Goal: Information Seeking & Learning: Learn about a topic

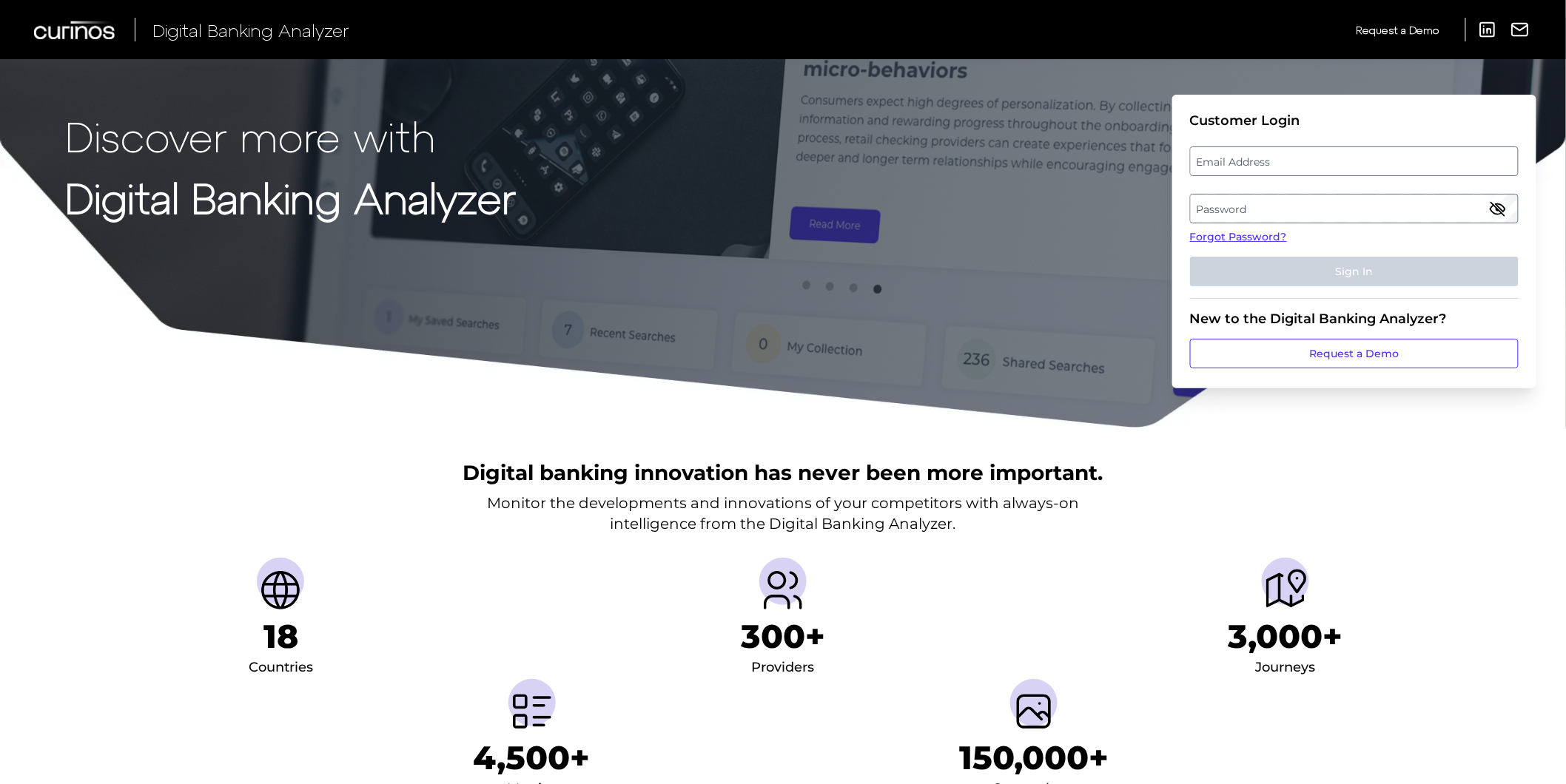
click at [1248, 164] on label "Email Address" at bounding box center [1354, 161] width 327 height 27
click at [1248, 164] on input "email" at bounding box center [1354, 161] width 328 height 30
click at [1212, 157] on input "Email Address" at bounding box center [1354, 161] width 328 height 30
type input "[PERSON_NAME][EMAIL_ADDRESS][DOMAIN_NAME]"
click at [1248, 213] on label "Password" at bounding box center [1354, 208] width 327 height 27
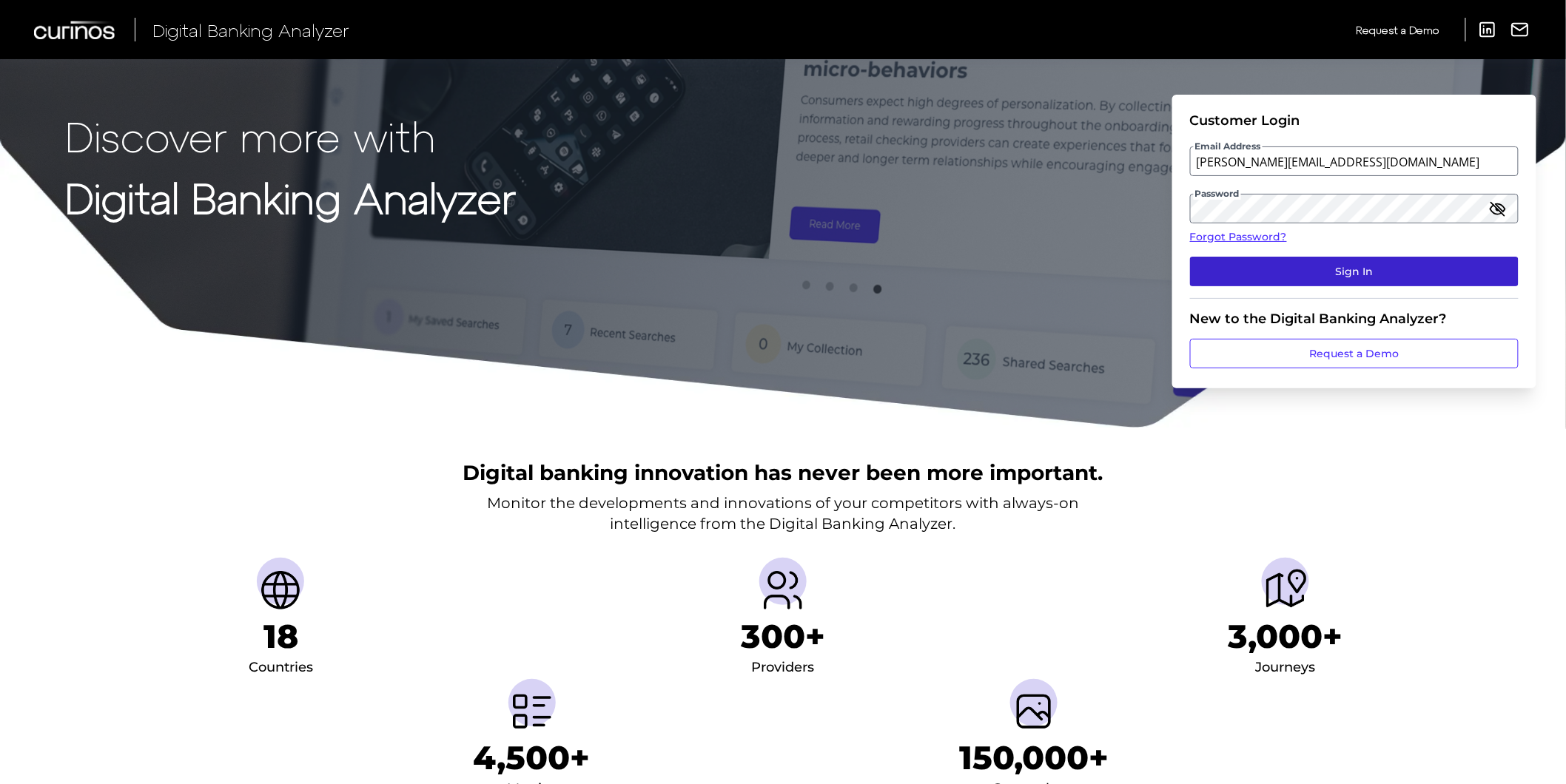
click at [1426, 261] on button "Sign In" at bounding box center [1354, 271] width 328 height 30
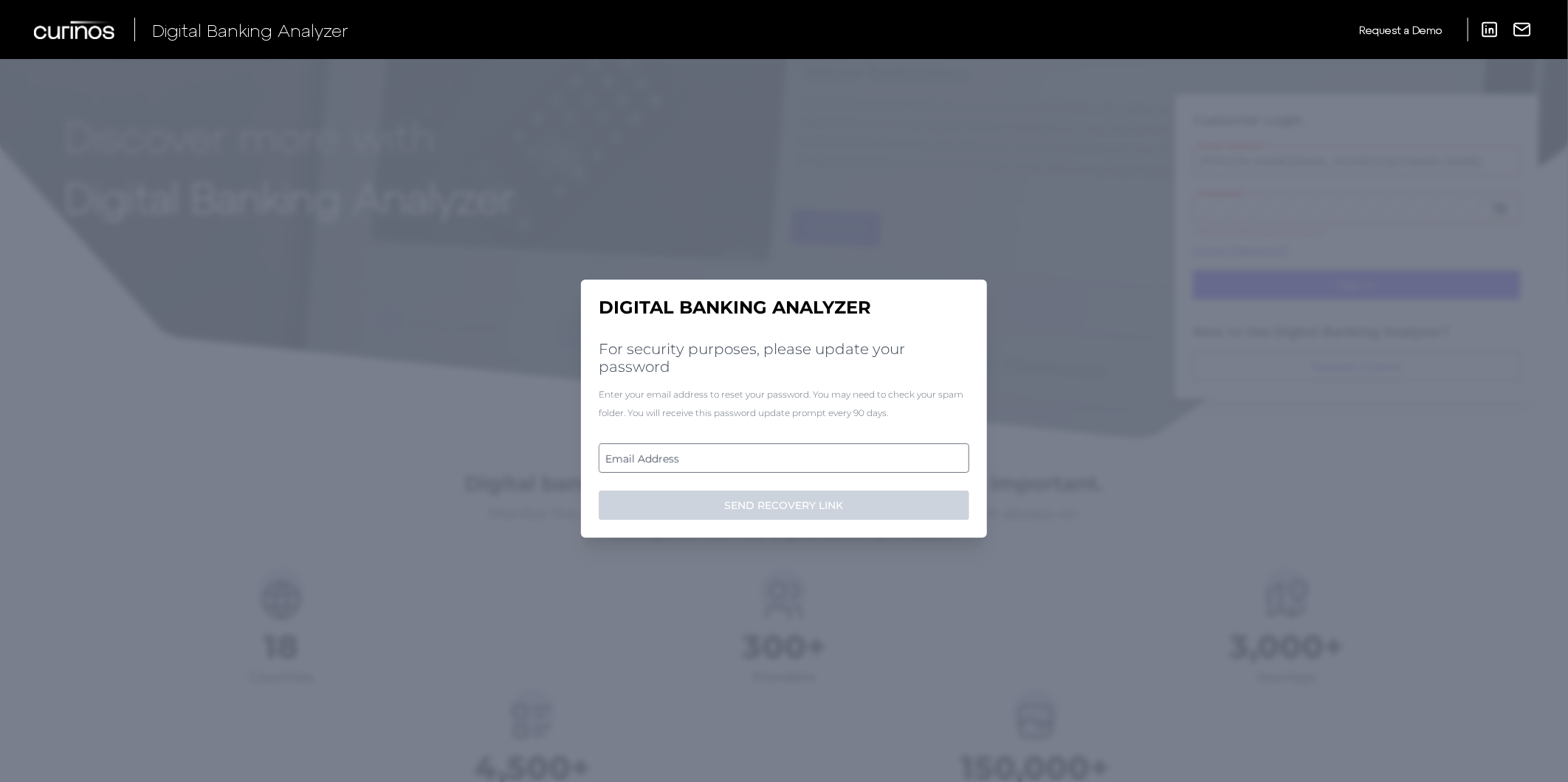
click at [726, 456] on label "Email Address" at bounding box center [784, 458] width 369 height 26
click at [726, 456] on input "email" at bounding box center [784, 458] width 370 height 30
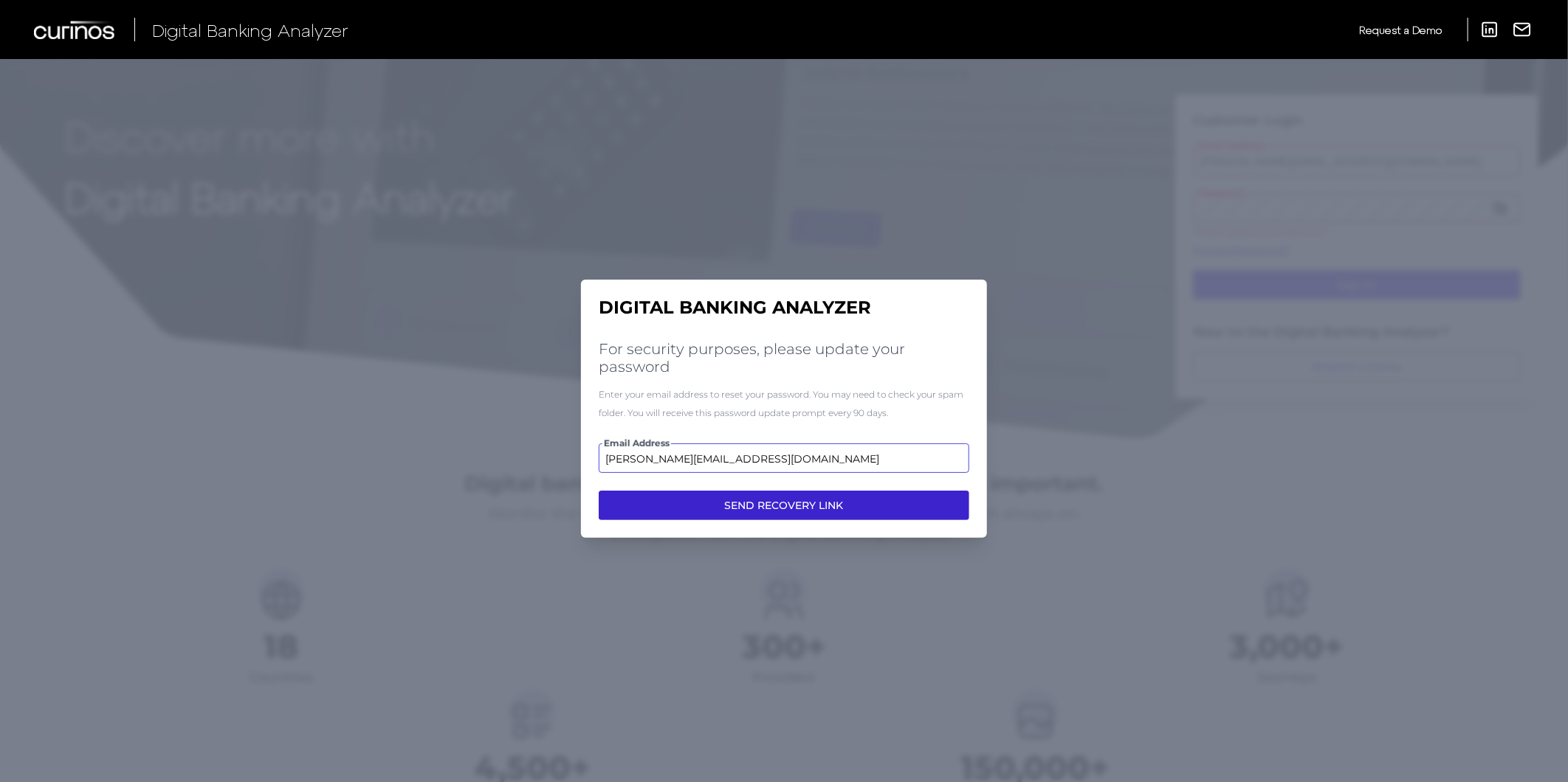
type input "[PERSON_NAME][EMAIL_ADDRESS][DOMAIN_NAME]"
click at [792, 511] on button "SEND RECOVERY LINK" at bounding box center [784, 505] width 370 height 30
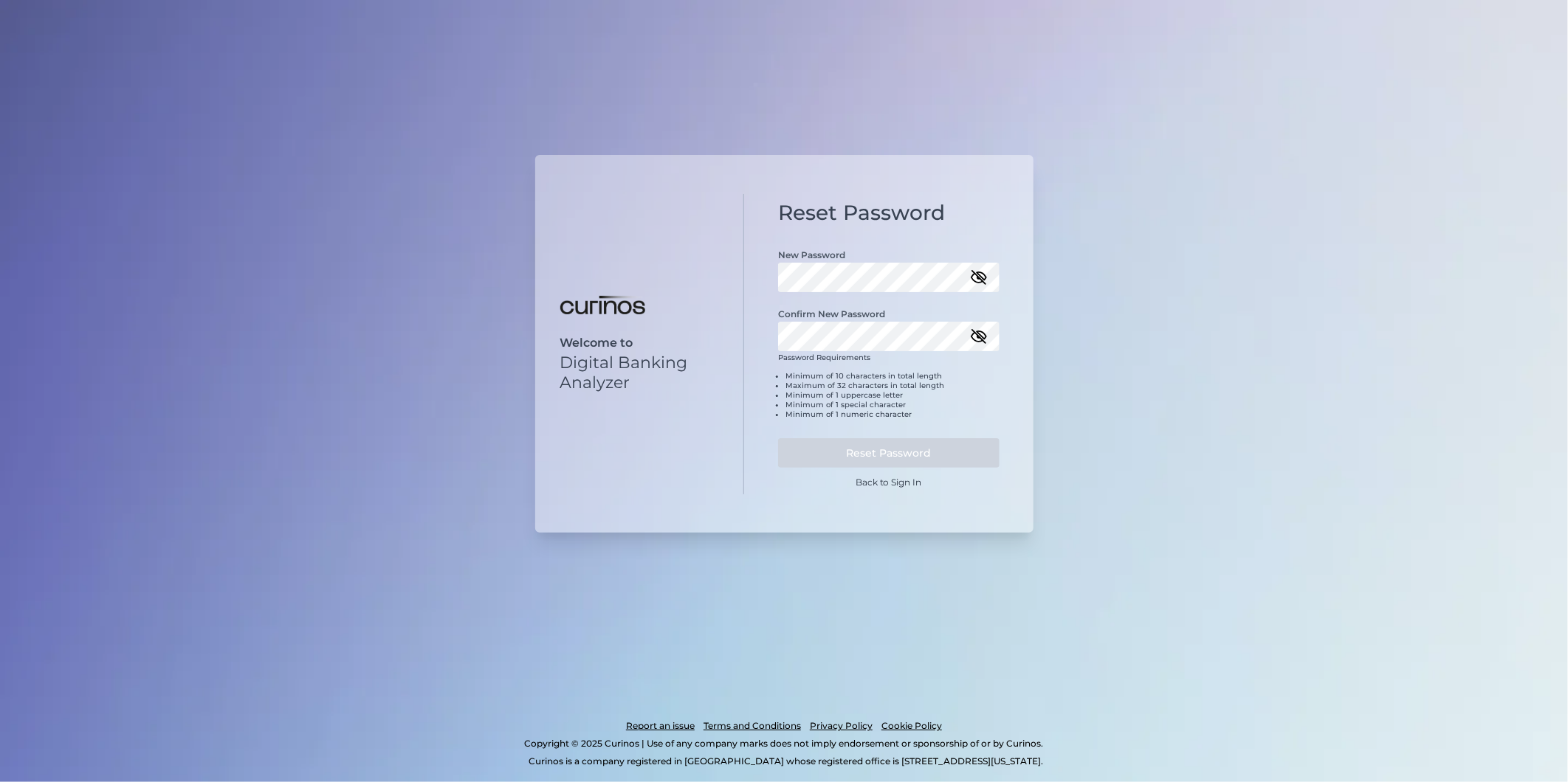
click at [977, 277] on icon "button" at bounding box center [979, 278] width 14 height 14
click at [898, 450] on button "Reset Password" at bounding box center [889, 453] width 222 height 30
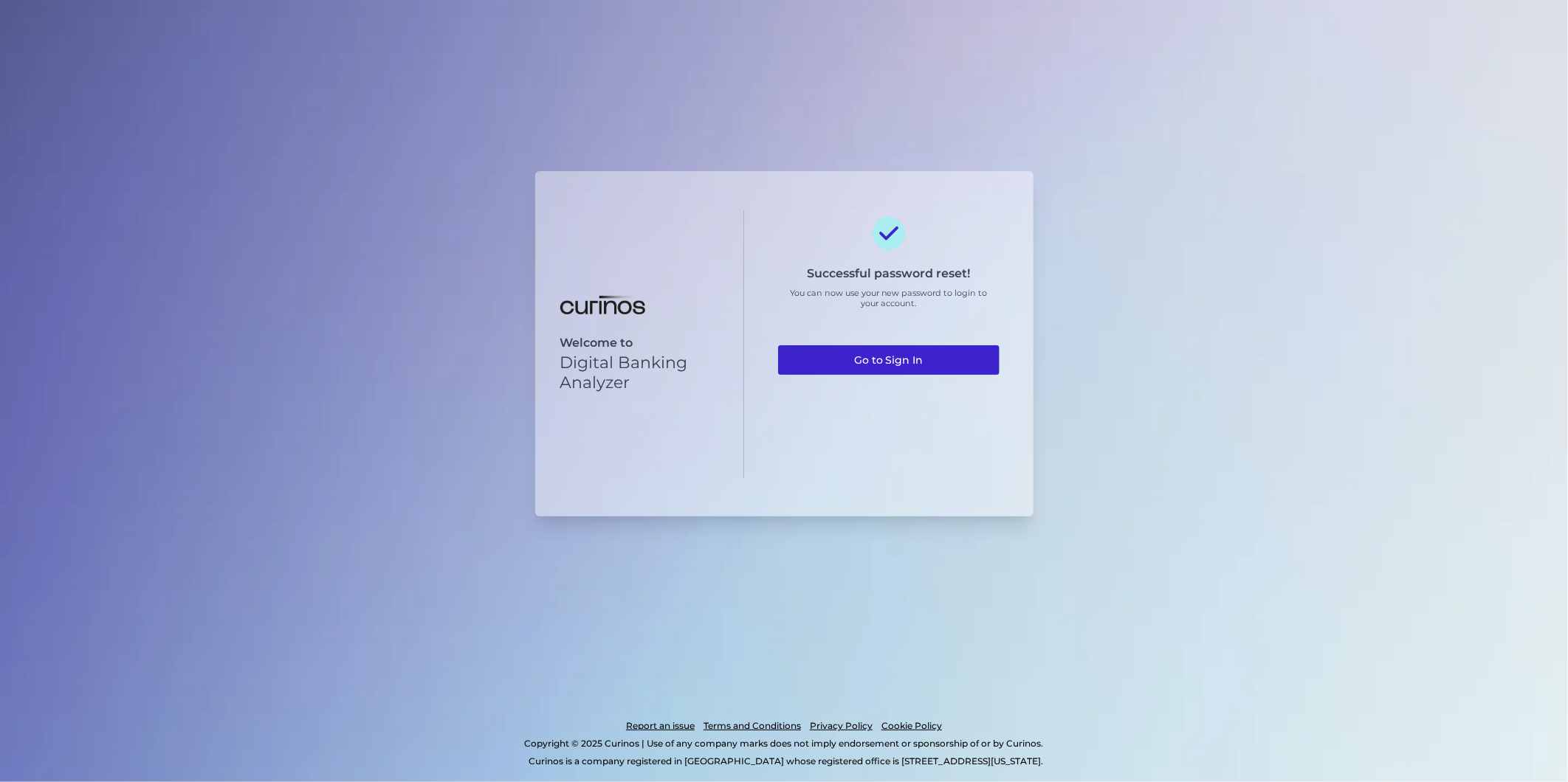
drag, startPoint x: 835, startPoint y: 359, endPoint x: 857, endPoint y: 359, distance: 22.0
click at [835, 359] on link "Go to Sign In" at bounding box center [889, 360] width 222 height 30
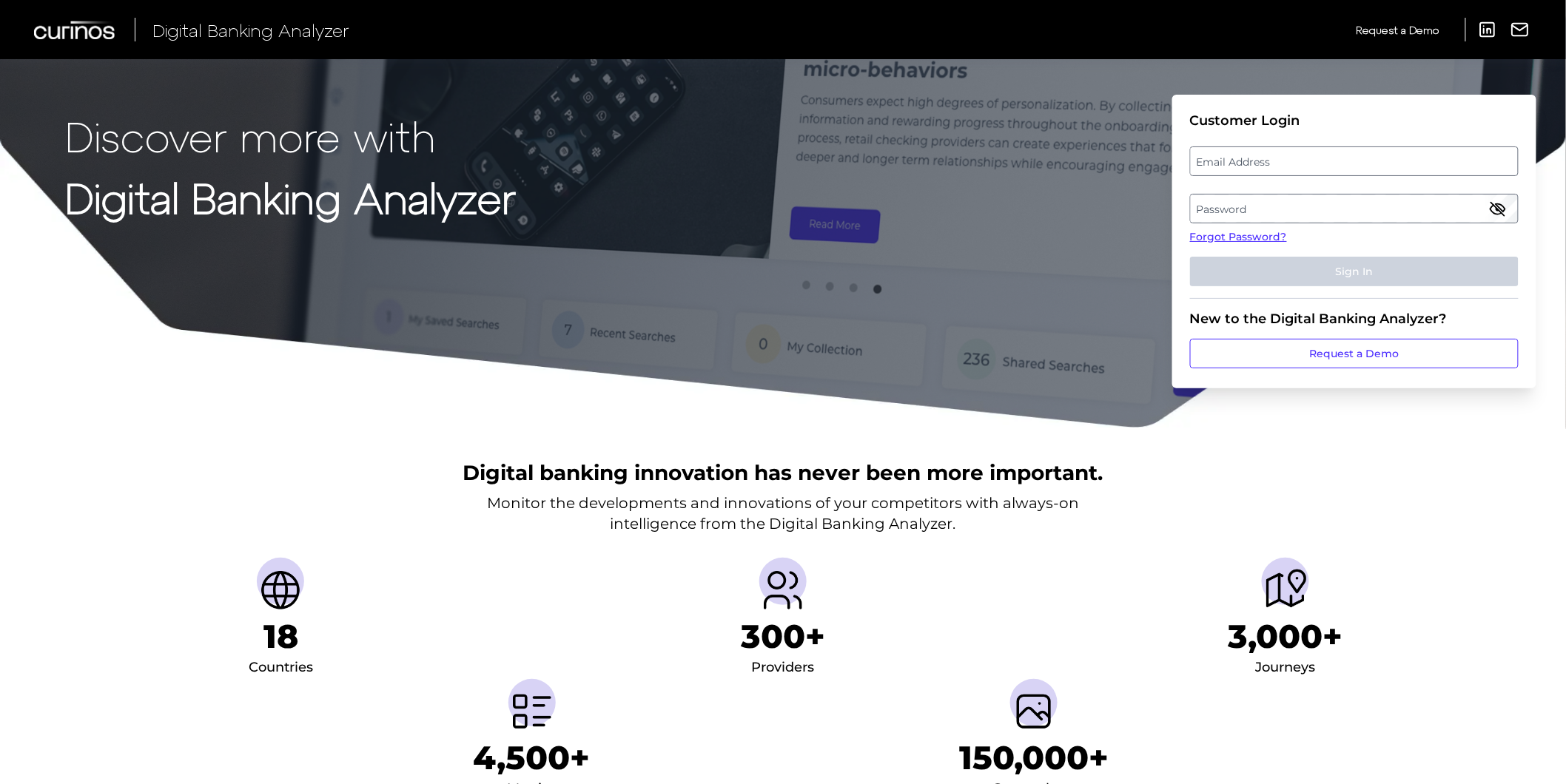
click at [1344, 165] on label "Email Address" at bounding box center [1354, 161] width 327 height 27
click at [1344, 165] on input "email" at bounding box center [1354, 161] width 328 height 30
type input "[PERSON_NAME][EMAIL_ADDRESS][DOMAIN_NAME]"
click at [1221, 212] on label "Password" at bounding box center [1354, 208] width 327 height 27
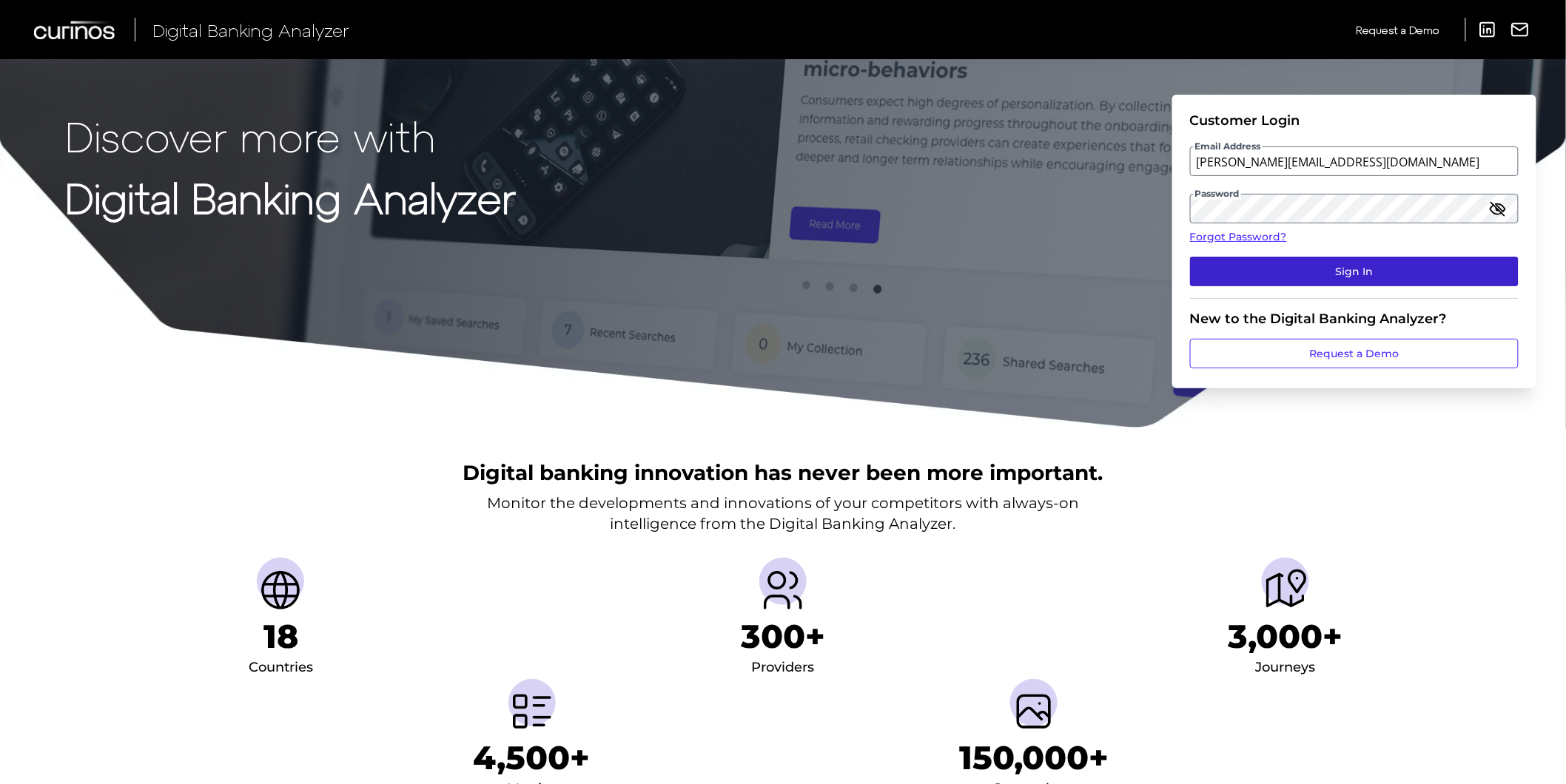
click at [1273, 274] on button "Sign In" at bounding box center [1354, 271] width 328 height 30
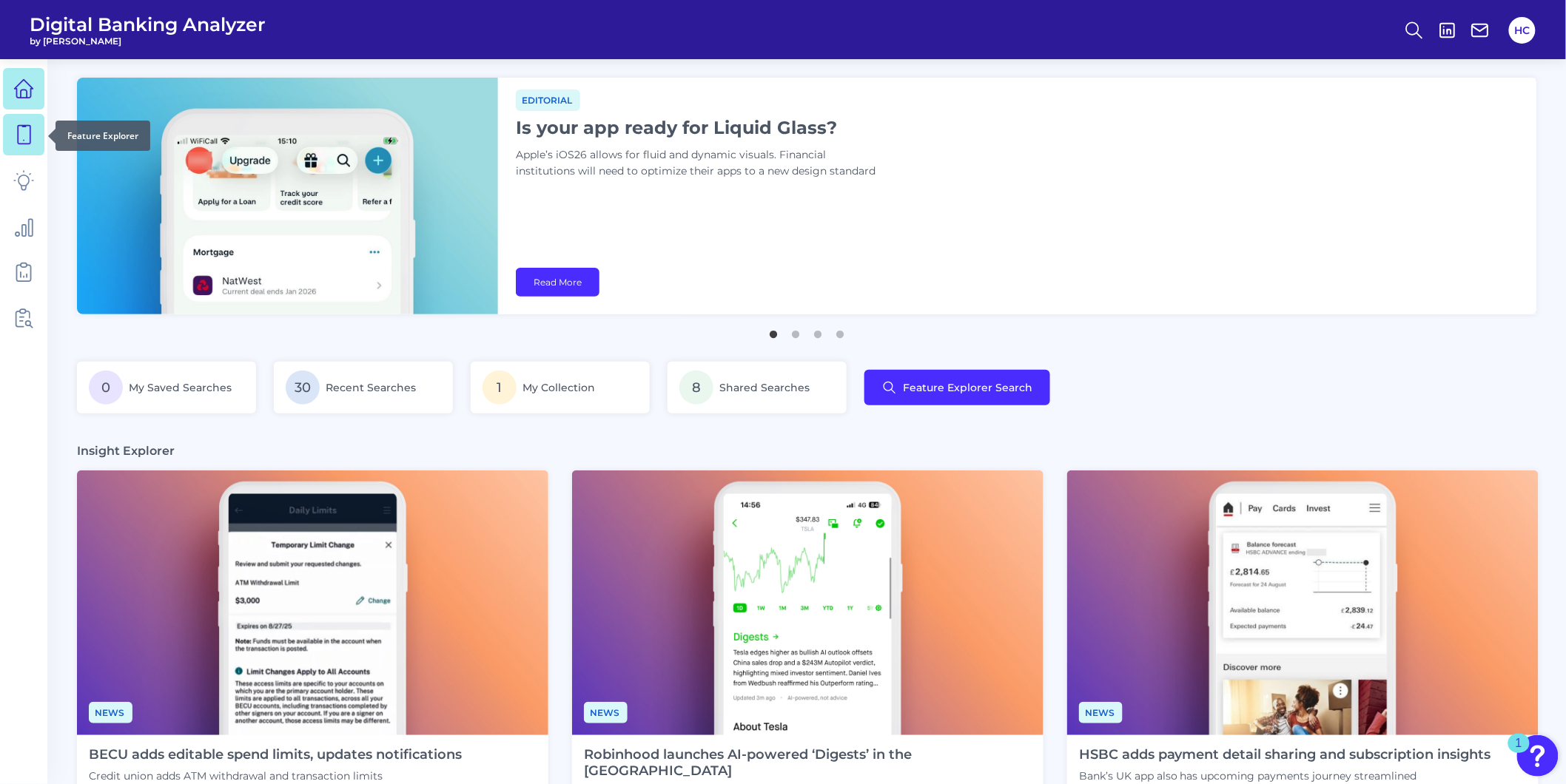
click at [36, 144] on link at bounding box center [23, 134] width 41 height 41
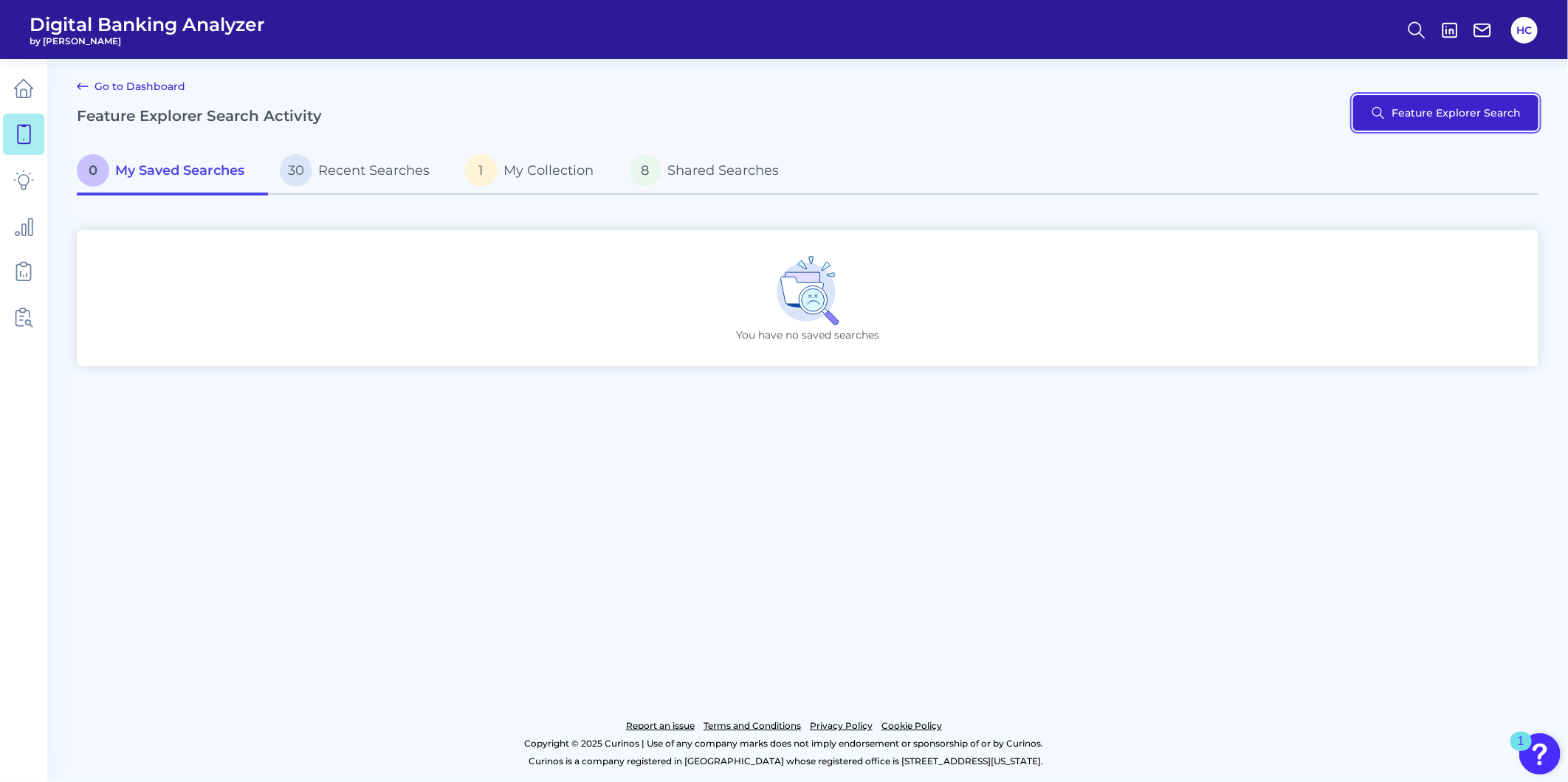
click at [1443, 111] on button "Feature Explorer Search" at bounding box center [1445, 113] width 185 height 36
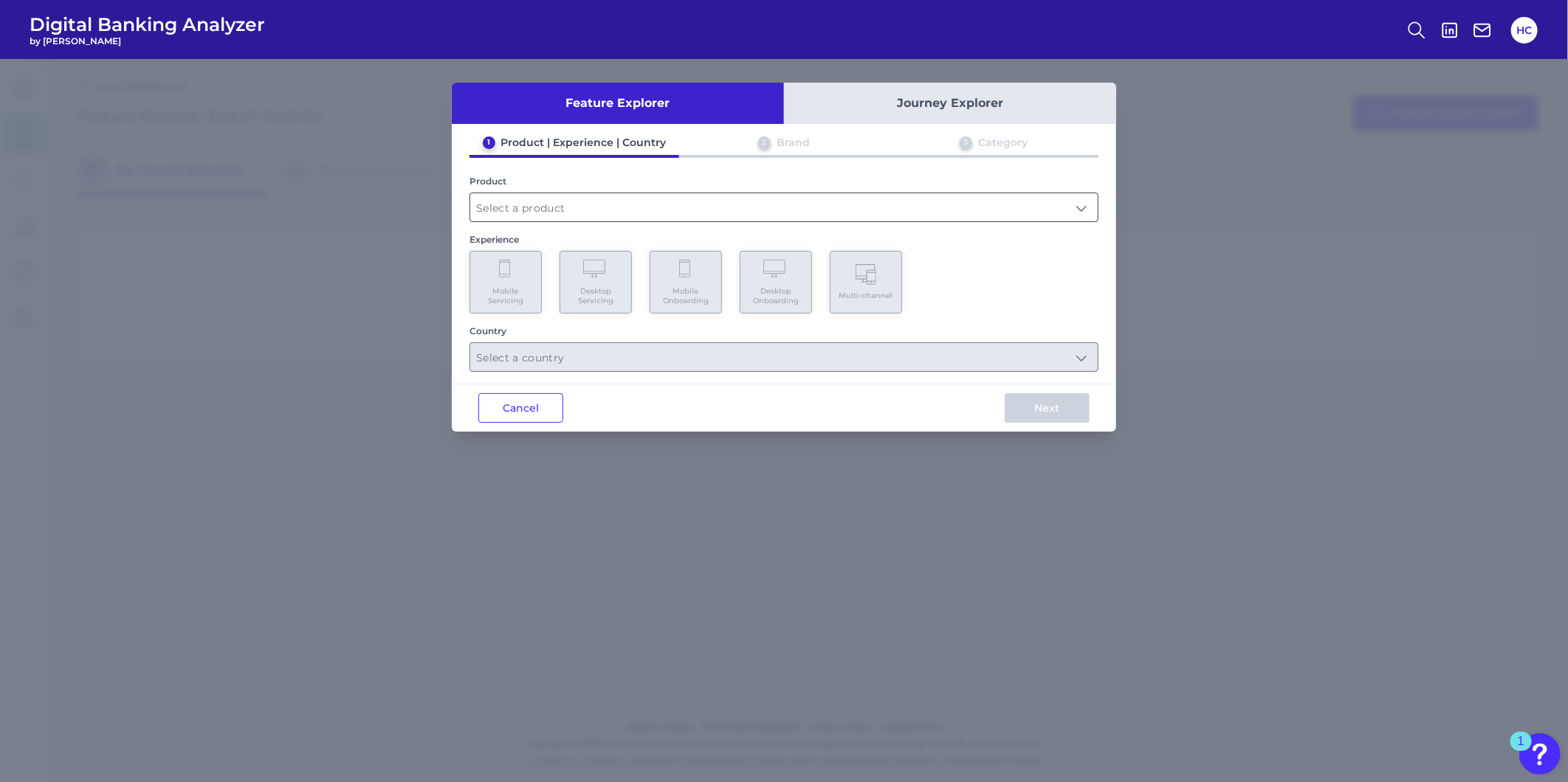
click at [551, 216] on input "text" at bounding box center [783, 207] width 627 height 28
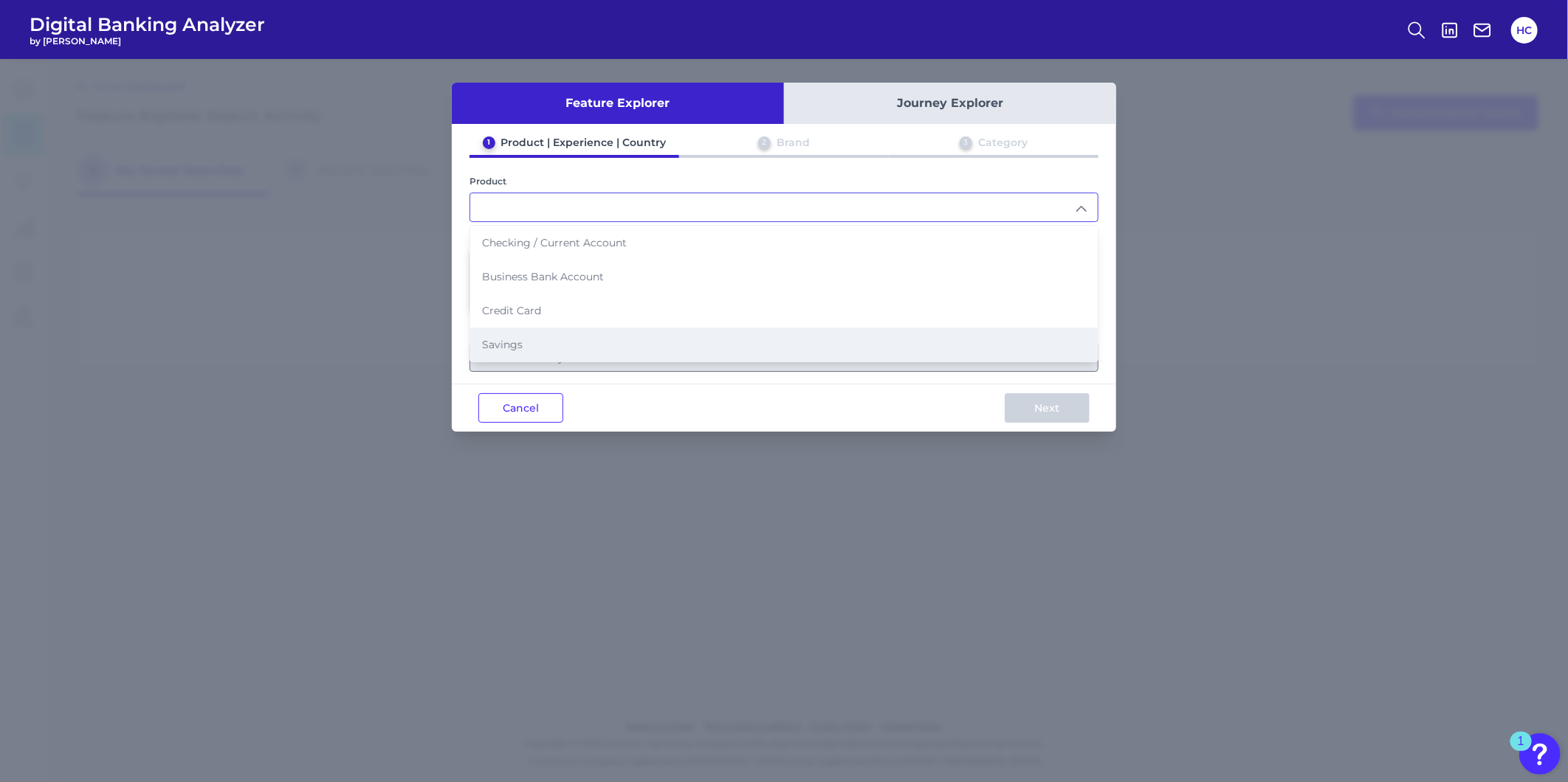
click at [502, 347] on li "Savings" at bounding box center [783, 345] width 627 height 34
type input "Savings"
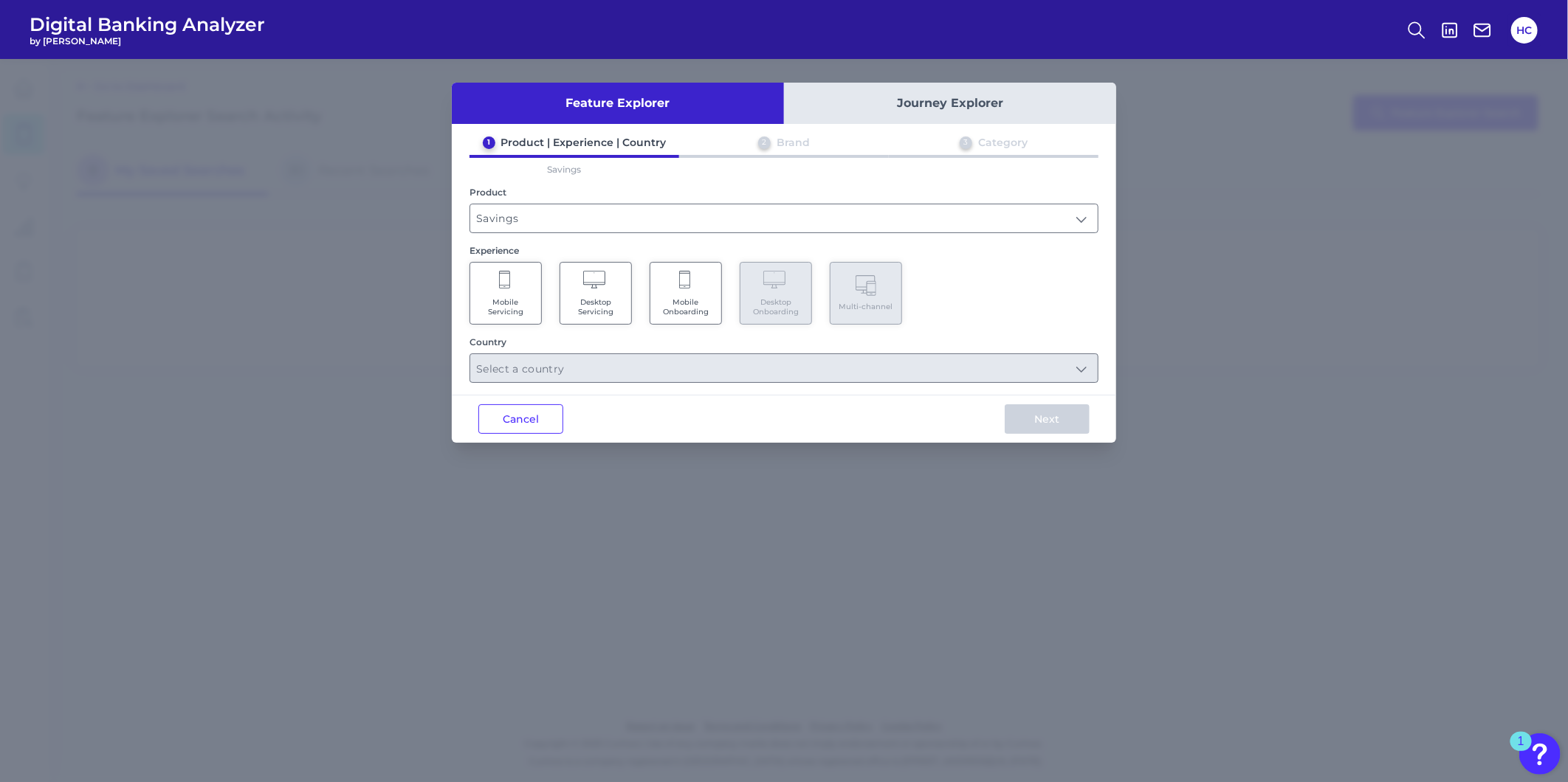
click at [682, 274] on icon at bounding box center [686, 281] width 14 height 20
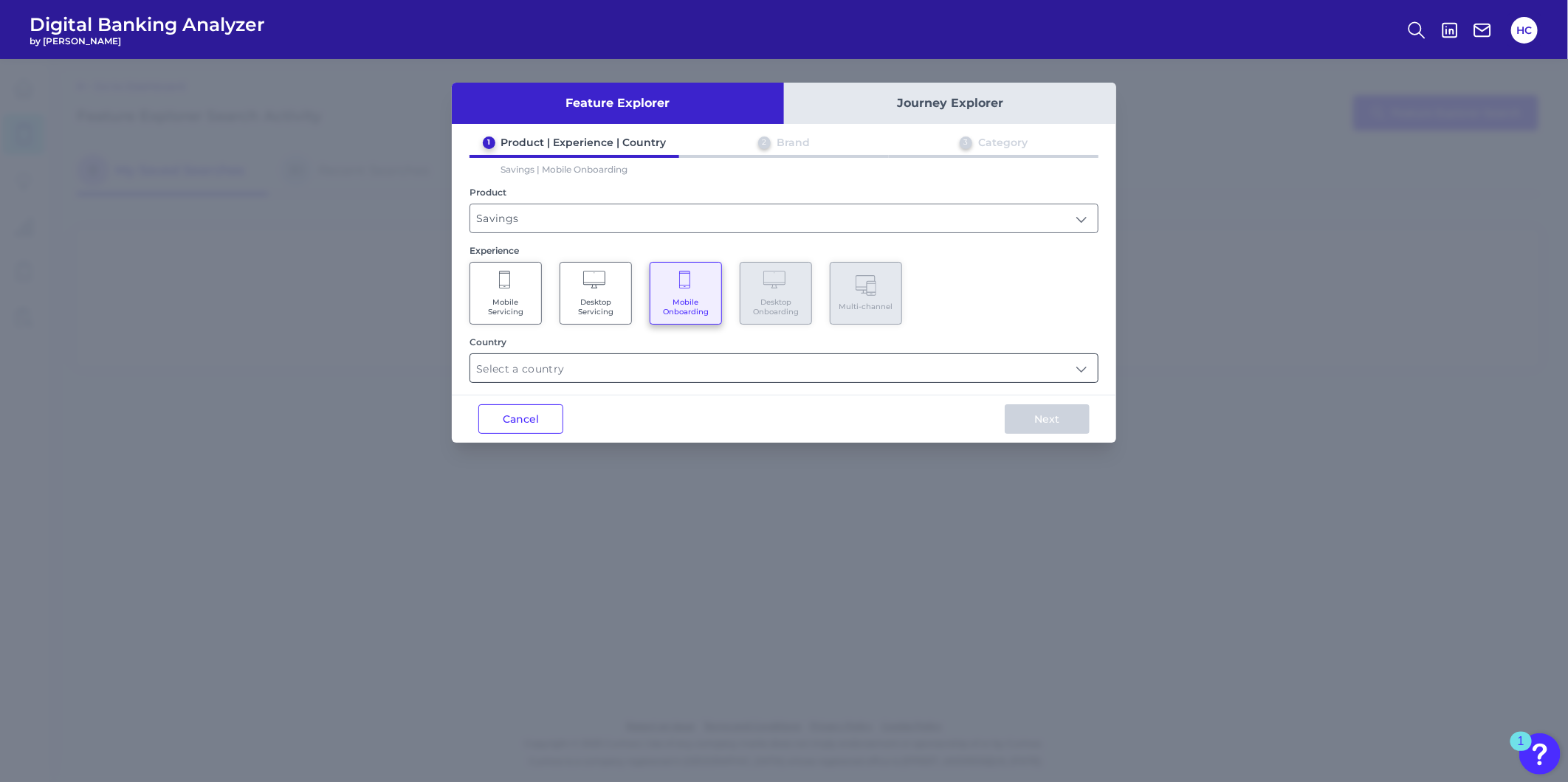
click at [623, 368] on input "text" at bounding box center [783, 368] width 627 height 28
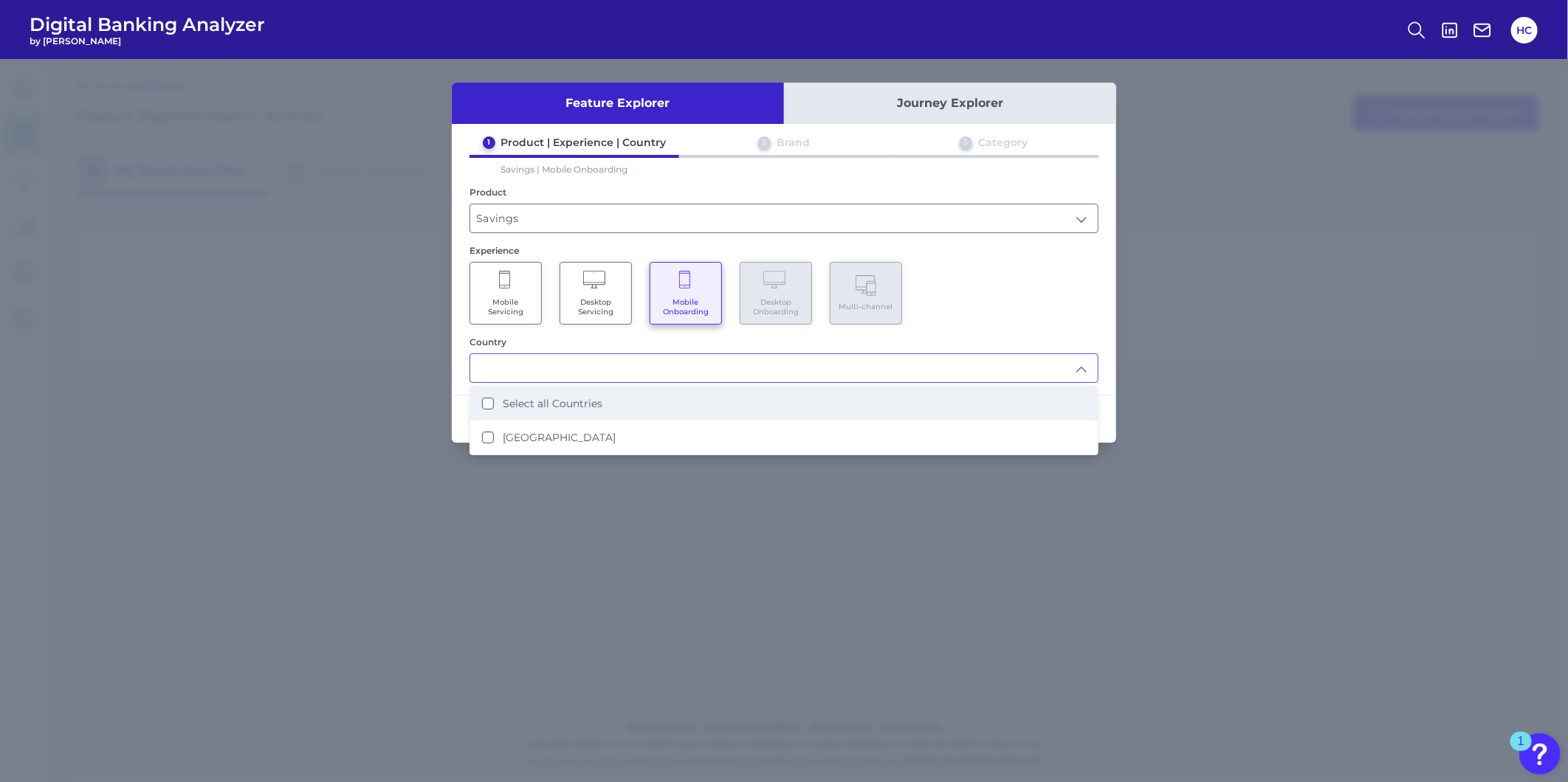
click at [495, 403] on div "Select all Countries" at bounding box center [542, 404] width 120 height 14
type input "Select all Countries"
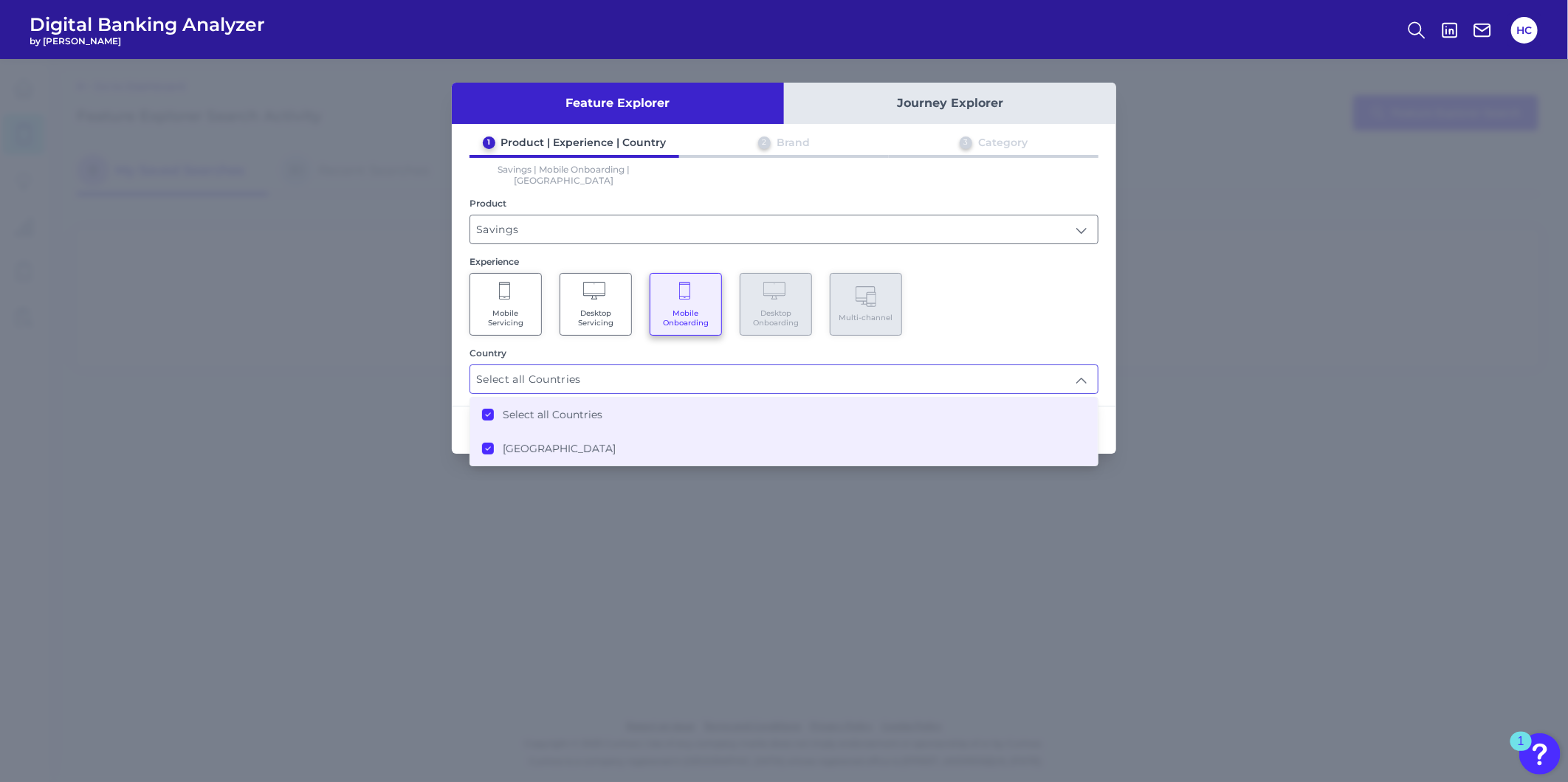
click at [851, 528] on div "Feature Explorer Journey Explorer 1 Product | Experience | Country 2 Brand 3 Ca…" at bounding box center [784, 420] width 1568 height 723
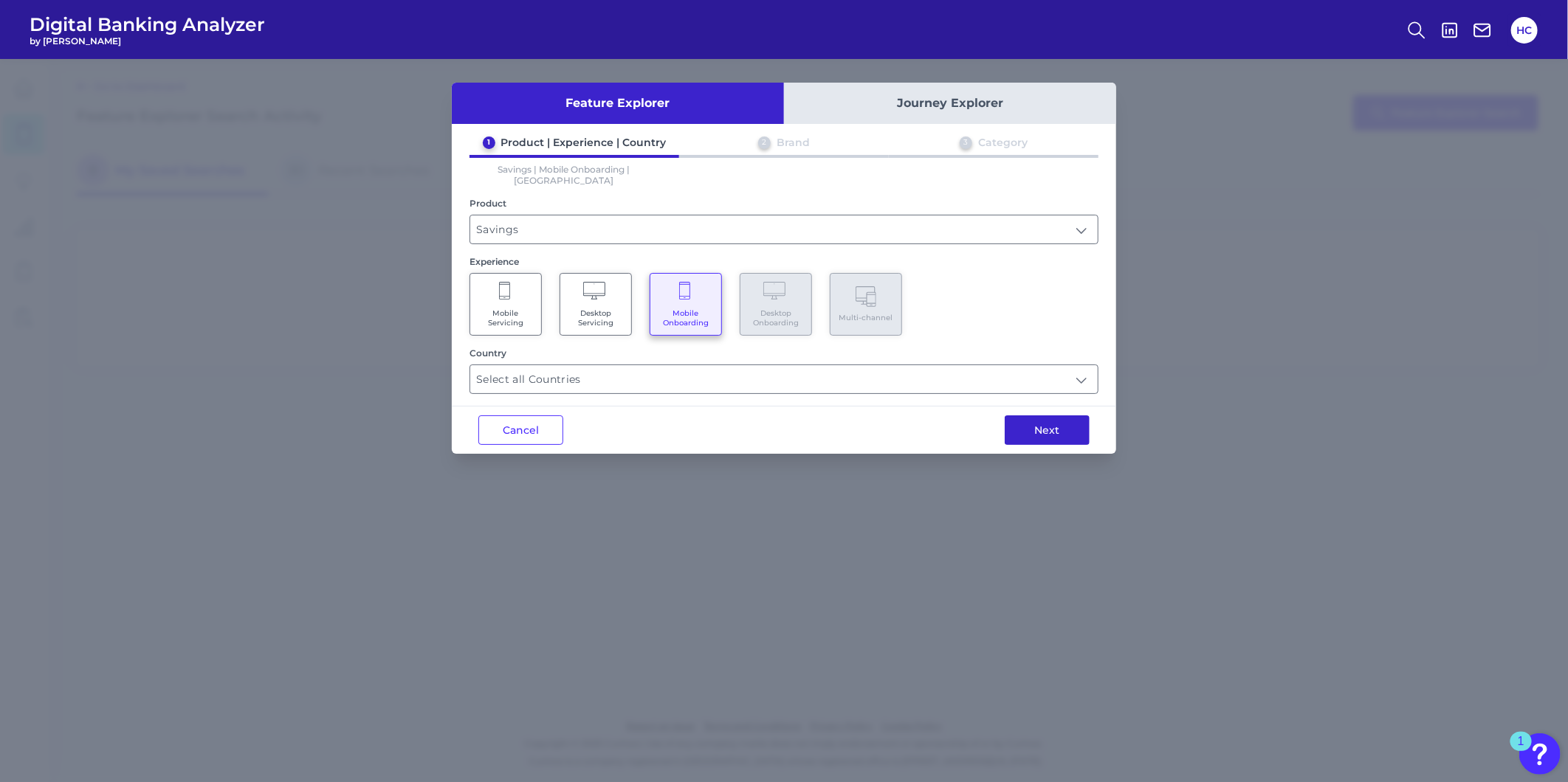
click at [1045, 415] on button "Next" at bounding box center [1048, 430] width 85 height 30
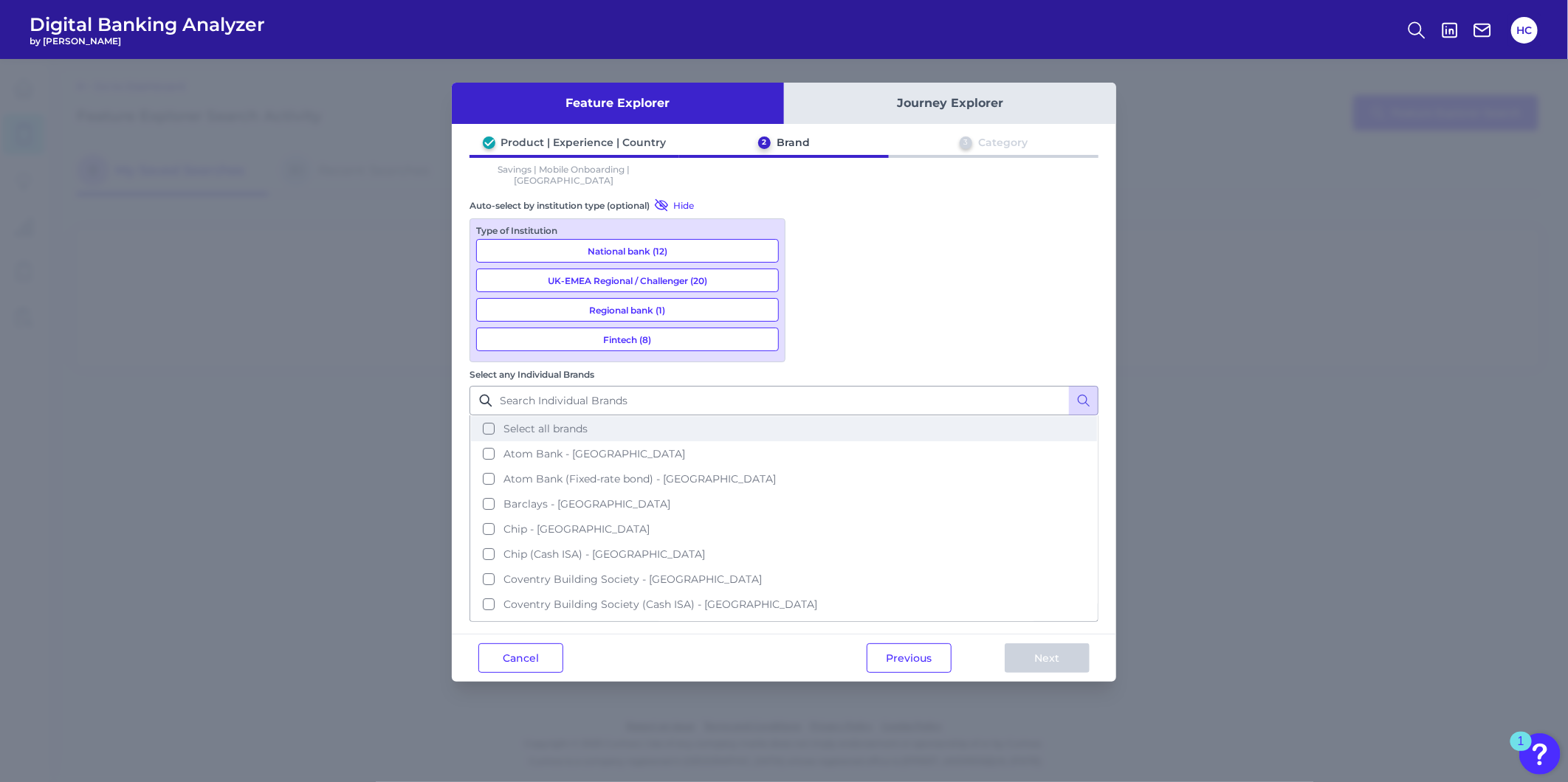
click at [485, 416] on button "Select all brands" at bounding box center [784, 428] width 626 height 25
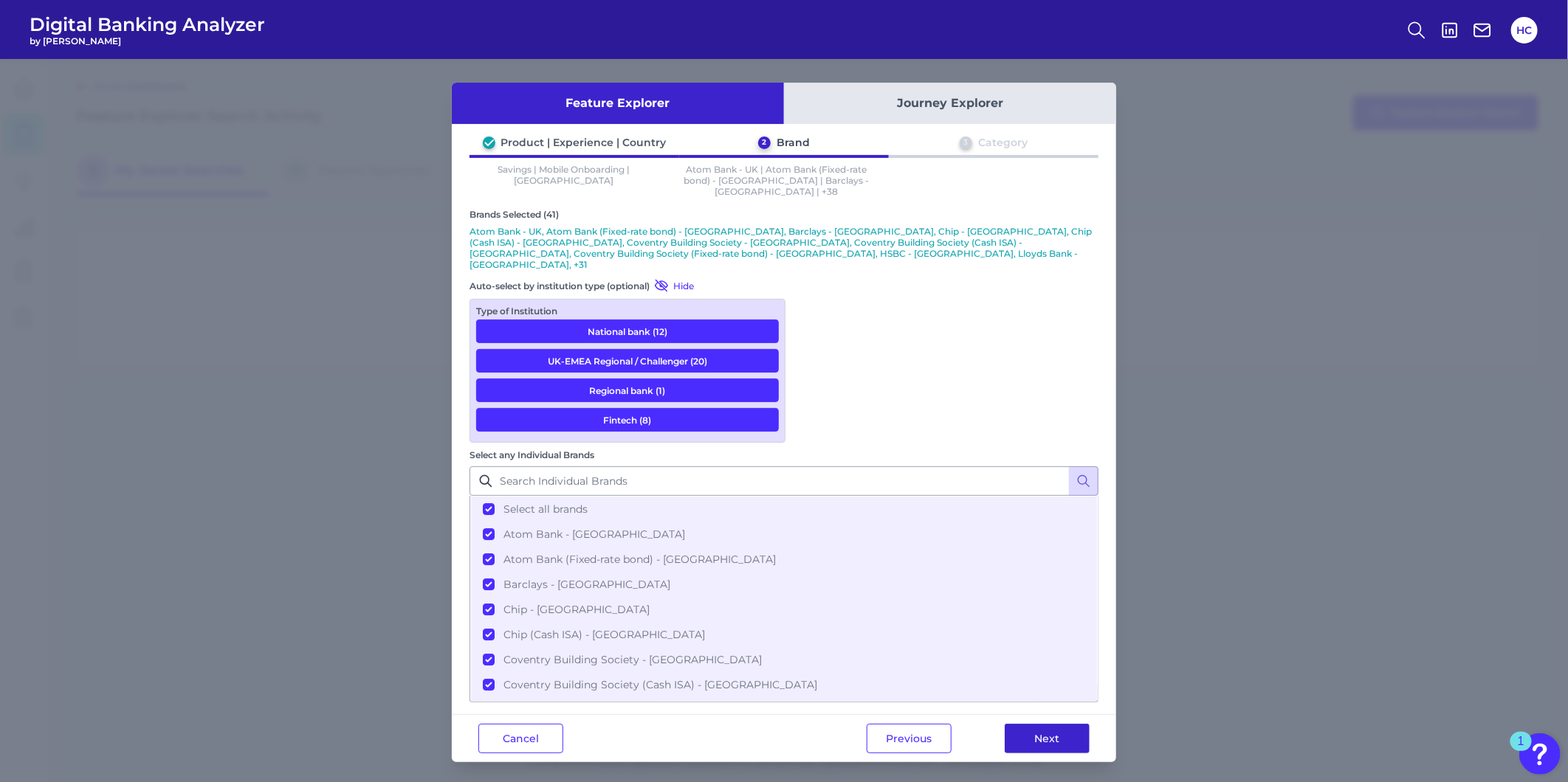
click at [1053, 724] on button "Next" at bounding box center [1048, 739] width 85 height 30
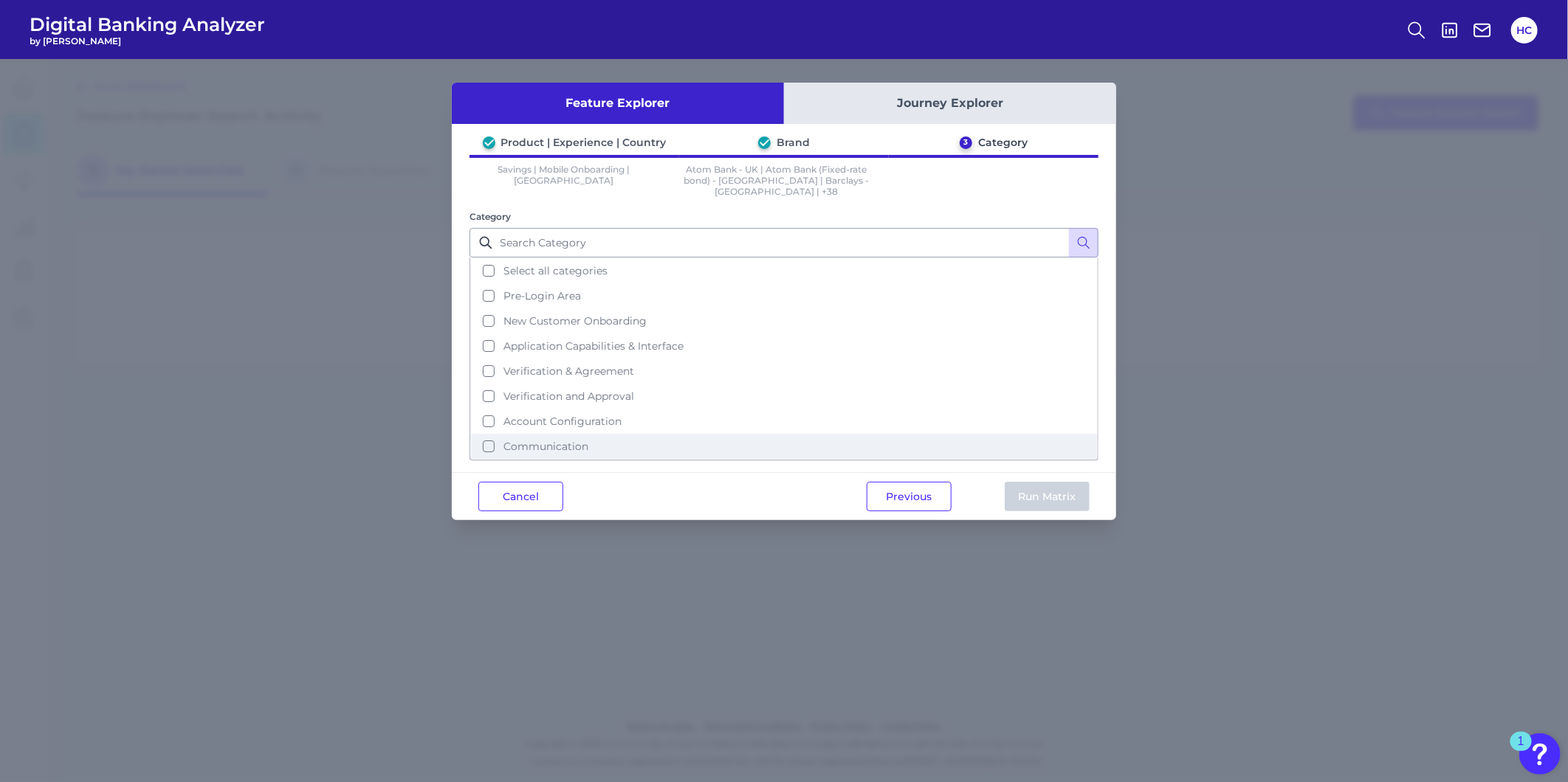
click at [488, 434] on button "Communication" at bounding box center [784, 446] width 626 height 25
click at [1057, 482] on button "Run Matrix" at bounding box center [1048, 496] width 85 height 30
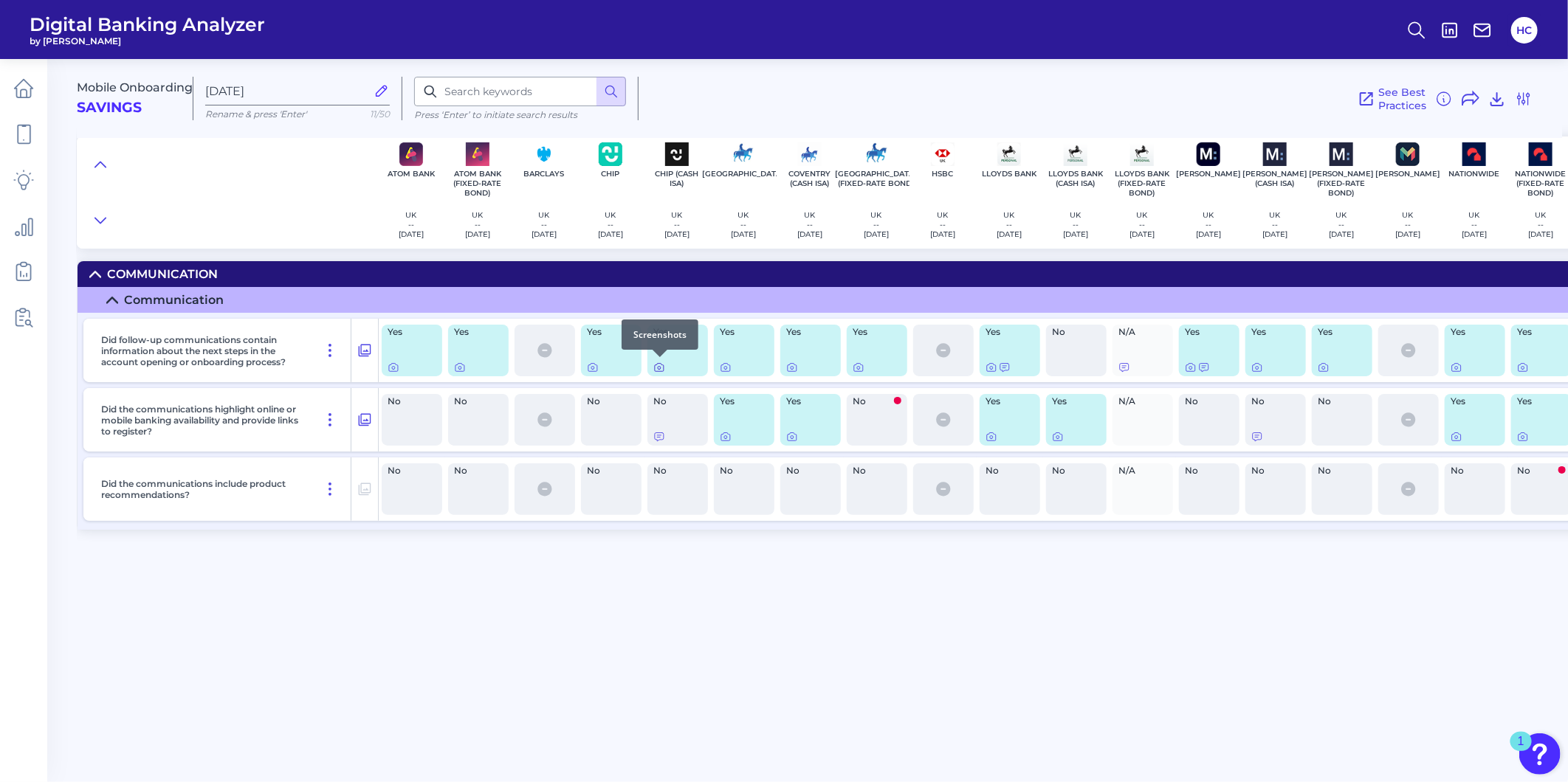
click at [658, 367] on icon at bounding box center [659, 368] width 3 height 3
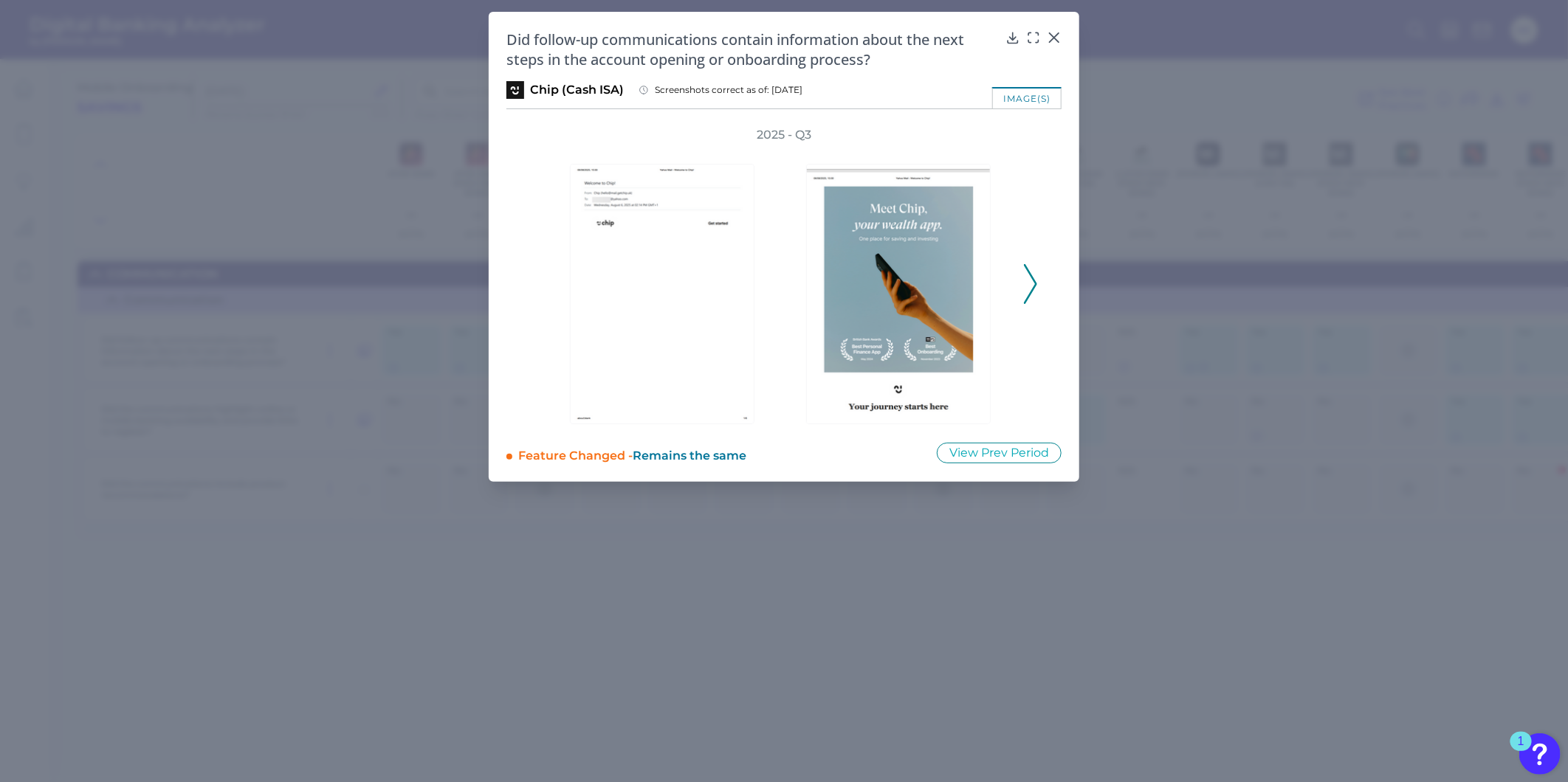
click at [1031, 282] on icon at bounding box center [1031, 284] width 14 height 40
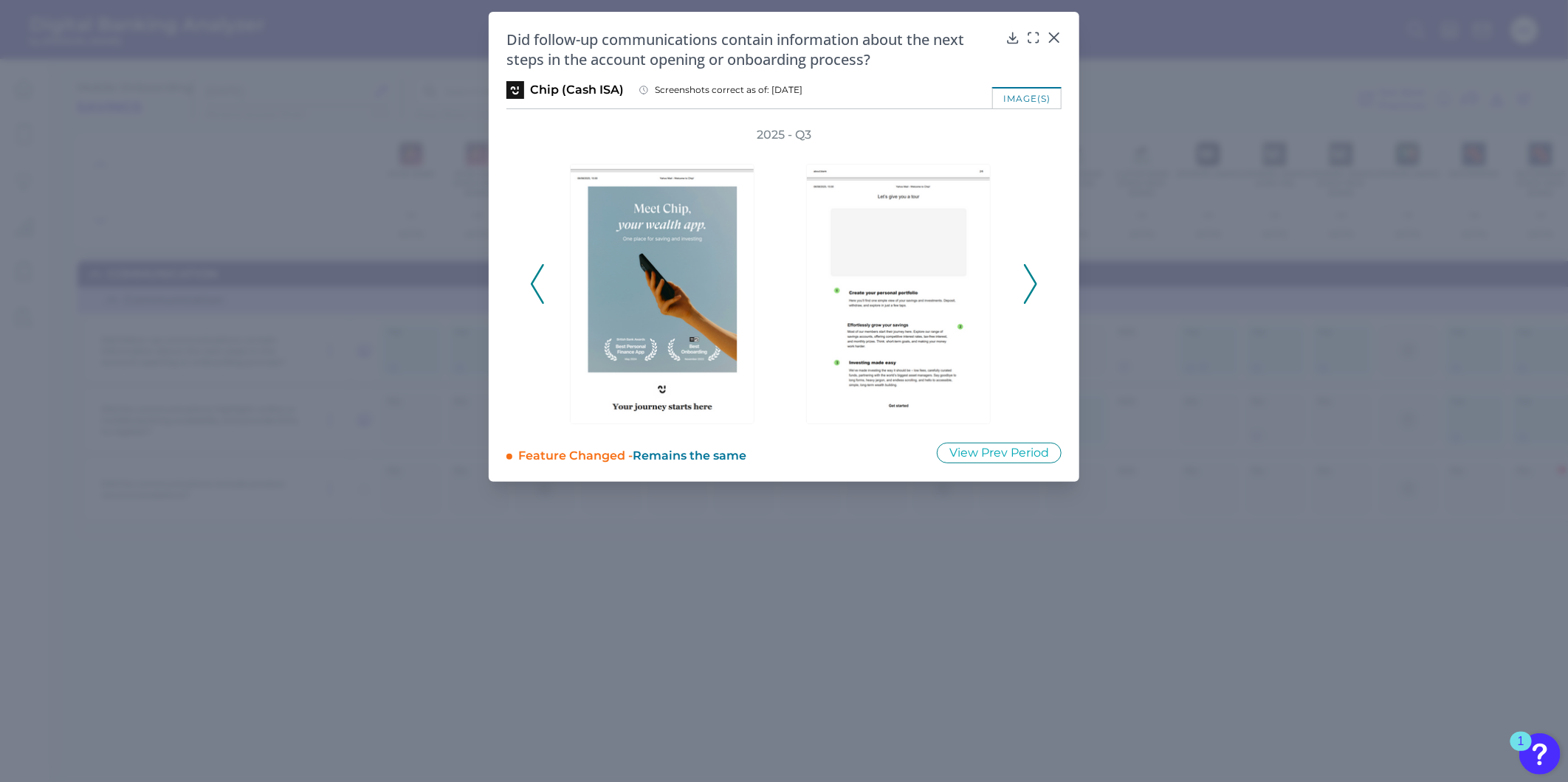
click at [1031, 282] on icon at bounding box center [1031, 284] width 14 height 40
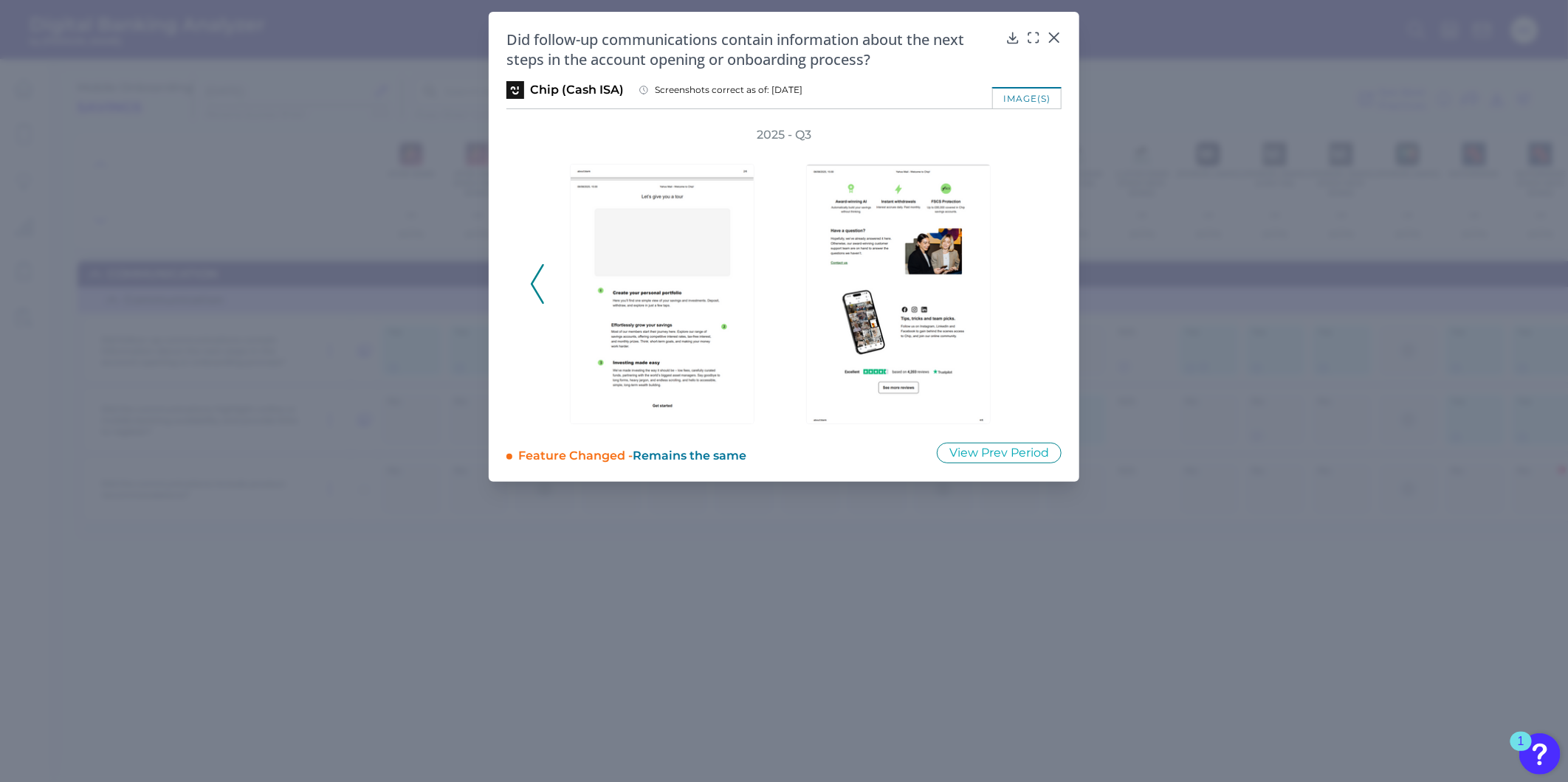
click at [1031, 282] on div "2025 - Q3" at bounding box center [783, 275] width 508 height 298
click at [536, 293] on polyline at bounding box center [537, 284] width 11 height 38
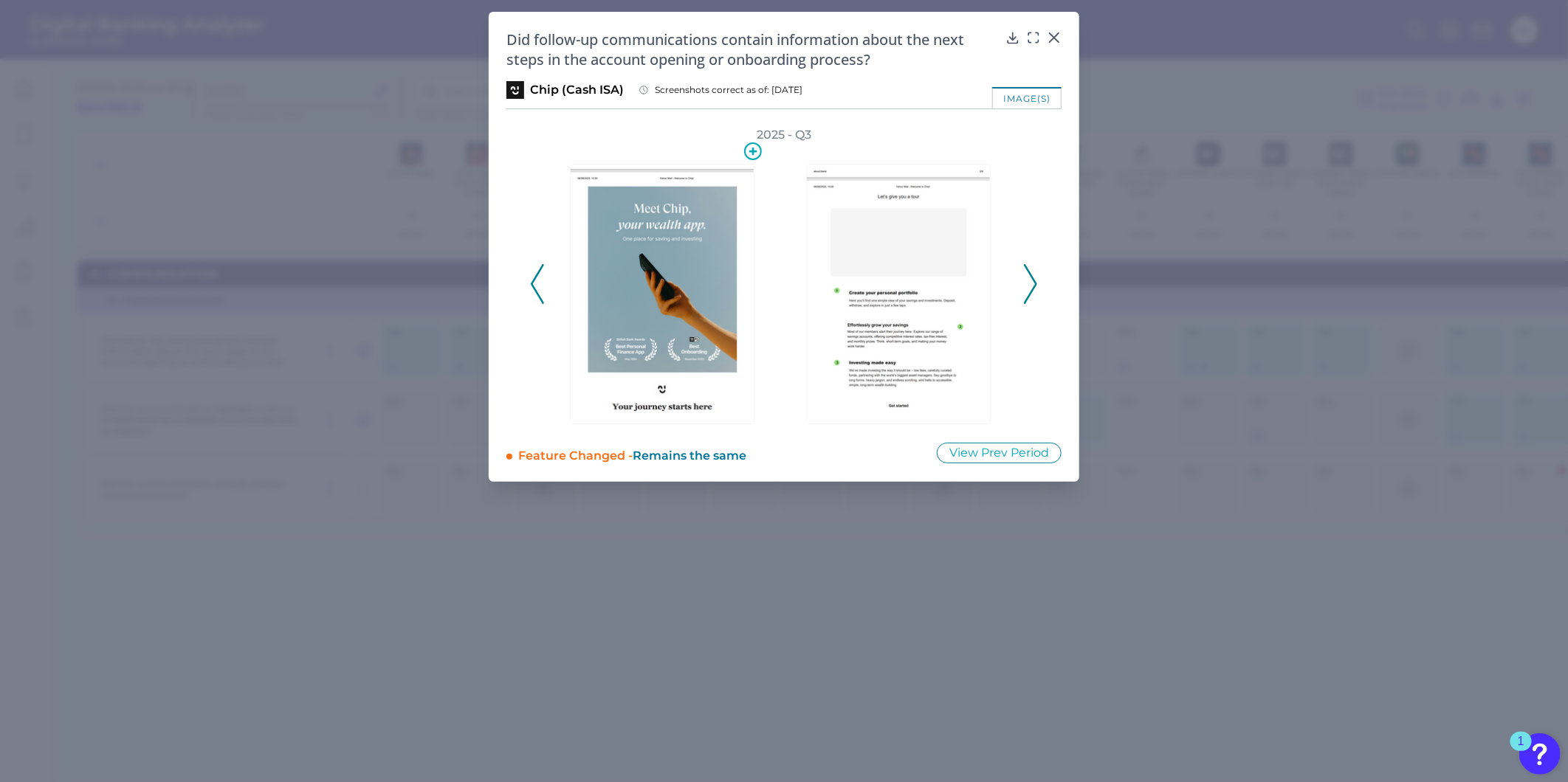
drag, startPoint x: 655, startPoint y: 249, endPoint x: 648, endPoint y: 253, distance: 8.1
click at [1034, 277] on polyline at bounding box center [1030, 284] width 11 height 38
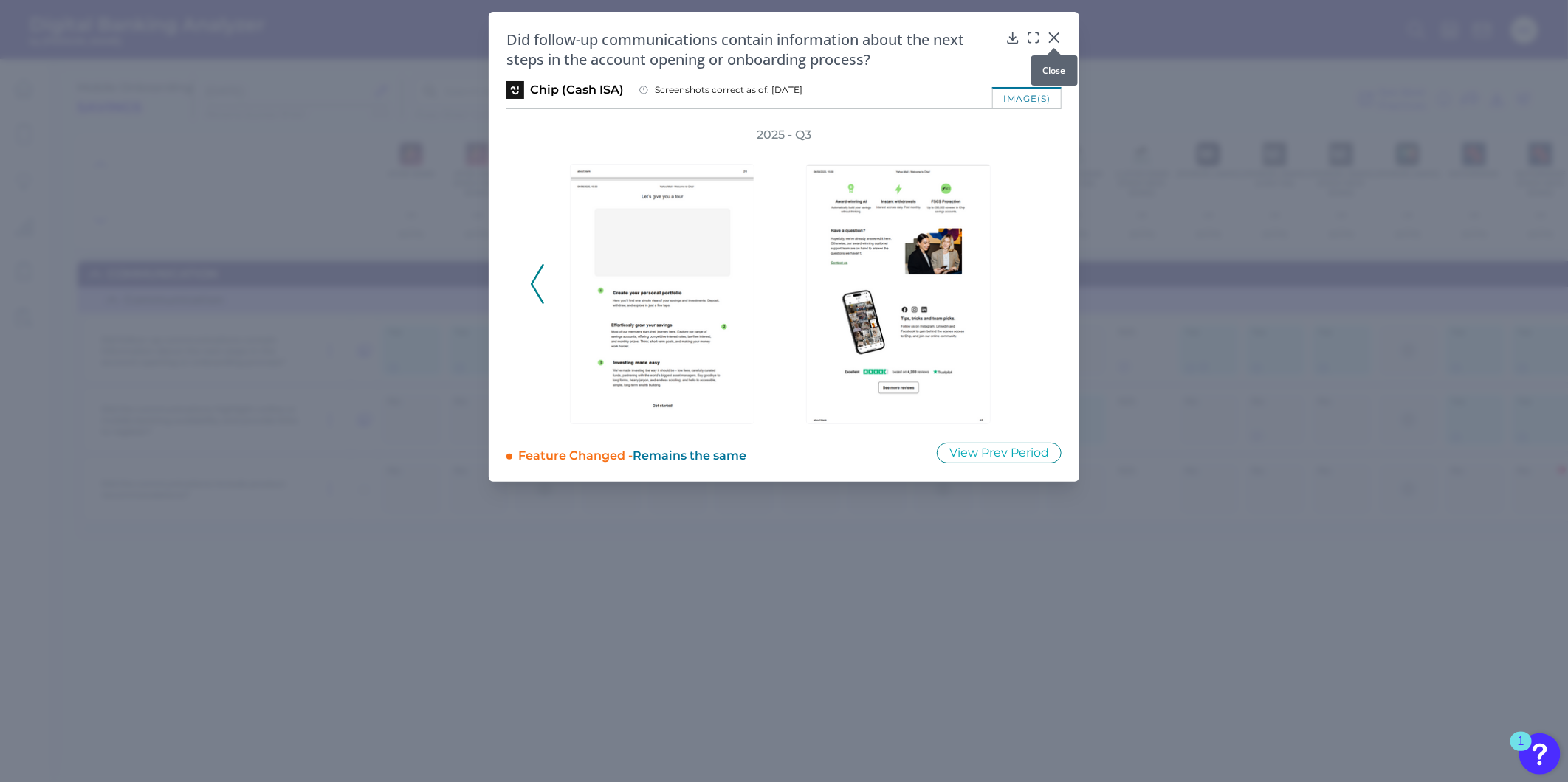
click at [1054, 35] on icon at bounding box center [1054, 37] width 15 height 14
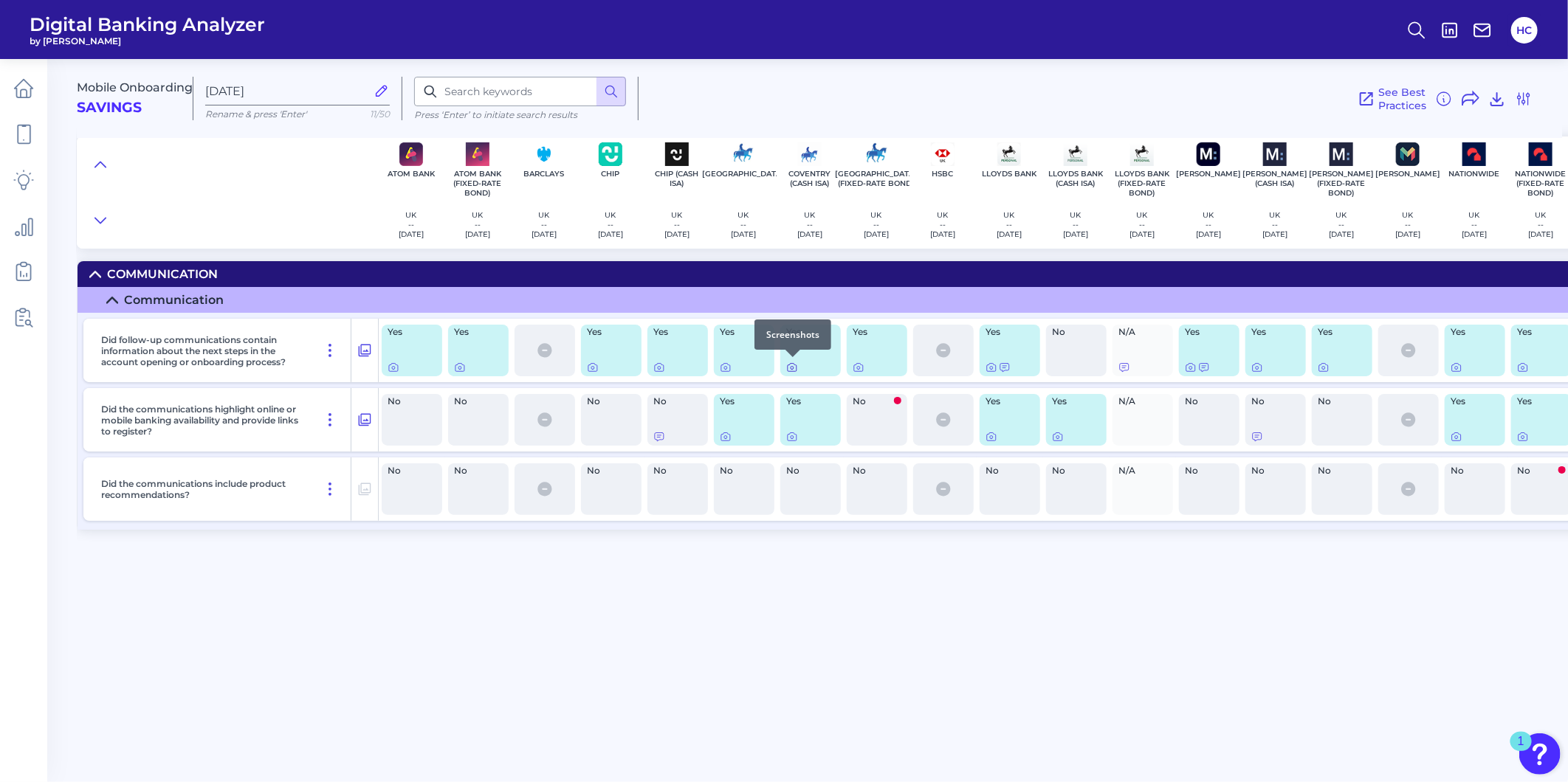
click at [792, 364] on icon at bounding box center [792, 368] width 12 height 12
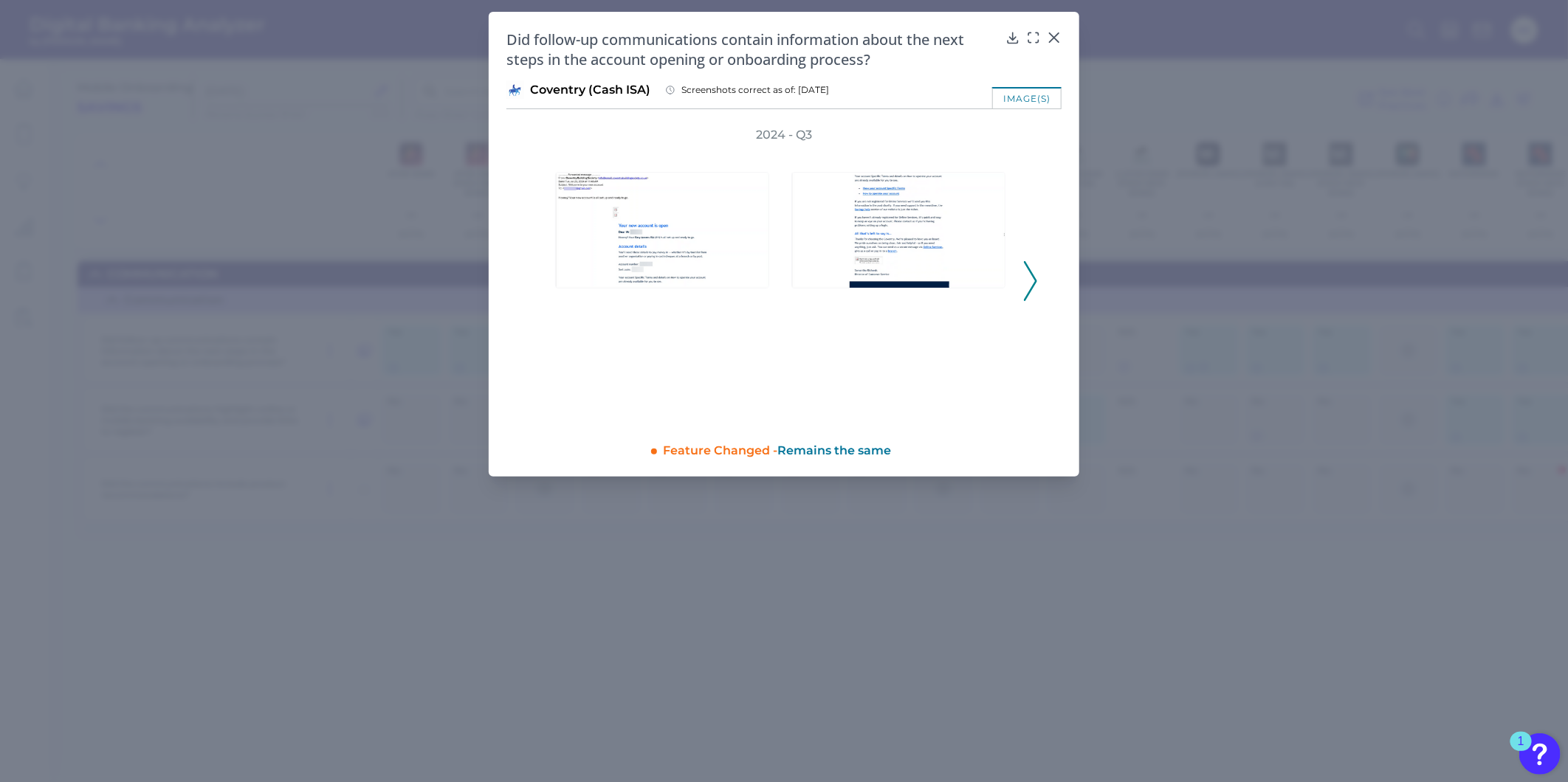
click at [1028, 281] on icon at bounding box center [1031, 281] width 14 height 40
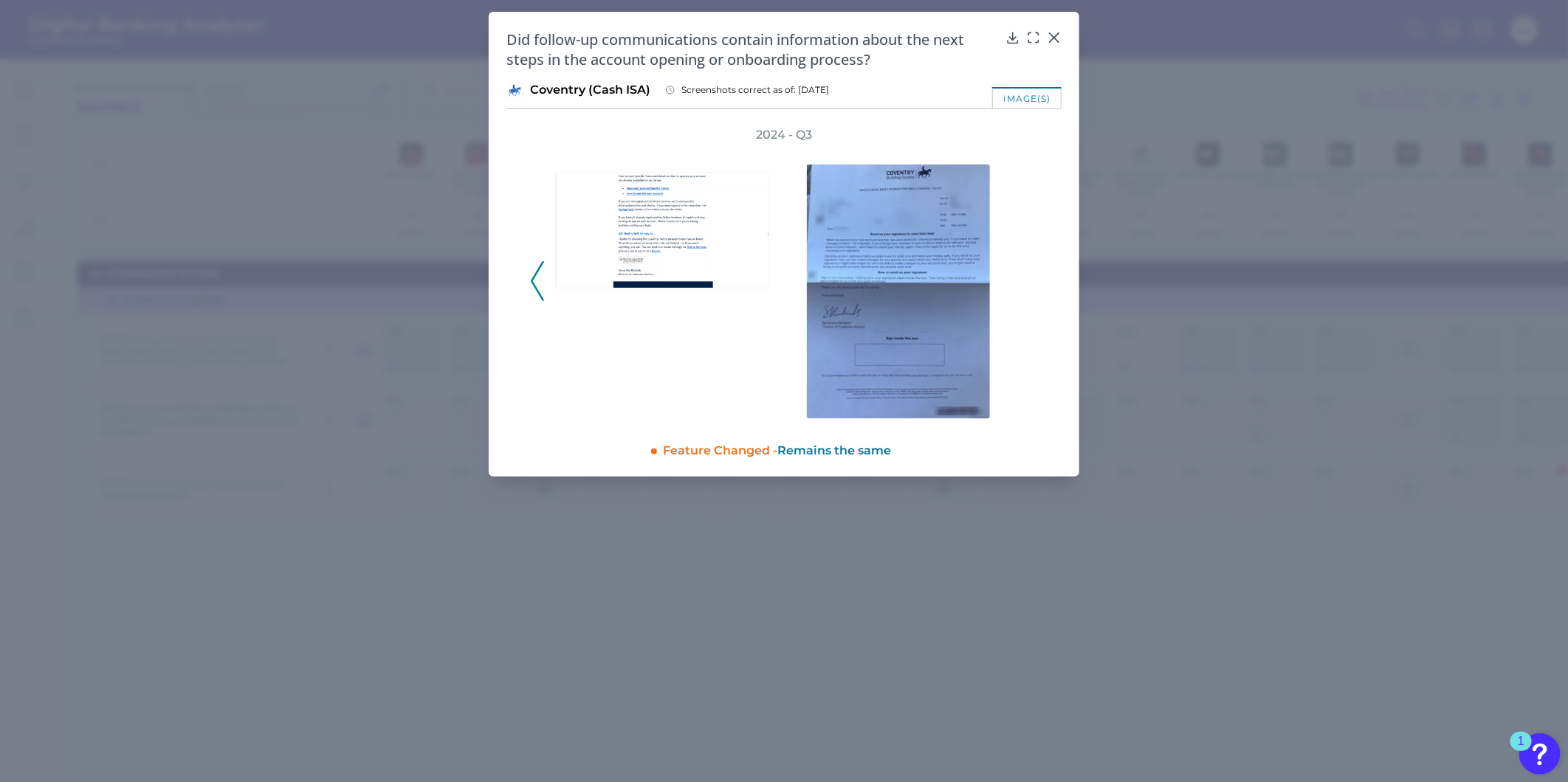
click at [1028, 281] on div "2024 - Q3" at bounding box center [783, 273] width 508 height 293
click at [1050, 38] on icon at bounding box center [1054, 37] width 15 height 14
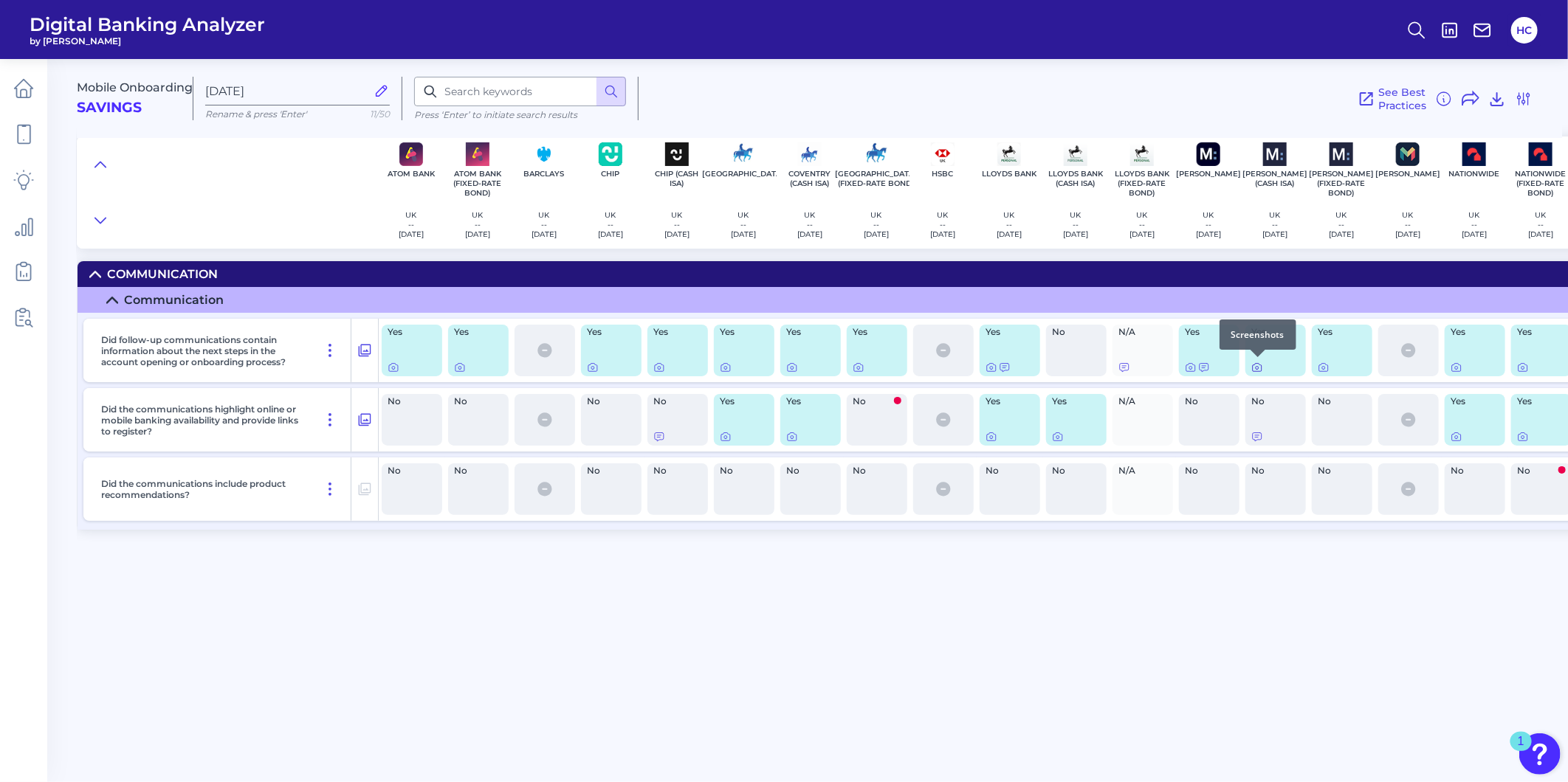
click at [1257, 364] on icon at bounding box center [1257, 368] width 12 height 12
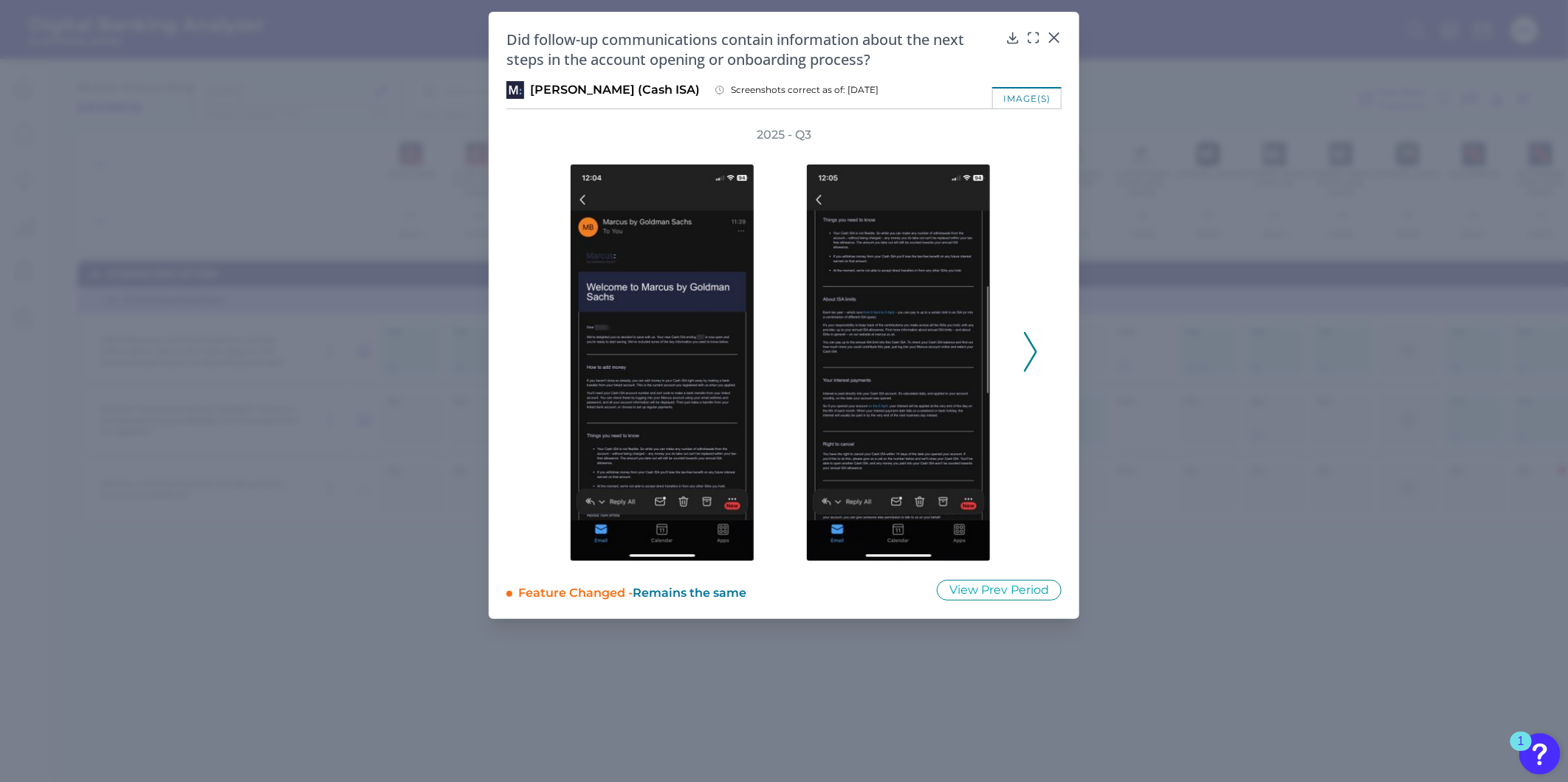
click at [1037, 358] on button at bounding box center [1030, 351] width 15 height 40
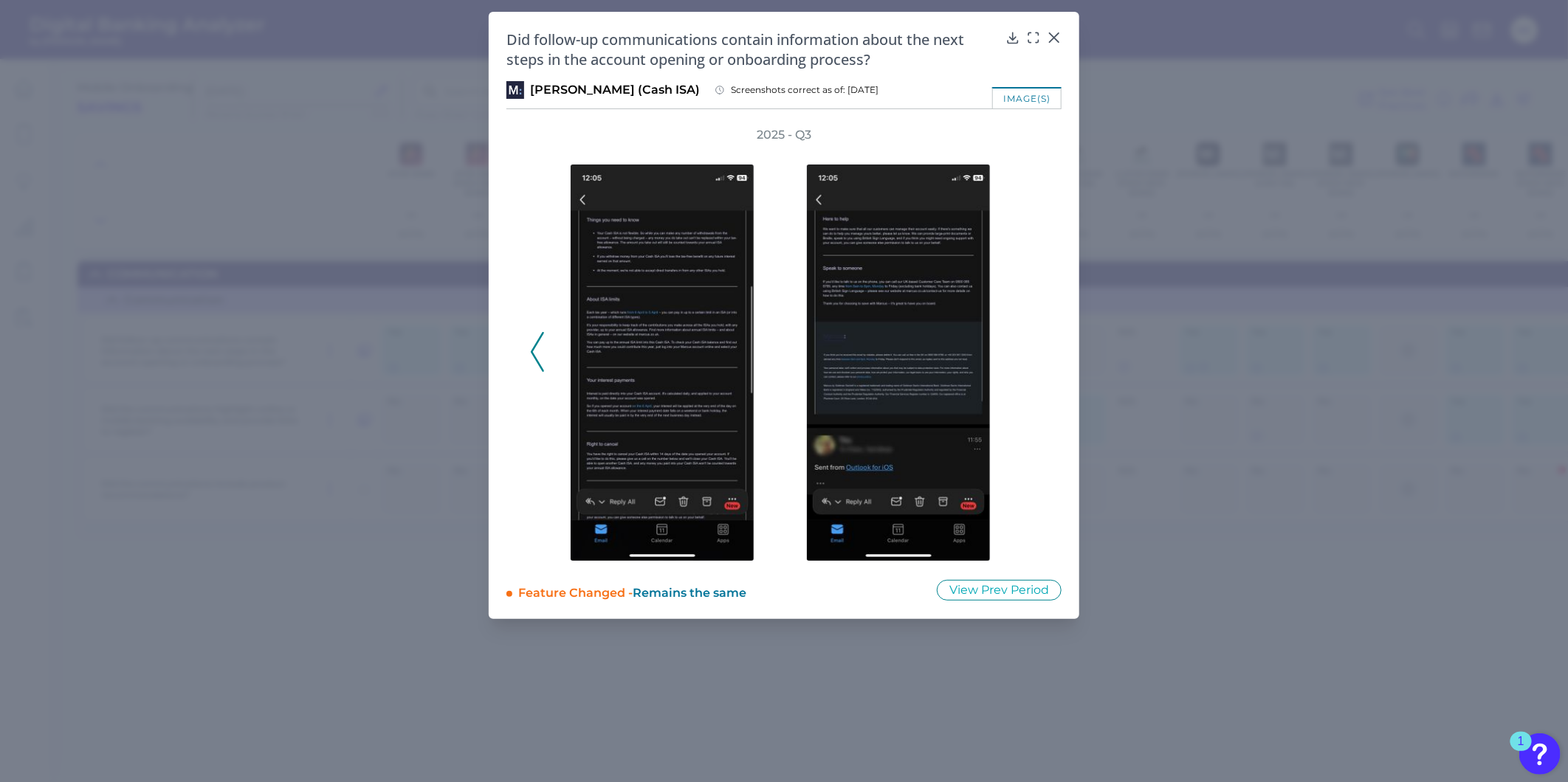
click at [1037, 358] on div "2025 - Q3" at bounding box center [783, 345] width 508 height 435
click at [1057, 38] on icon at bounding box center [1054, 37] width 15 height 14
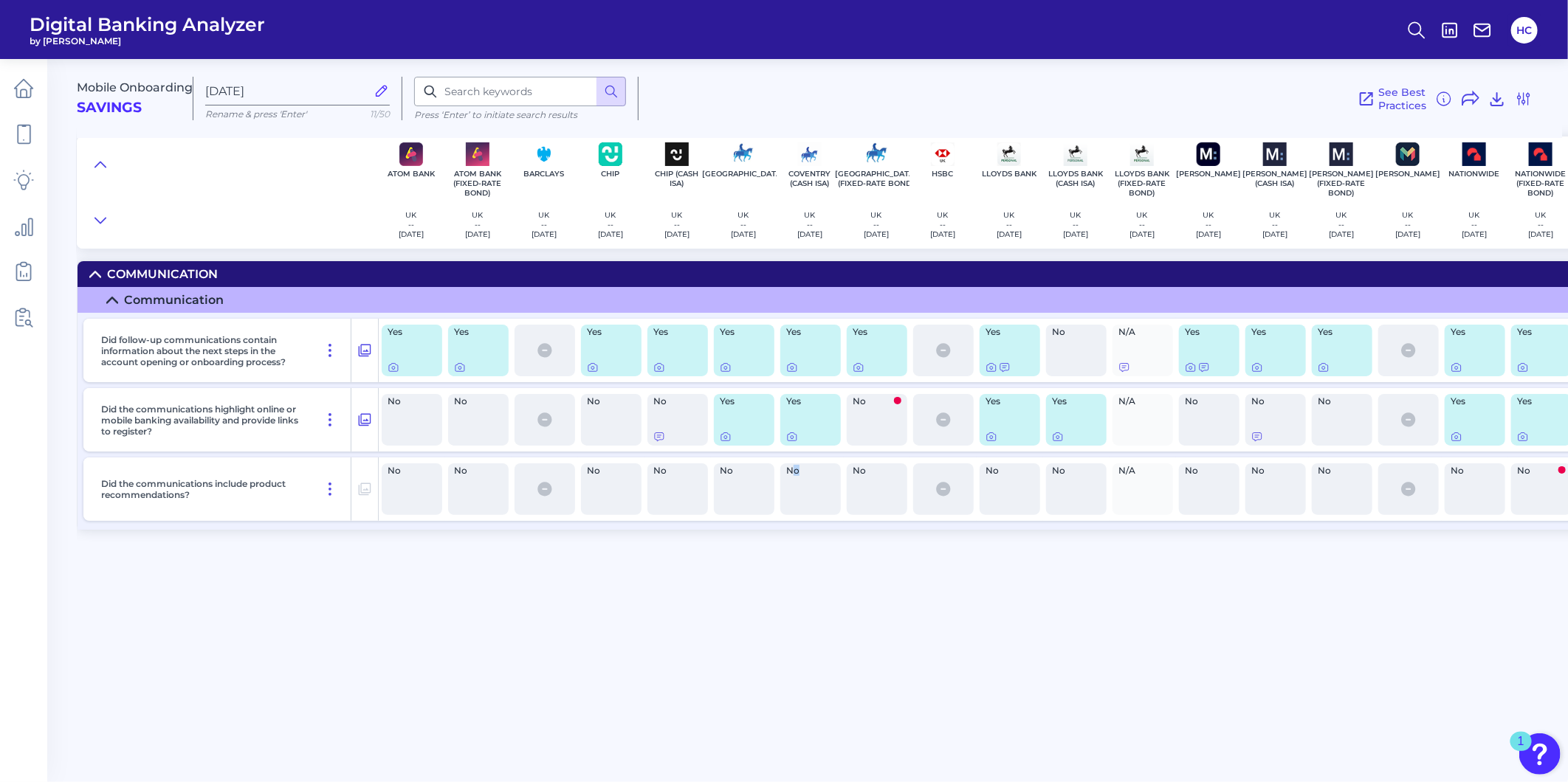
drag, startPoint x: 794, startPoint y: 772, endPoint x: 827, endPoint y: 772, distance: 33.0
click at [827, 772] on div "Mobile Onboarding Savings Sep 24 2025 Rename & press 'Enter' 11/50 Press ‘Enter…" at bounding box center [822, 414] width 1491 height 732
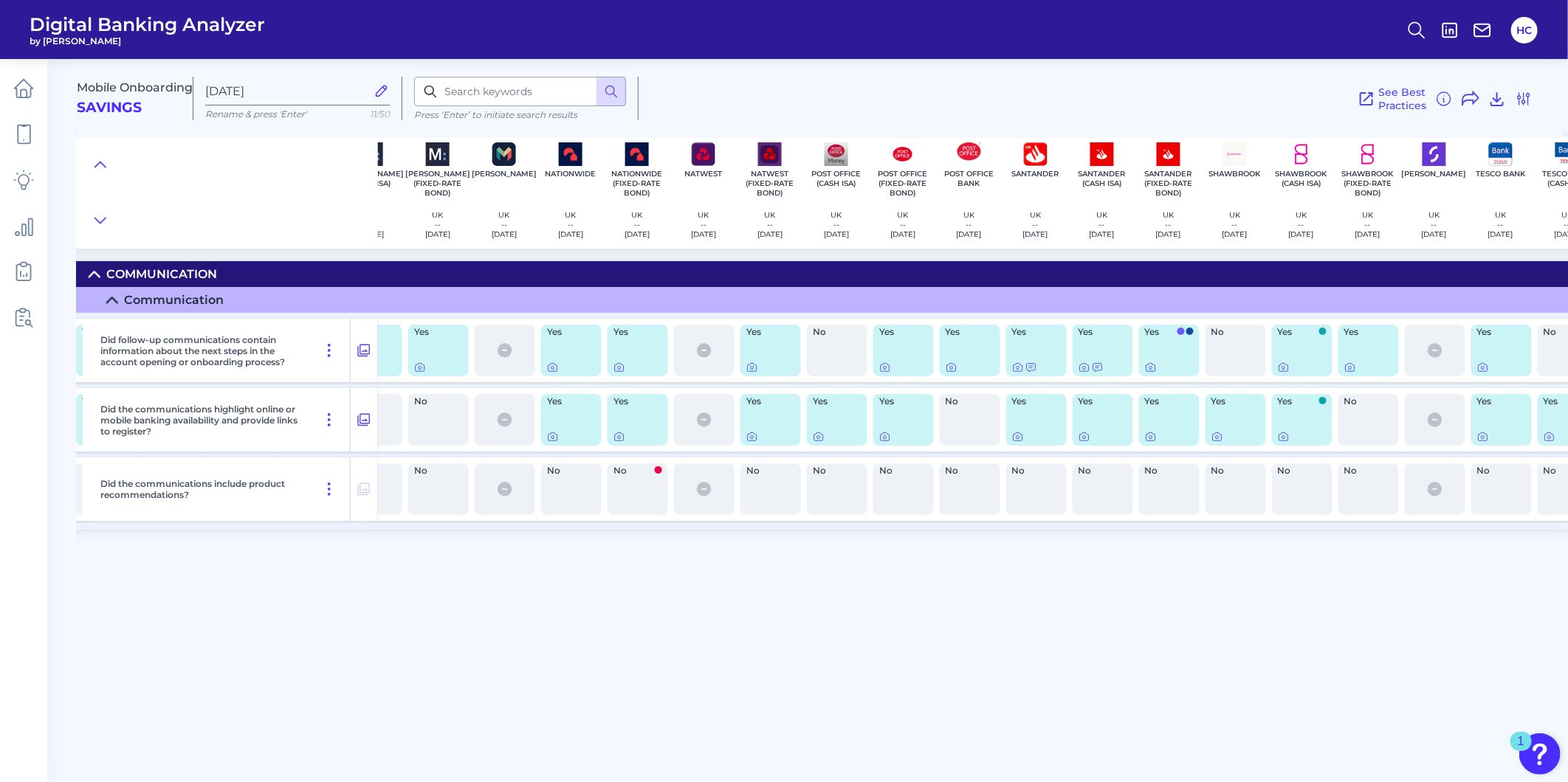
scroll to position [0, 909]
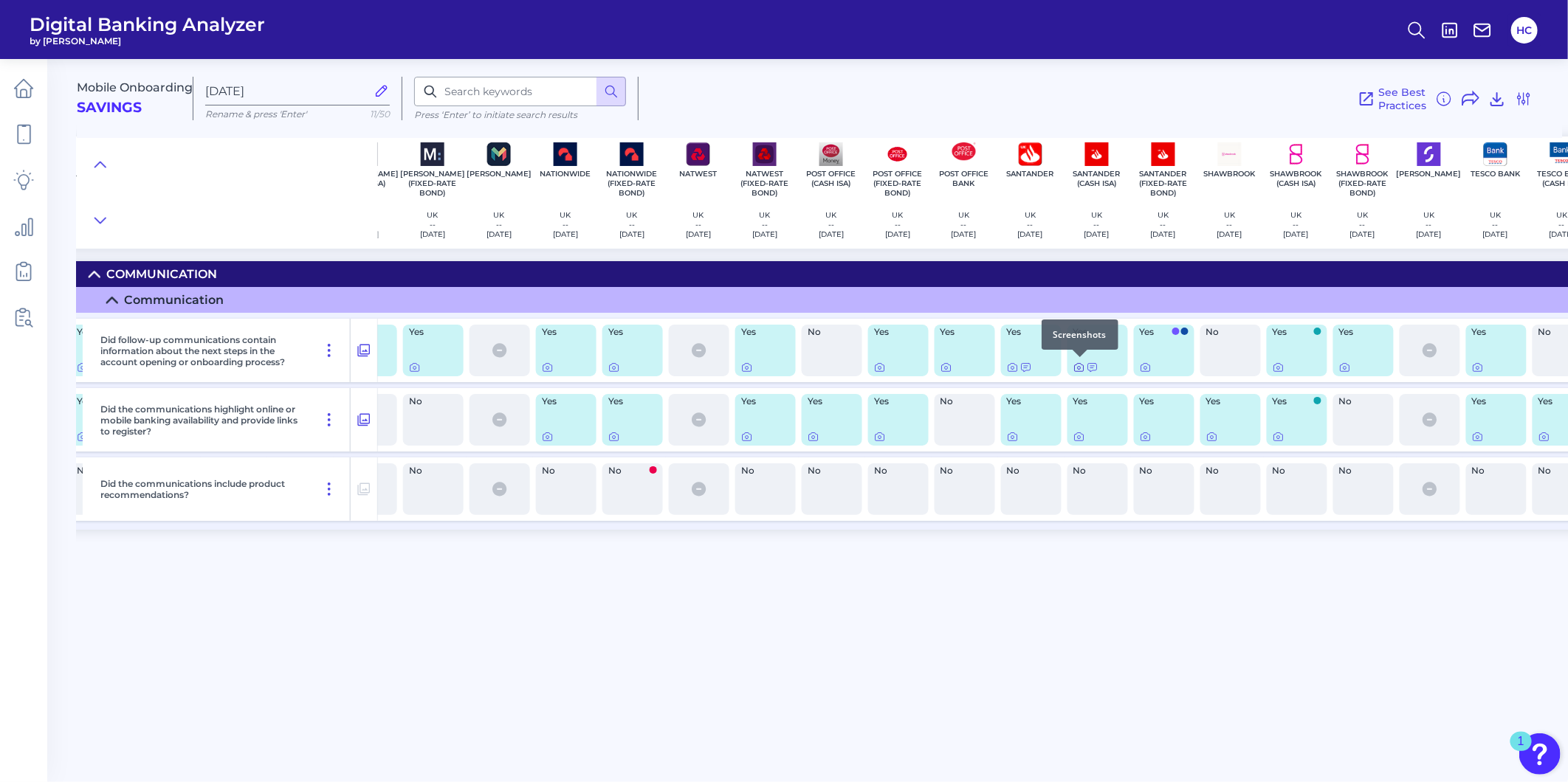
click at [1081, 367] on icon at bounding box center [1079, 368] width 12 height 12
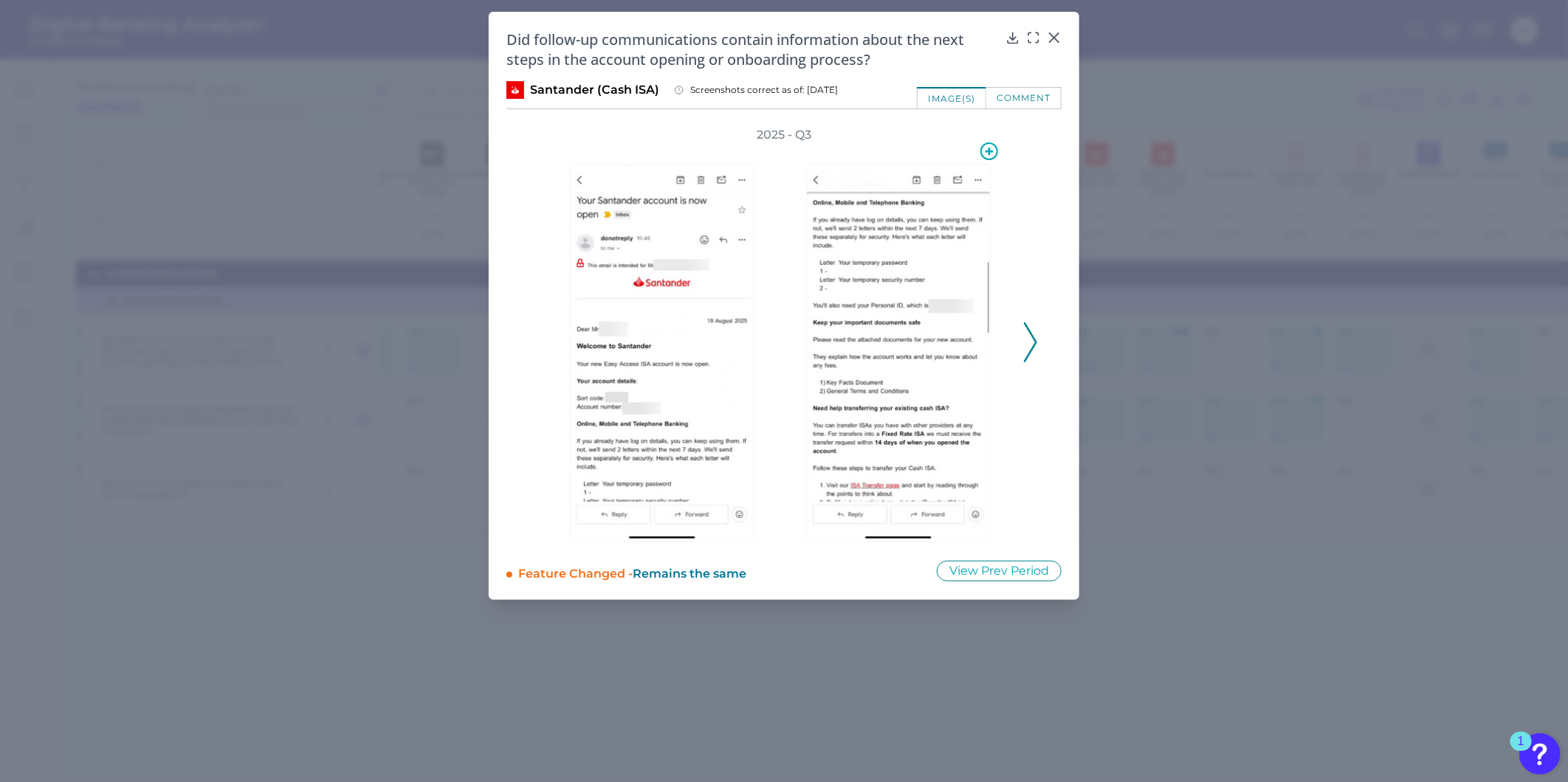
click at [921, 329] on img at bounding box center [898, 353] width 184 height 379
click at [1035, 337] on icon at bounding box center [1031, 342] width 14 height 40
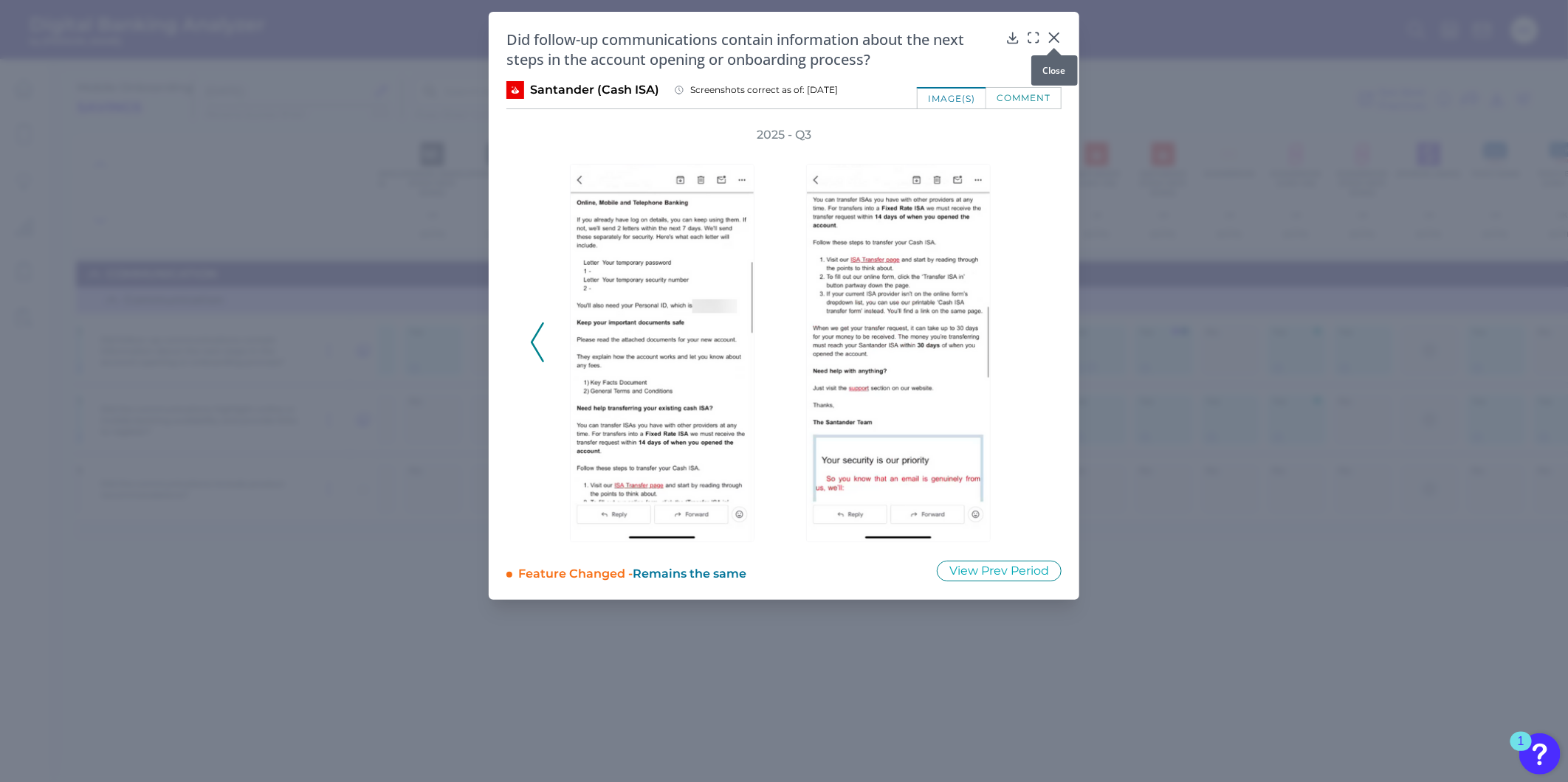
click at [1048, 34] on icon at bounding box center [1054, 37] width 15 height 14
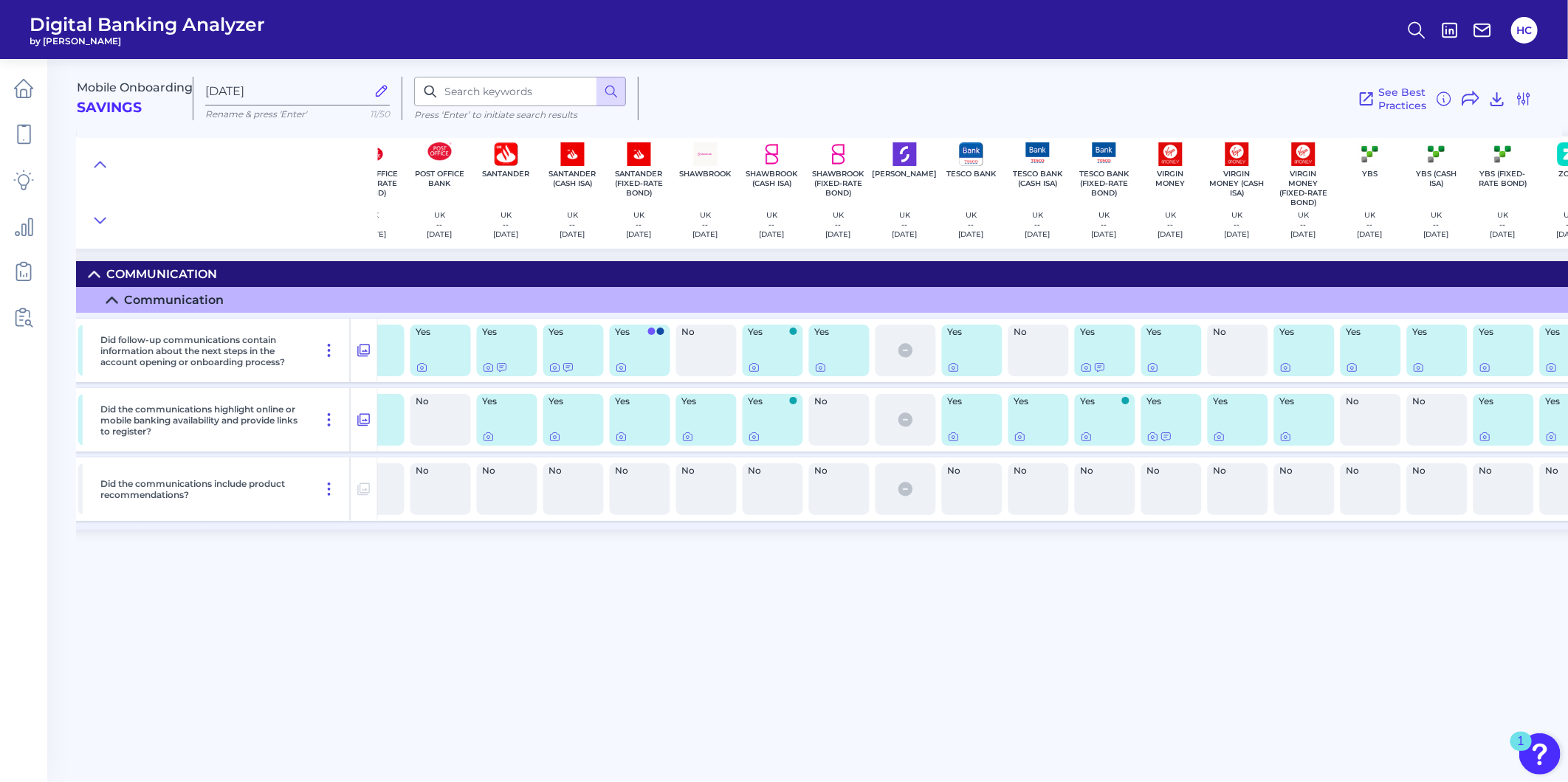
scroll to position [0, 1437]
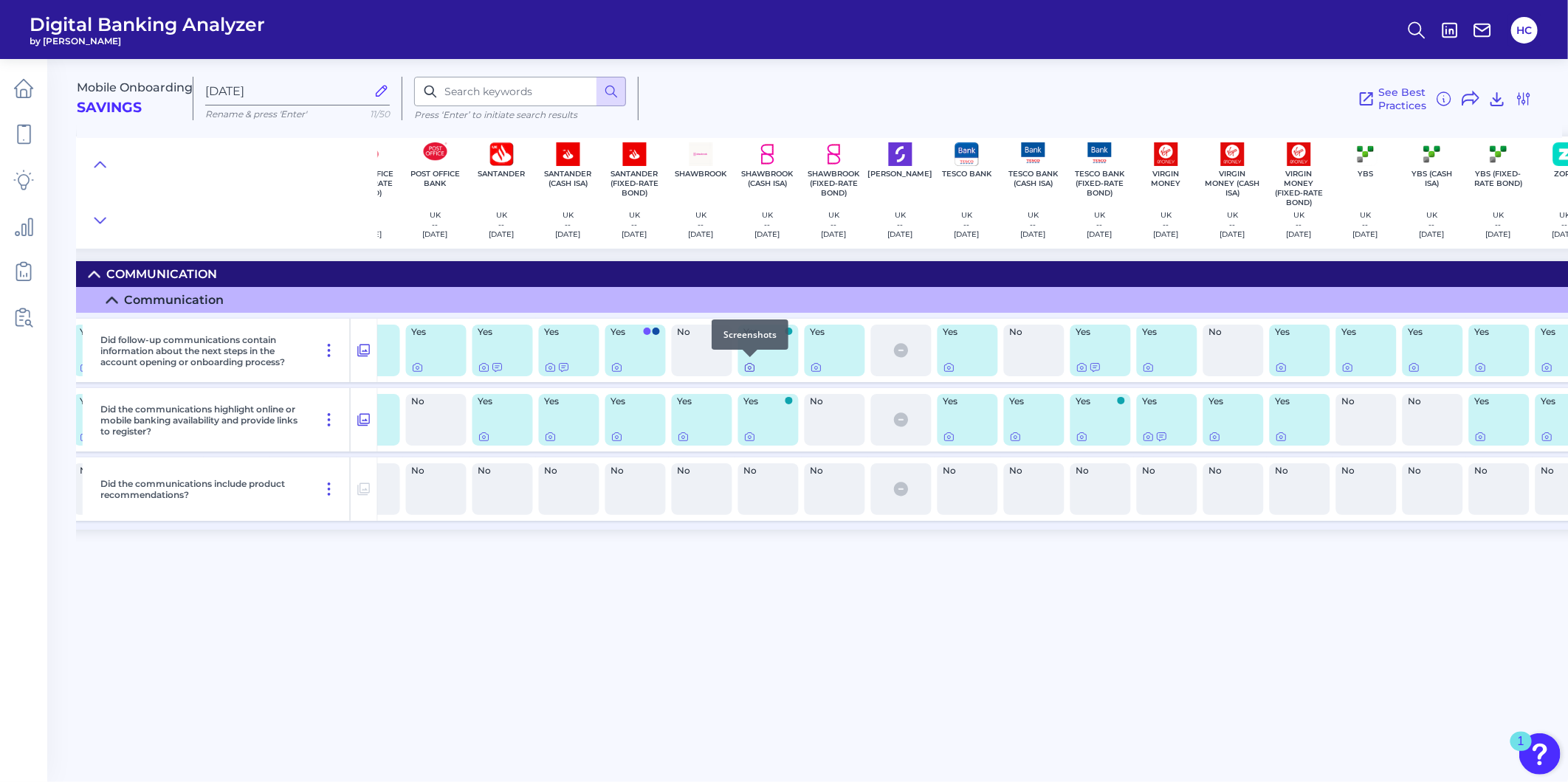
click at [752, 369] on icon at bounding box center [750, 368] width 12 height 12
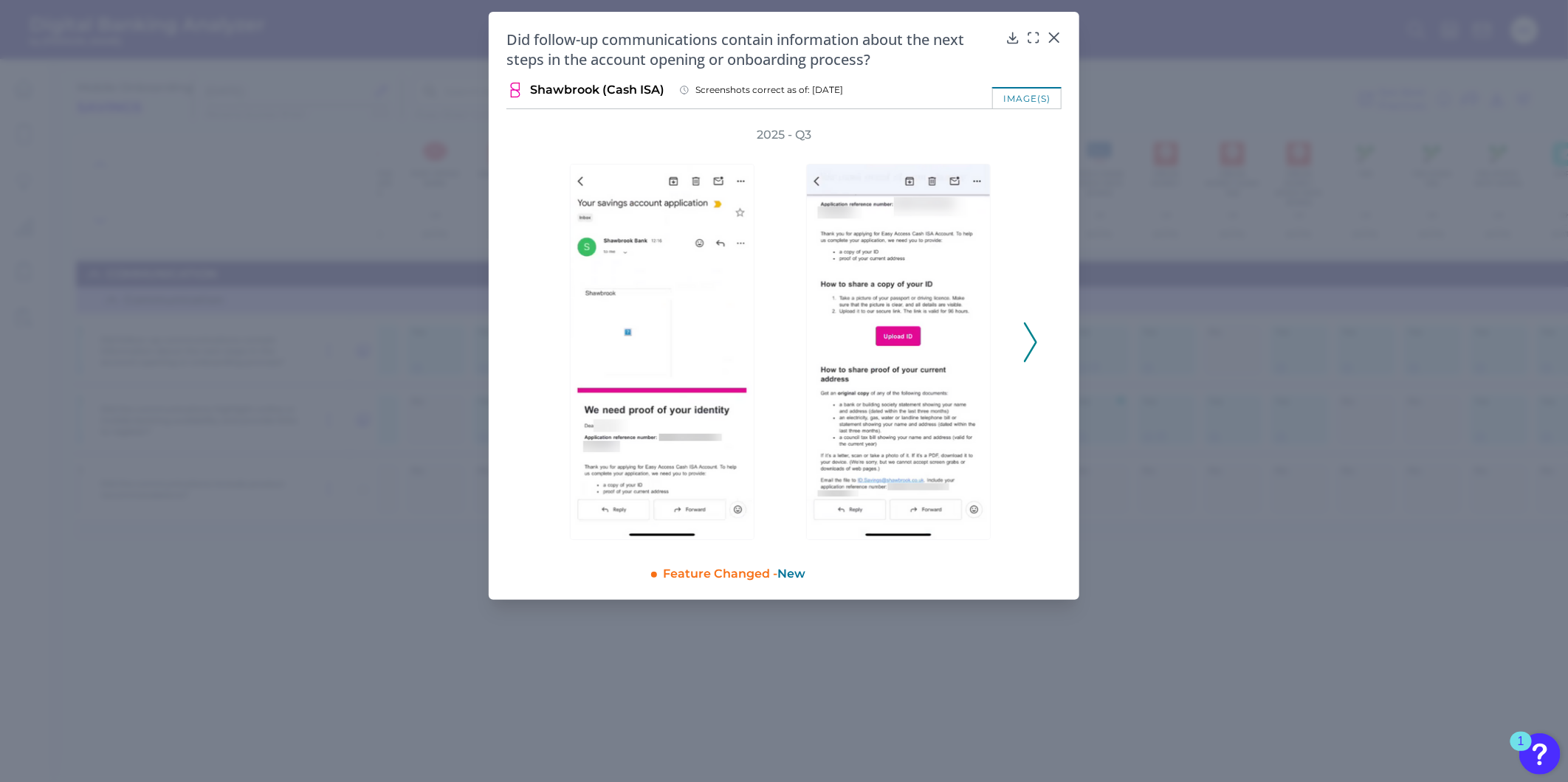
click at [1034, 350] on icon at bounding box center [1031, 342] width 14 height 40
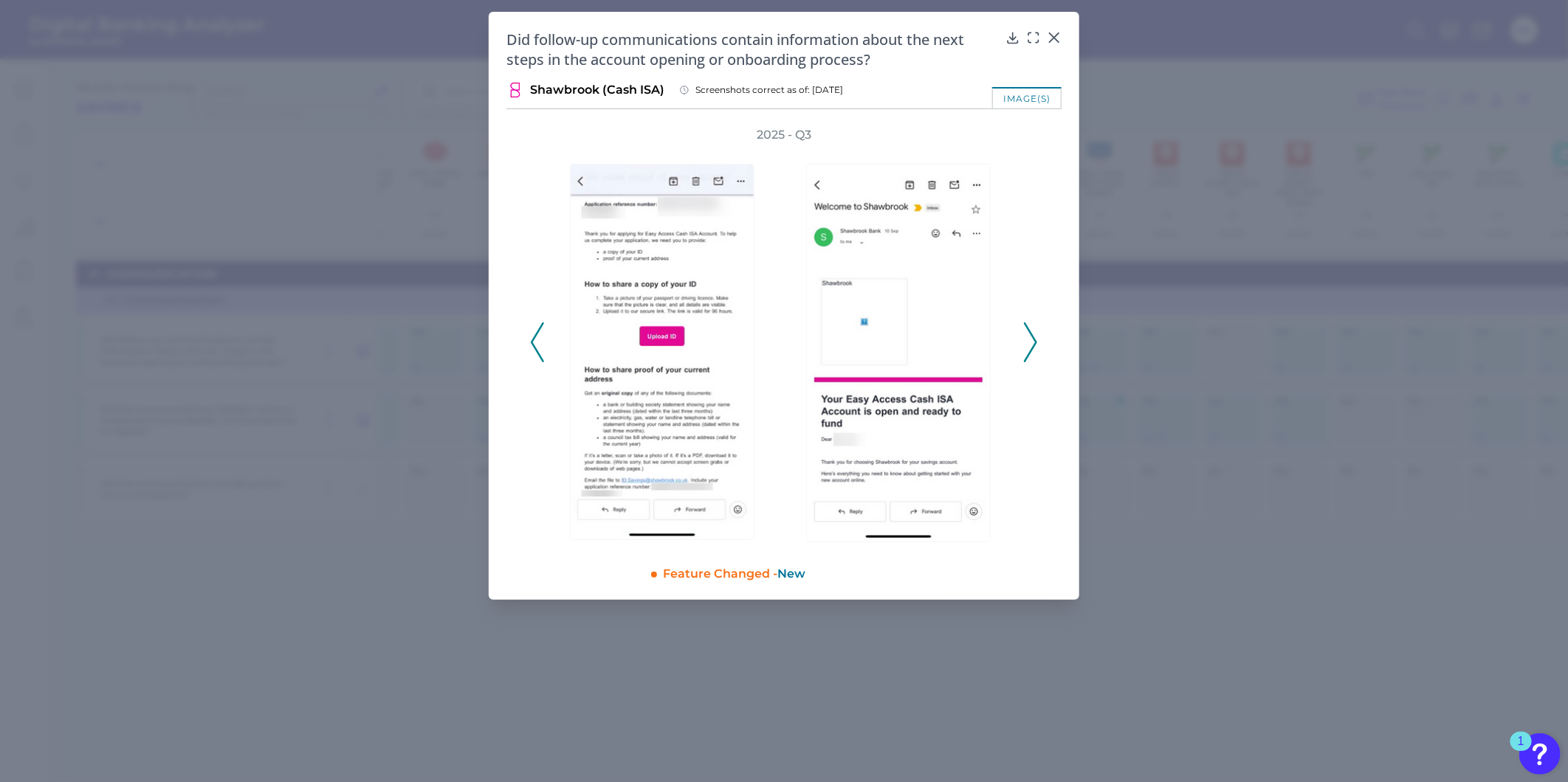
click at [1034, 350] on icon at bounding box center [1031, 342] width 14 height 40
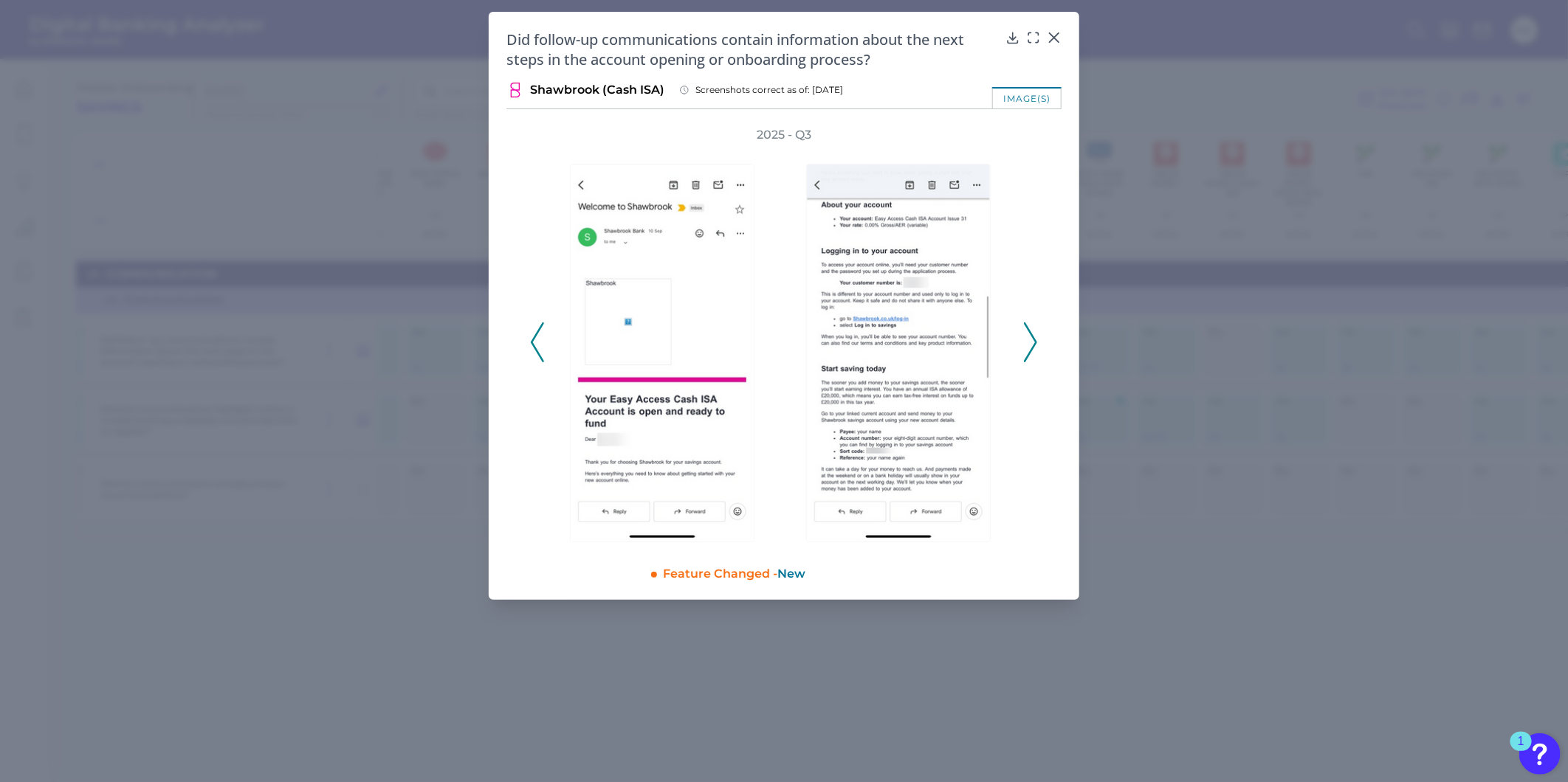
click at [1029, 352] on polyline at bounding box center [1030, 343] width 11 height 38
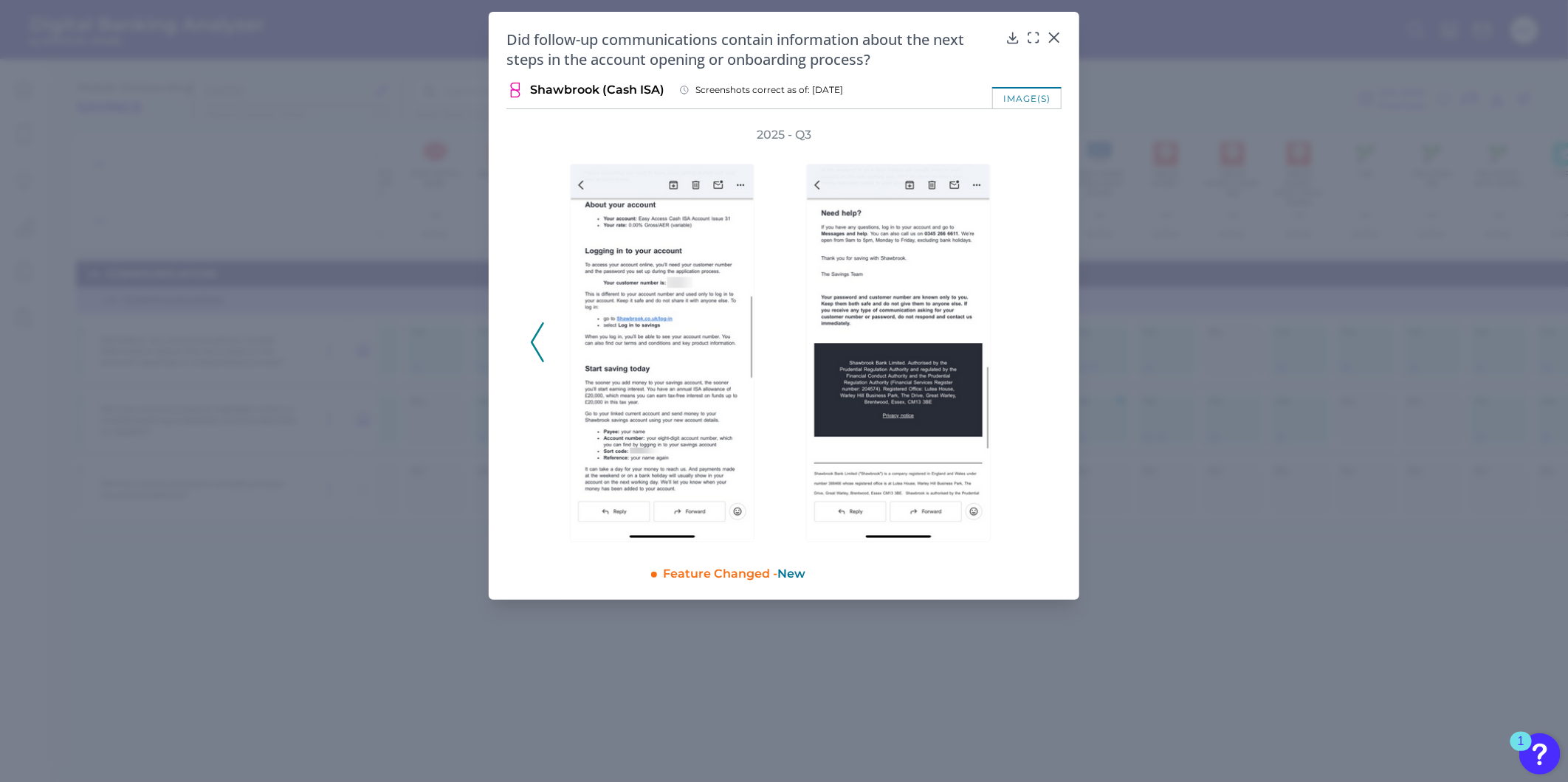
click at [1029, 352] on div "2025 - Q3" at bounding box center [783, 334] width 508 height 415
click at [1059, 34] on icon at bounding box center [1054, 37] width 15 height 14
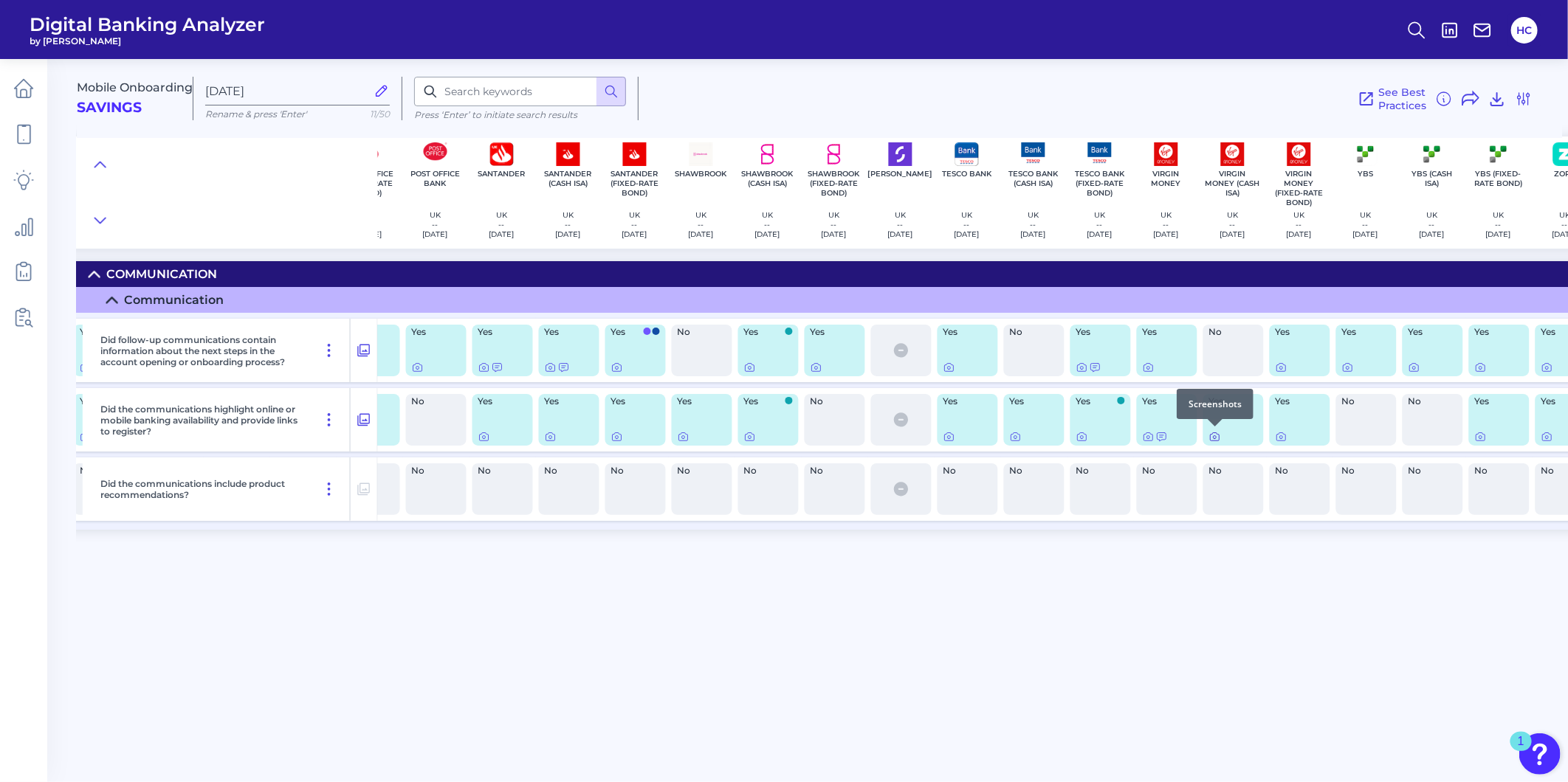
click at [1219, 436] on icon at bounding box center [1215, 437] width 12 height 12
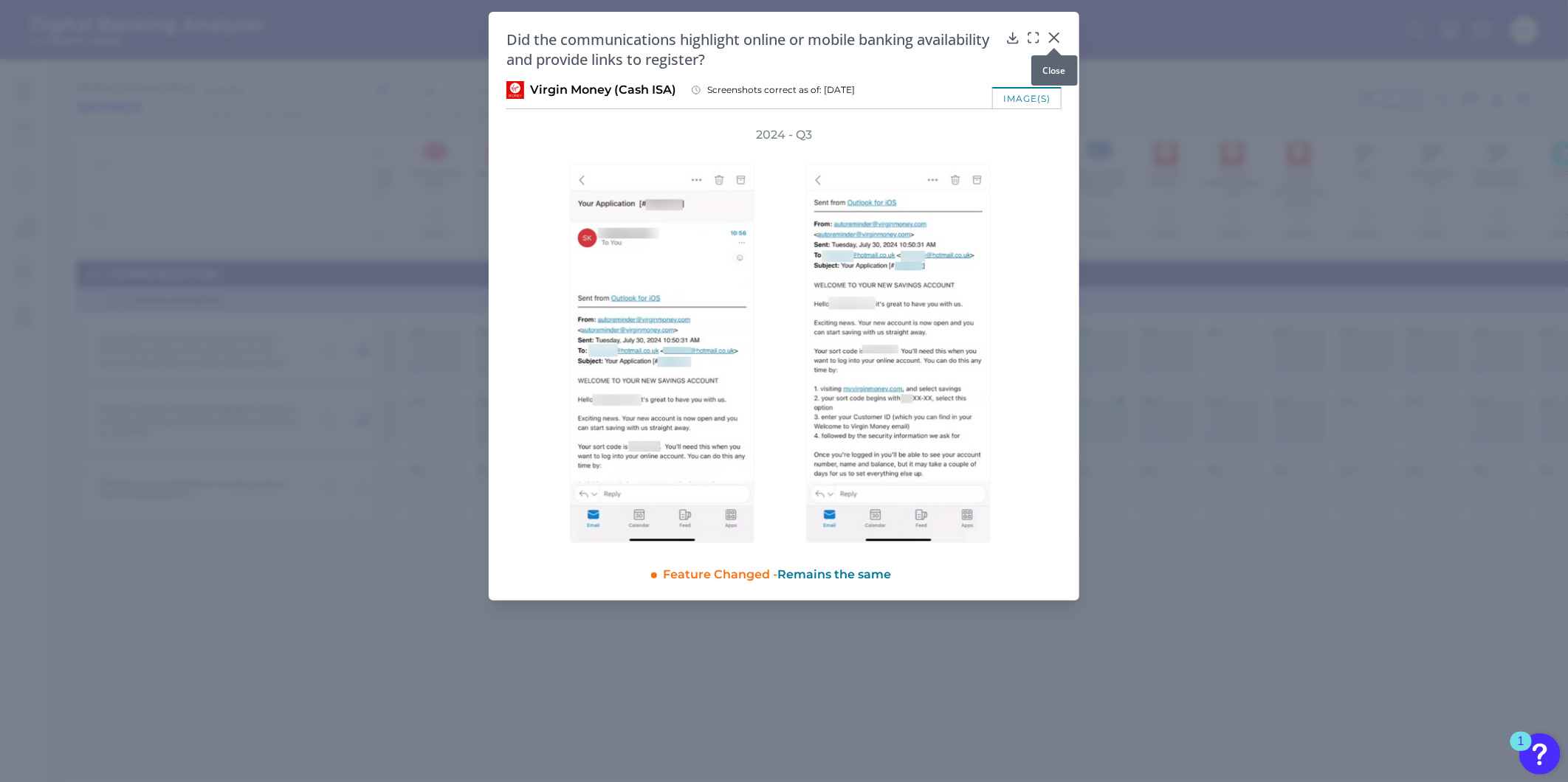
click at [1048, 39] on icon at bounding box center [1054, 37] width 15 height 14
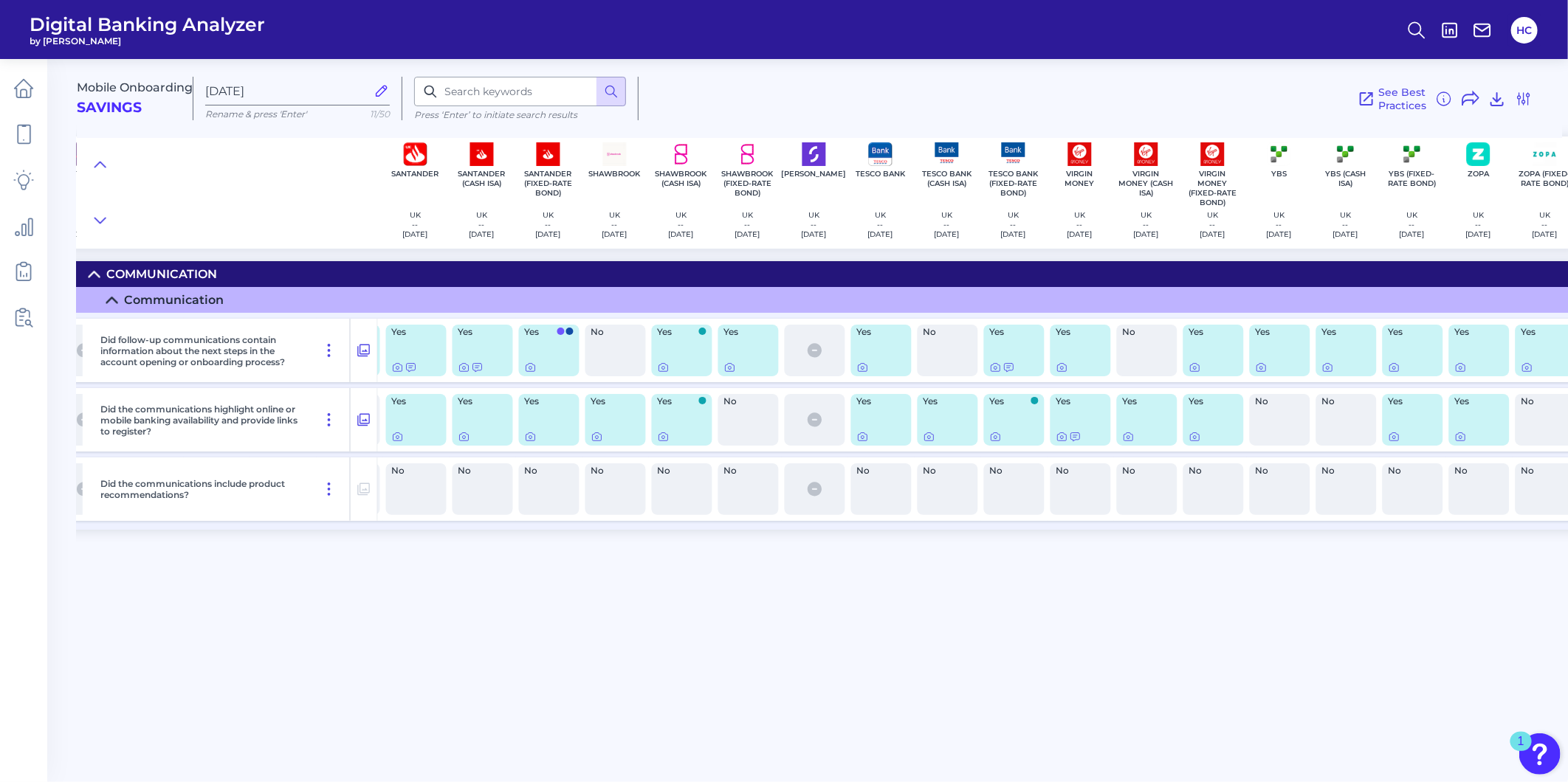
scroll to position [0, 1541]
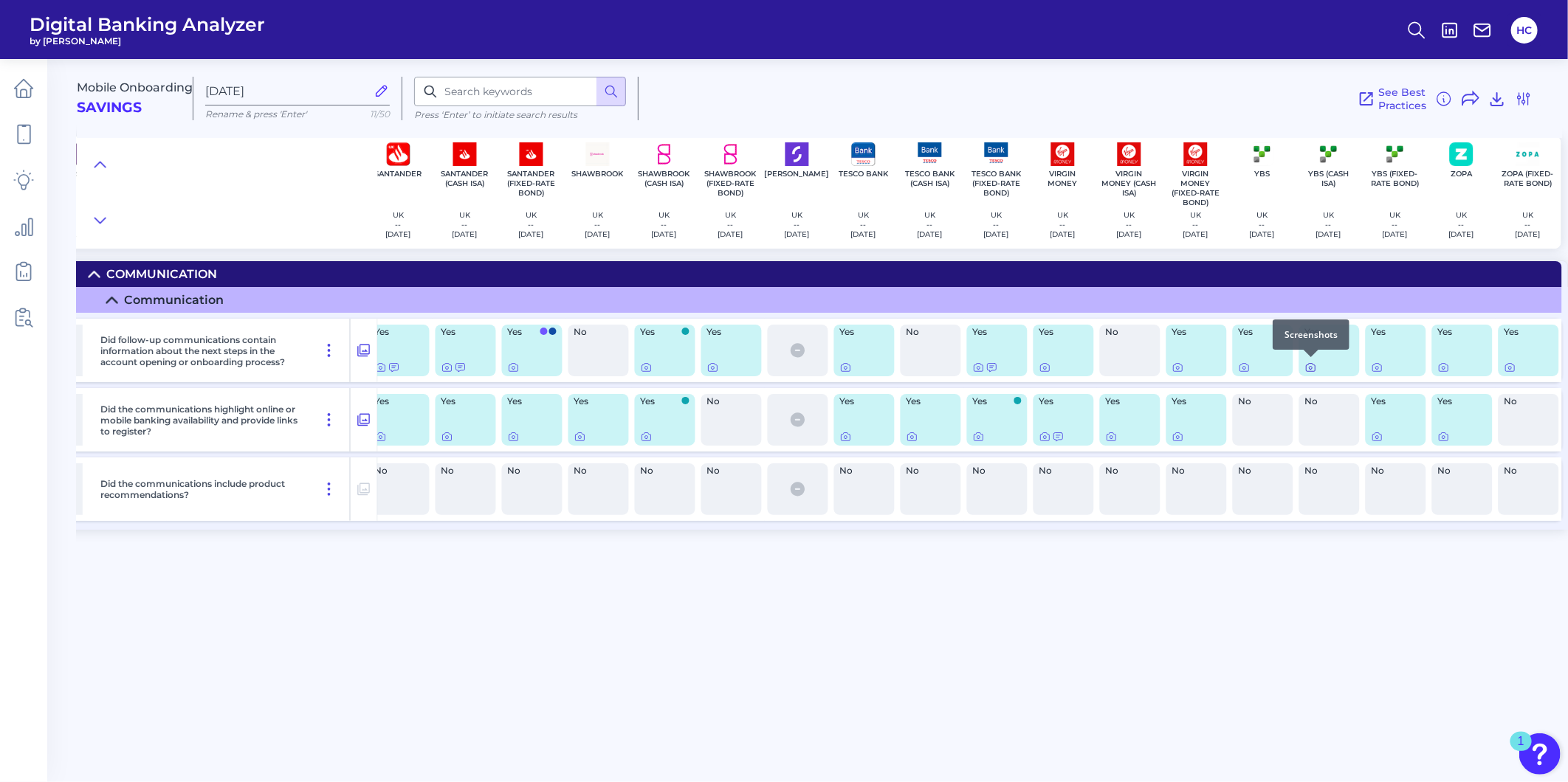
click at [1312, 362] on div at bounding box center [1310, 356] width 15 height 14
click at [1312, 366] on icon at bounding box center [1311, 368] width 12 height 12
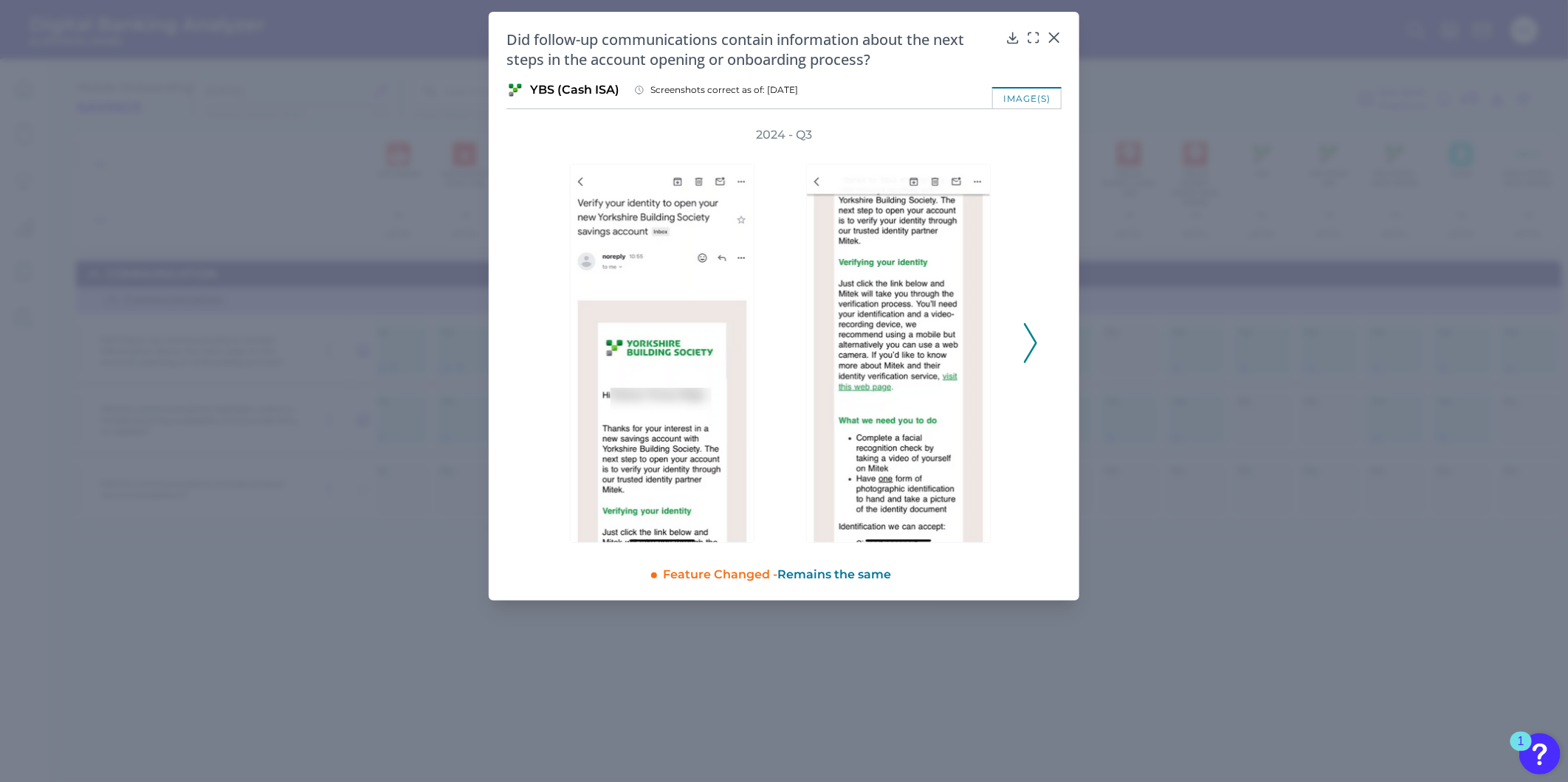
click at [1038, 352] on div "2024 - Q3" at bounding box center [784, 335] width 555 height 416
click at [1031, 348] on icon at bounding box center [1031, 343] width 14 height 40
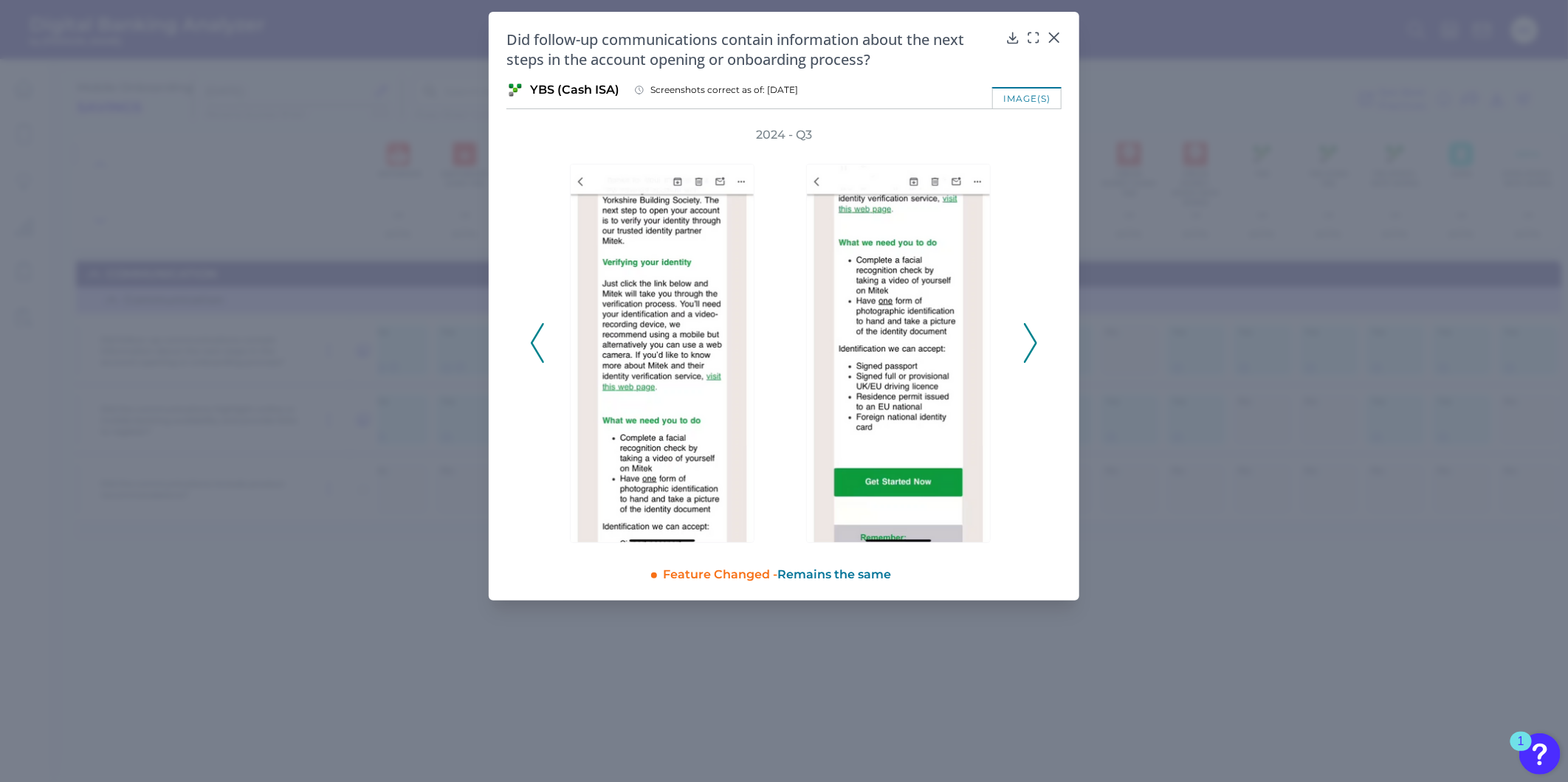
click at [1029, 356] on icon at bounding box center [1031, 343] width 14 height 40
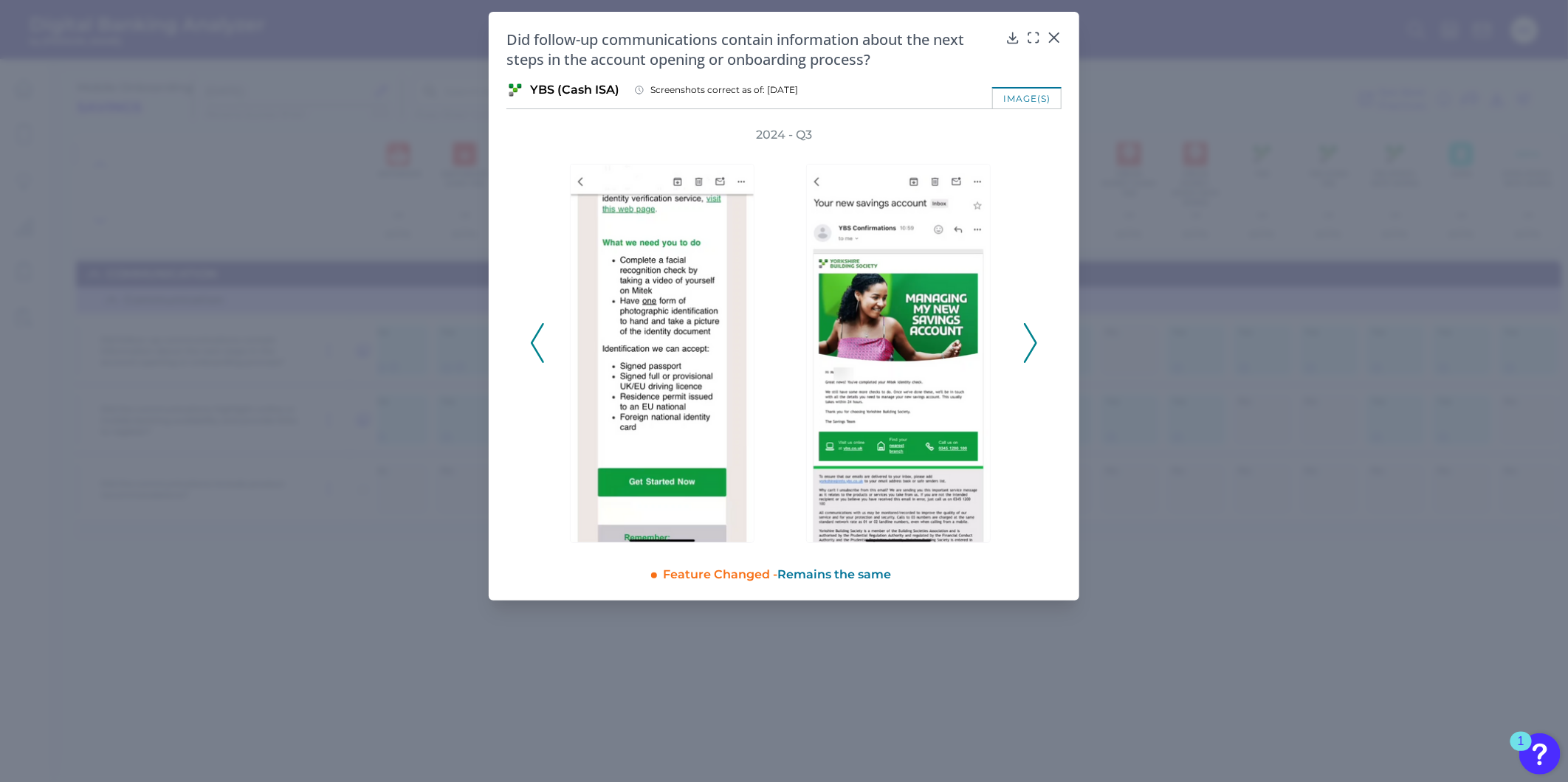
click at [1029, 356] on icon at bounding box center [1031, 343] width 14 height 40
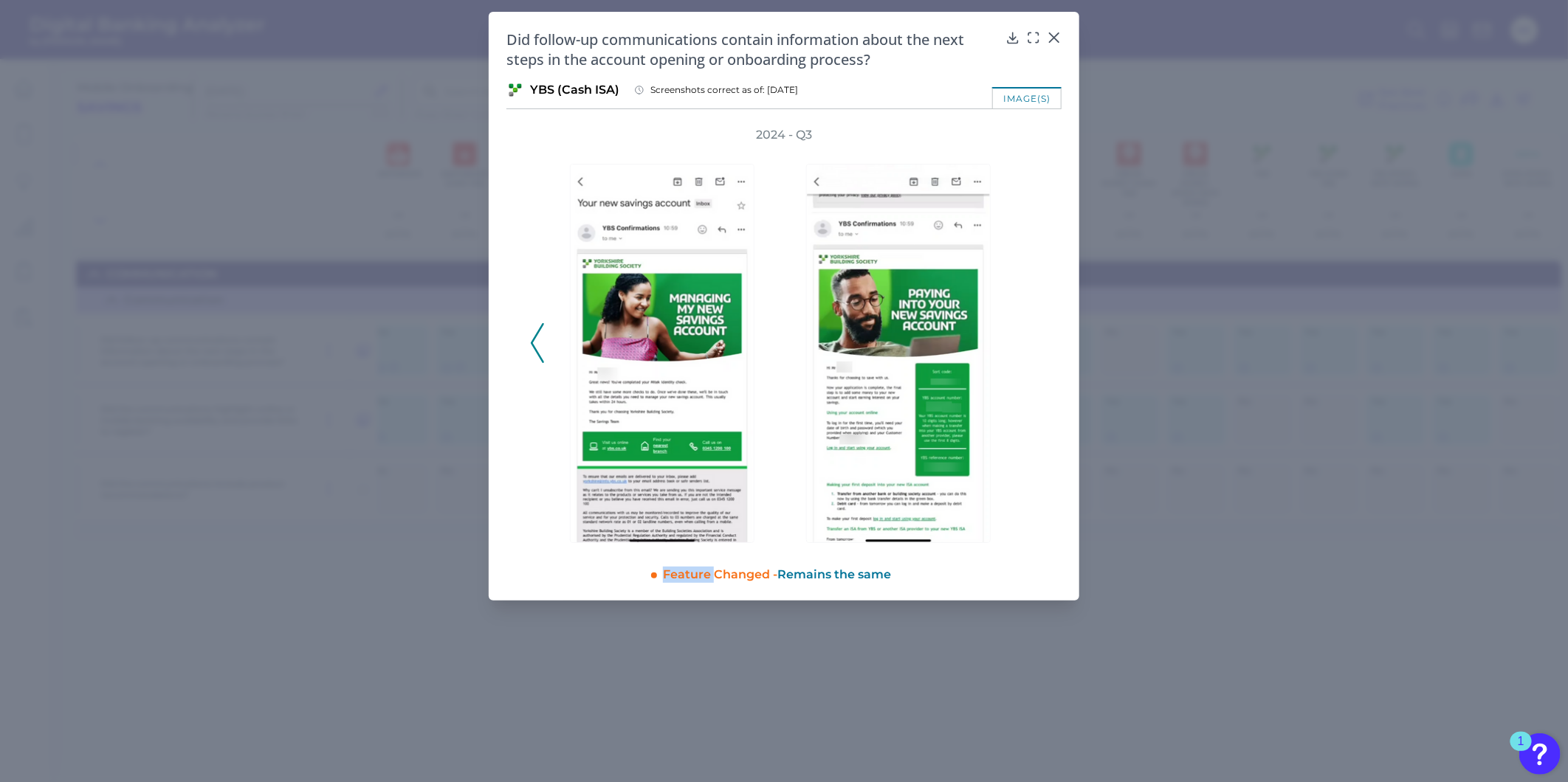
click at [1029, 356] on div "2024 - Q3" at bounding box center [783, 335] width 508 height 416
click at [1057, 41] on div at bounding box center [1054, 48] width 15 height 14
click at [1058, 33] on icon at bounding box center [1054, 38] width 9 height 9
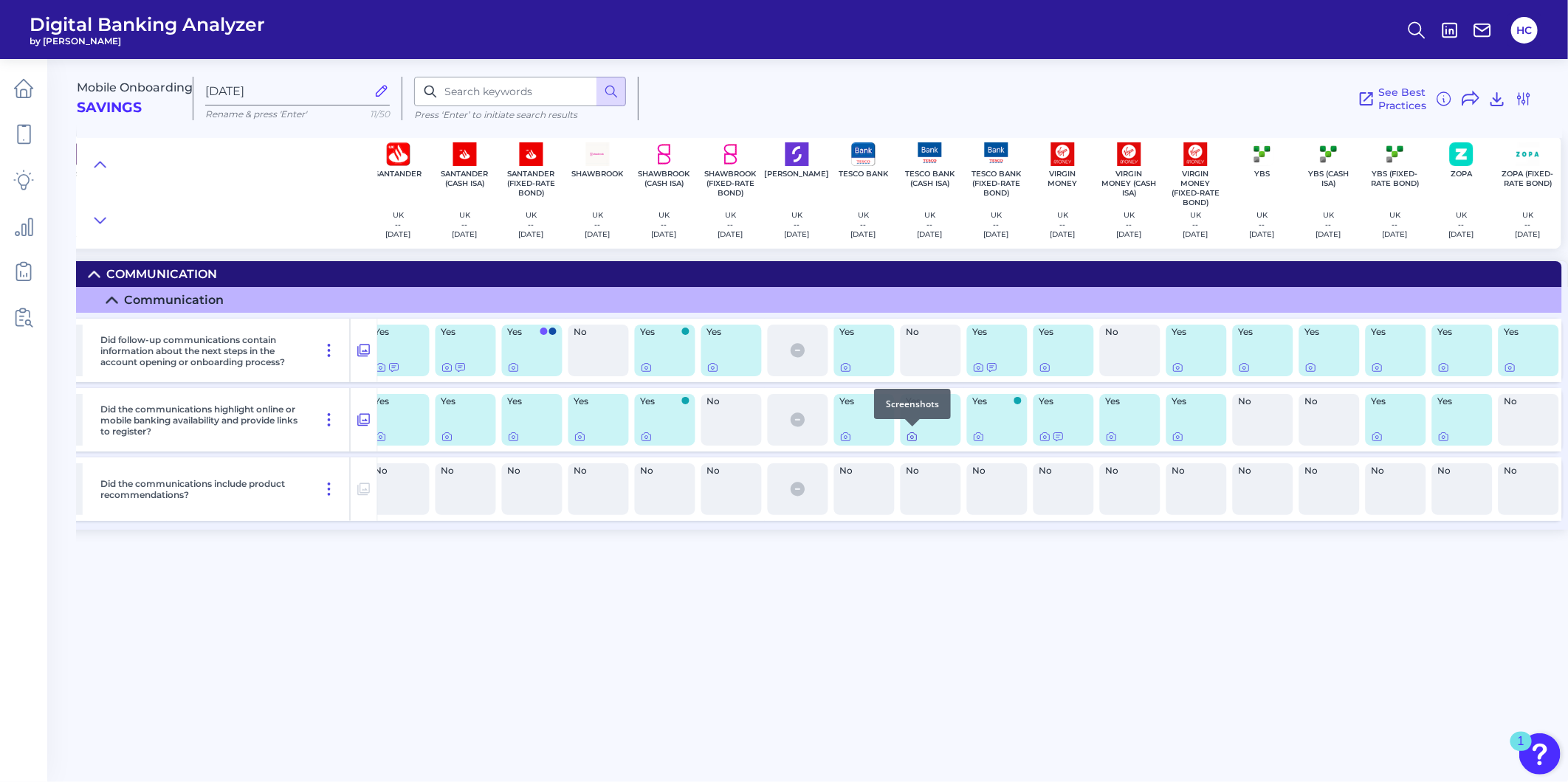
click at [912, 435] on icon at bounding box center [913, 437] width 12 height 12
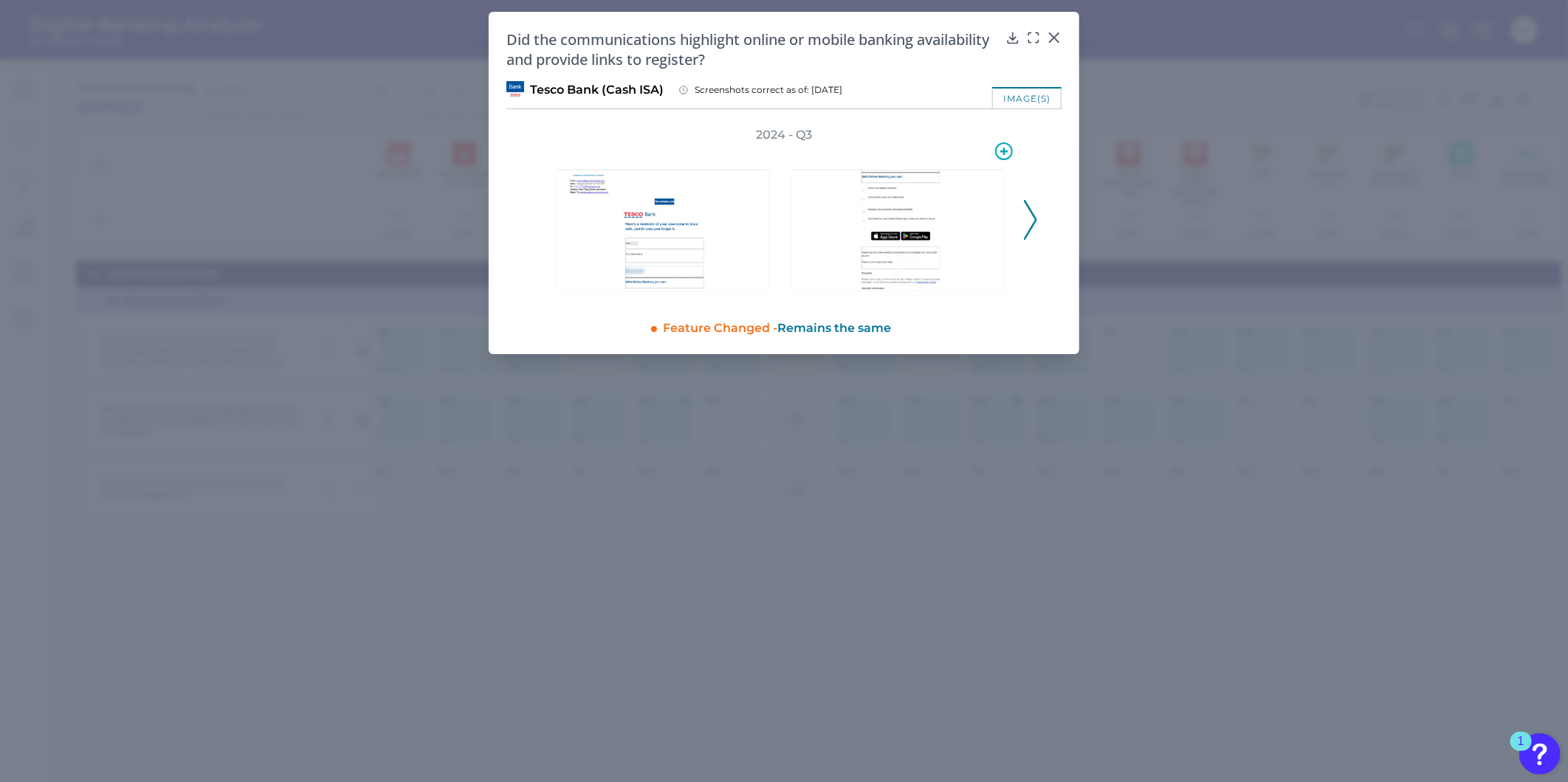
click at [915, 225] on img at bounding box center [898, 230] width 214 height 123
click at [1033, 219] on icon at bounding box center [1031, 219] width 14 height 40
click at [1057, 40] on body "Digital Banking Analyzer by Curinos HC Mobile Onboarding Savings Sep 24 2025 Re…" at bounding box center [784, 391] width 1568 height 782
click at [1049, 35] on icon at bounding box center [1054, 37] width 15 height 14
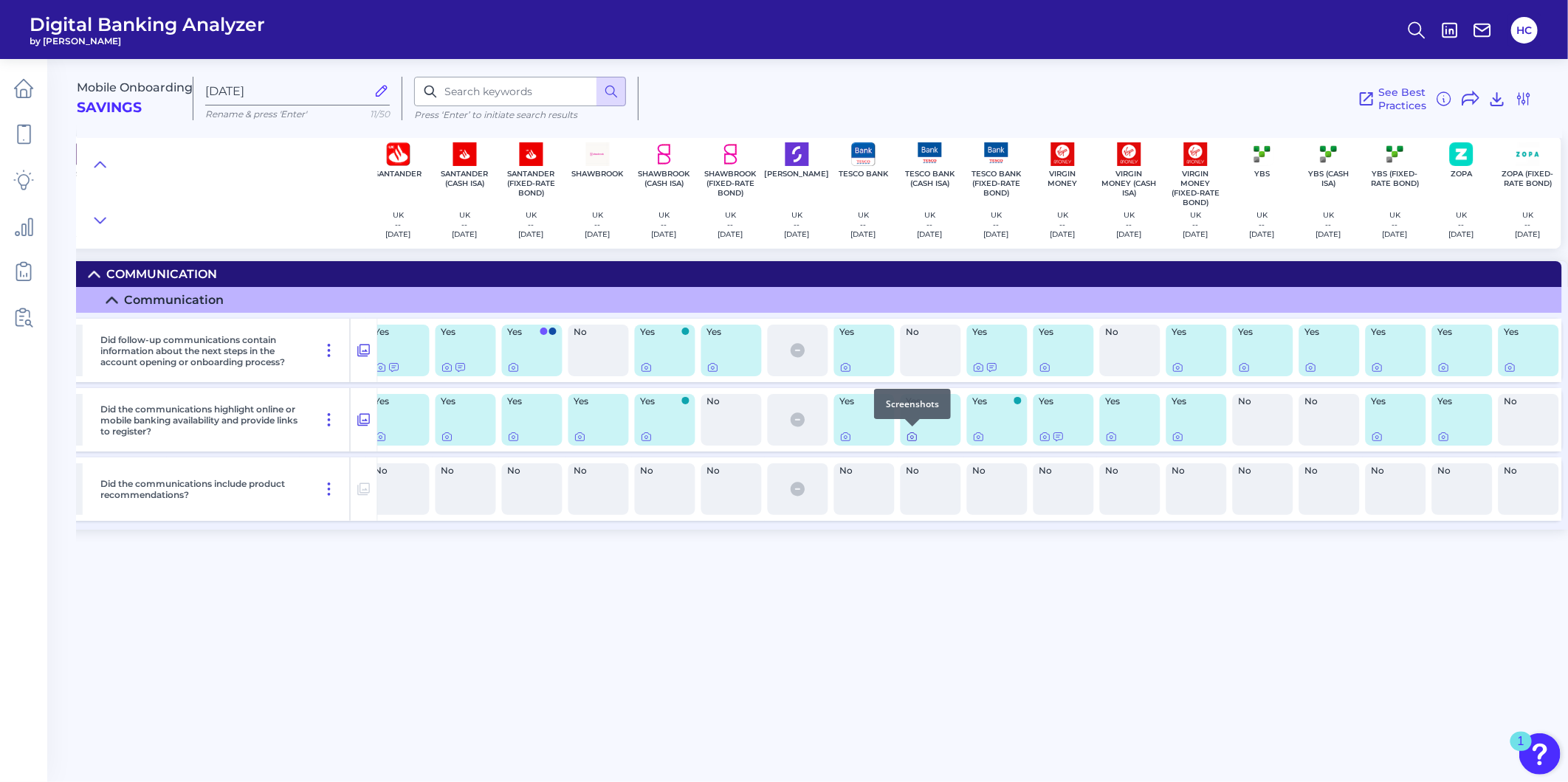
click at [913, 436] on icon at bounding box center [913, 437] width 12 height 12
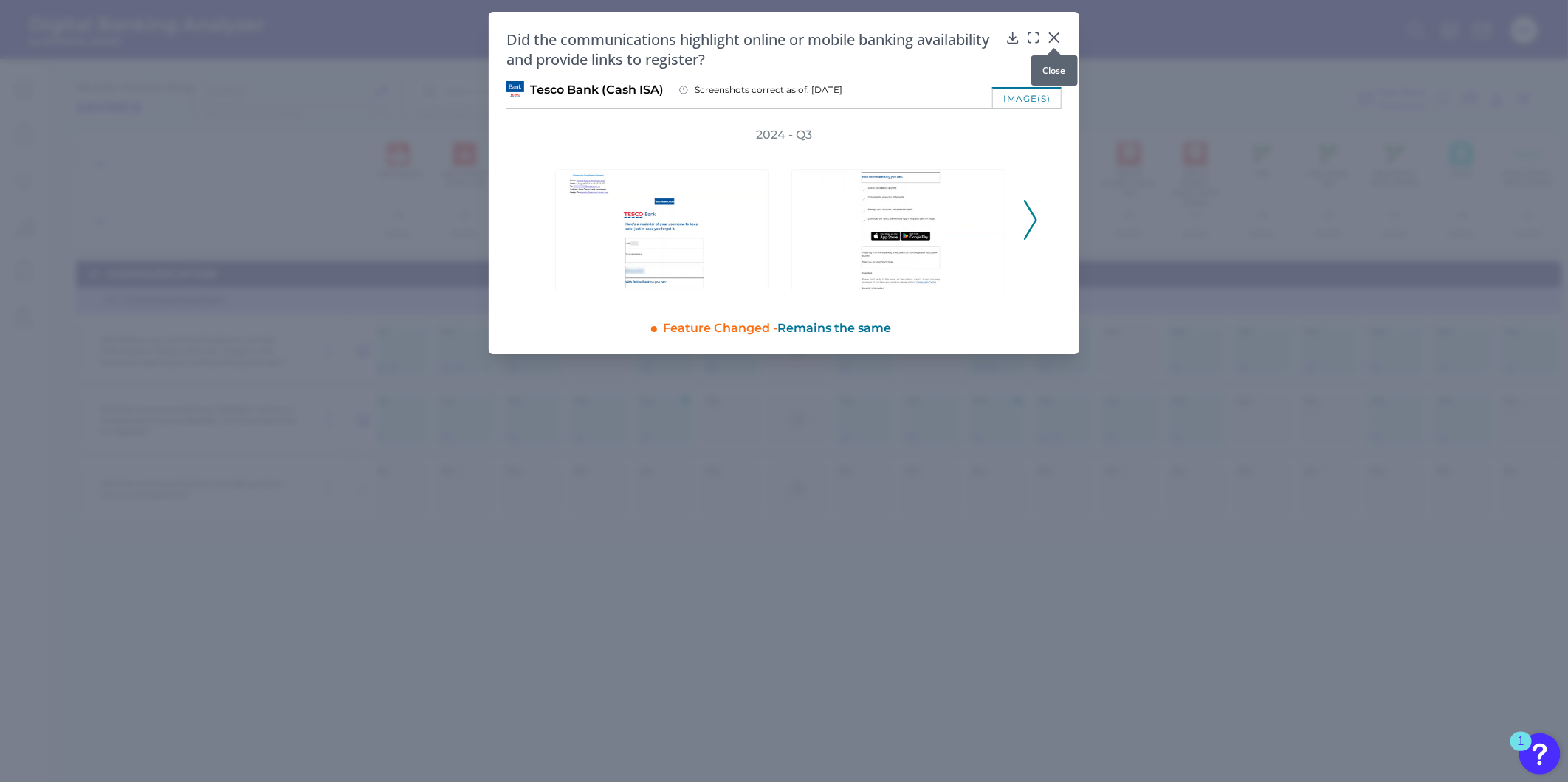
click at [1054, 37] on icon at bounding box center [1054, 38] width 9 height 9
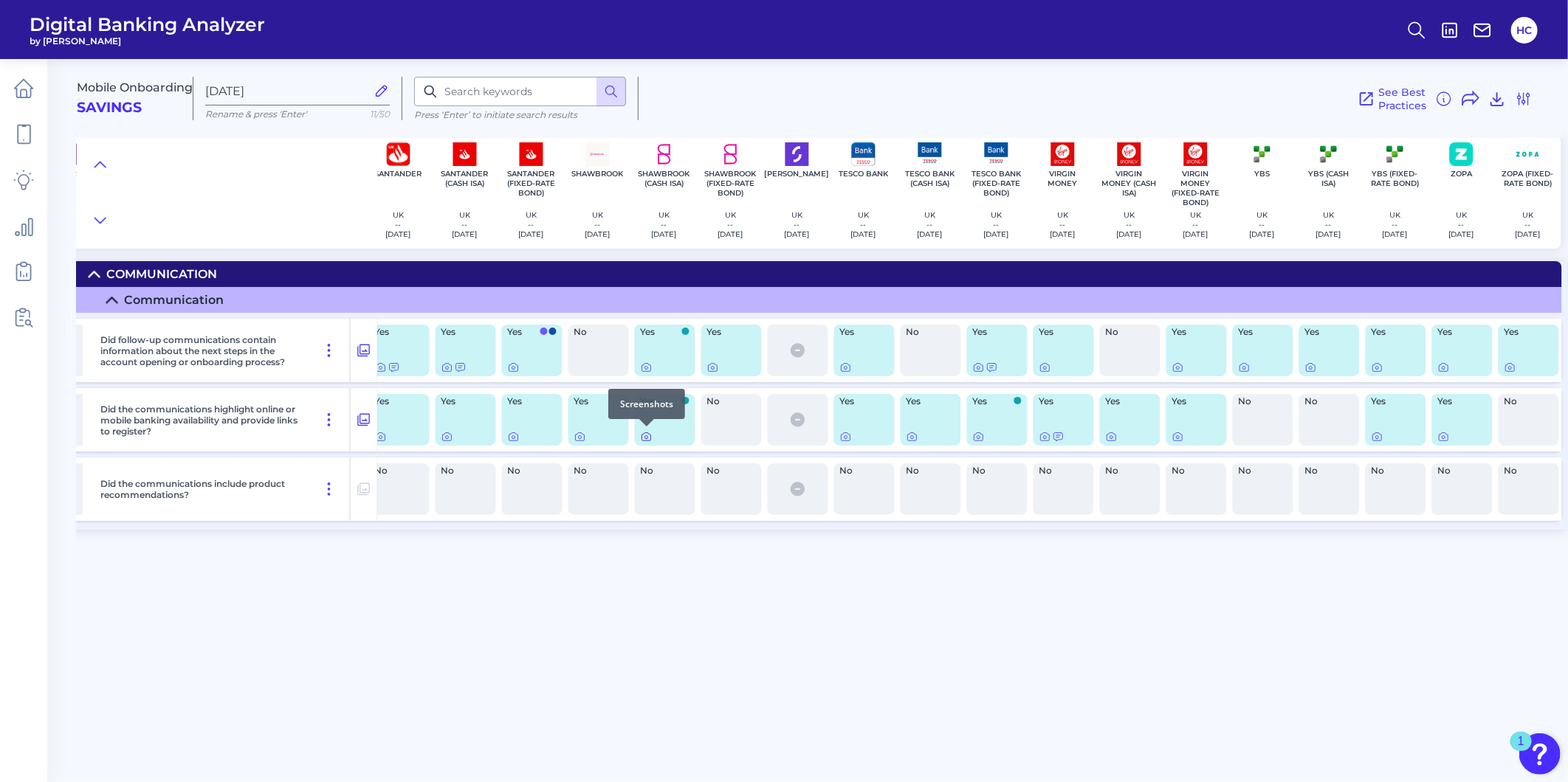
click at [649, 437] on icon at bounding box center [647, 437] width 12 height 12
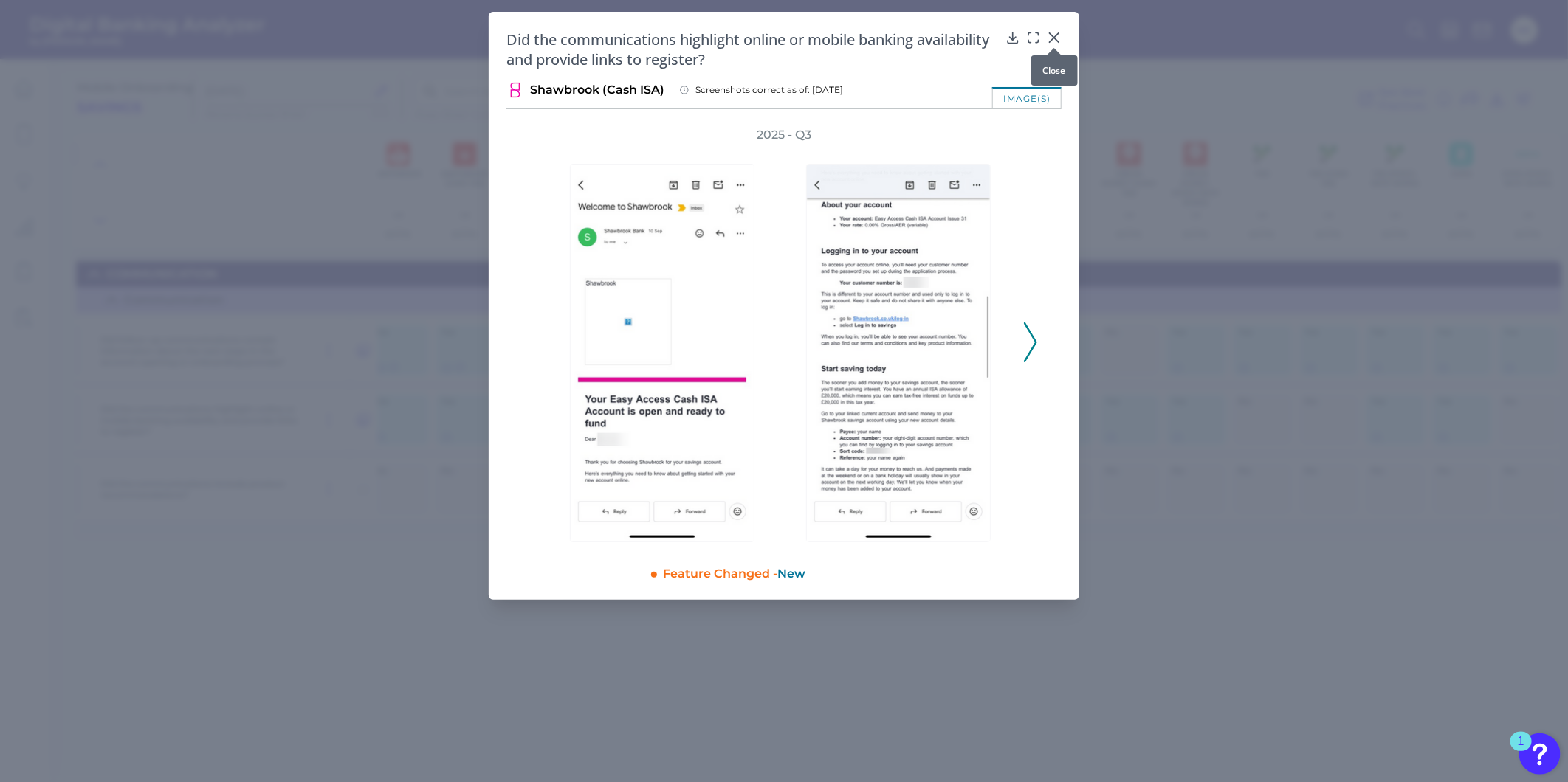
click at [1059, 41] on div at bounding box center [1054, 48] width 15 height 14
click at [1054, 35] on icon at bounding box center [1054, 37] width 15 height 14
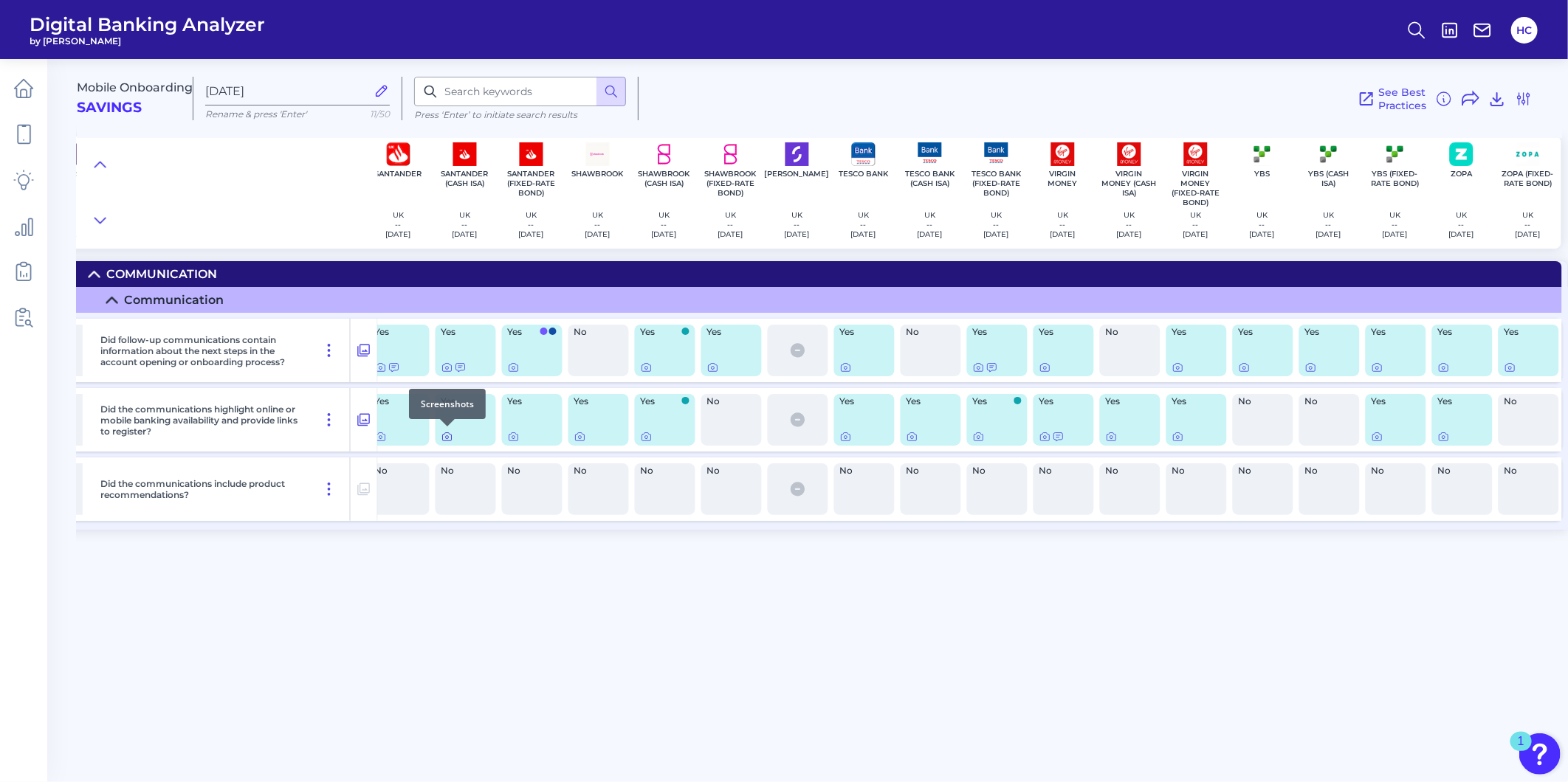
click at [450, 436] on icon at bounding box center [447, 437] width 12 height 12
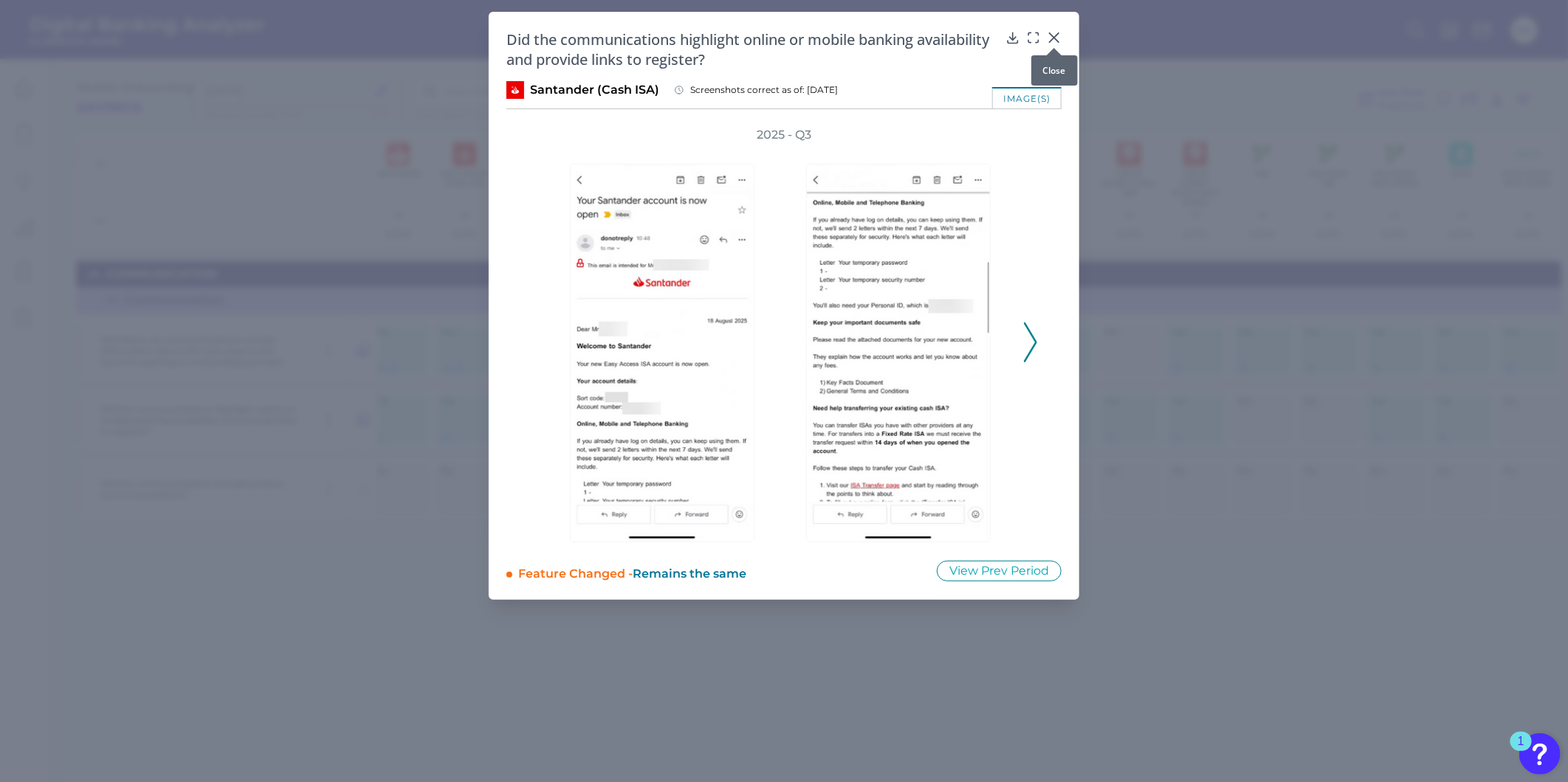
click at [1052, 37] on icon at bounding box center [1054, 38] width 9 height 9
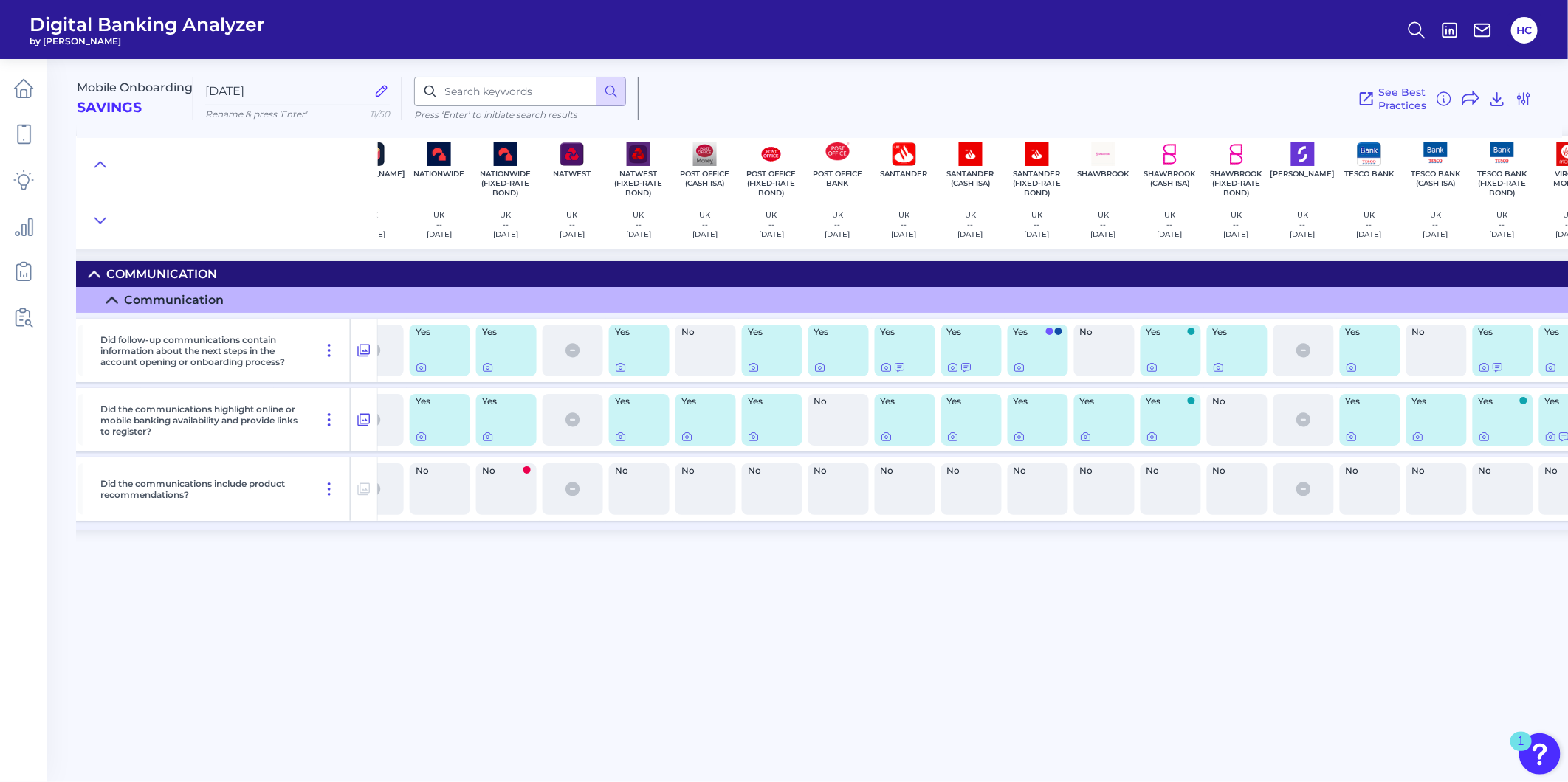
scroll to position [0, 1022]
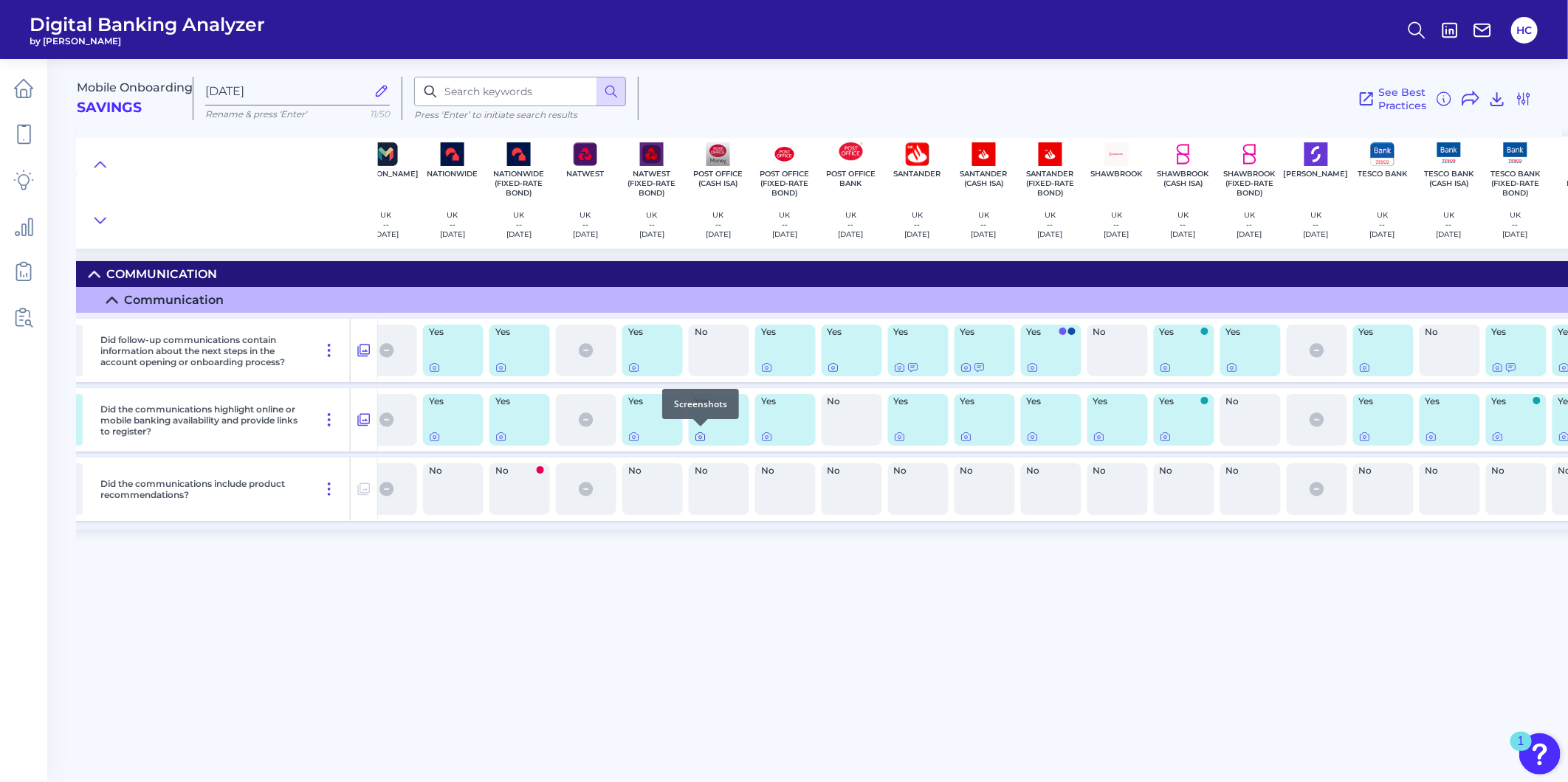
click at [701, 436] on icon at bounding box center [700, 437] width 12 height 12
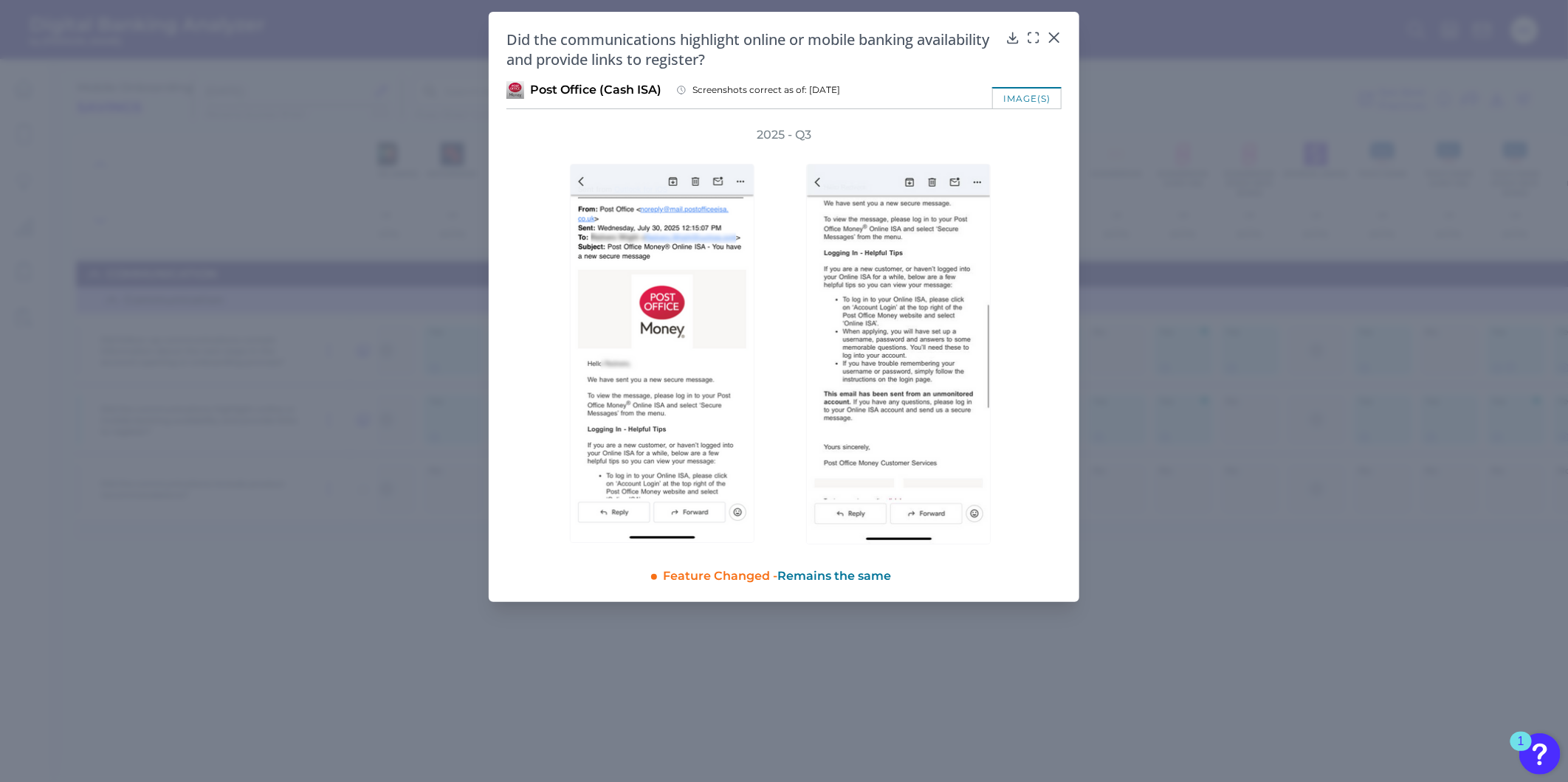
drag, startPoint x: 704, startPoint y: 310, endPoint x: 1016, endPoint y: 286, distance: 312.9
click at [1016, 286] on div at bounding box center [902, 344] width 236 height 402
click at [1054, 38] on icon at bounding box center [1054, 38] width 9 height 9
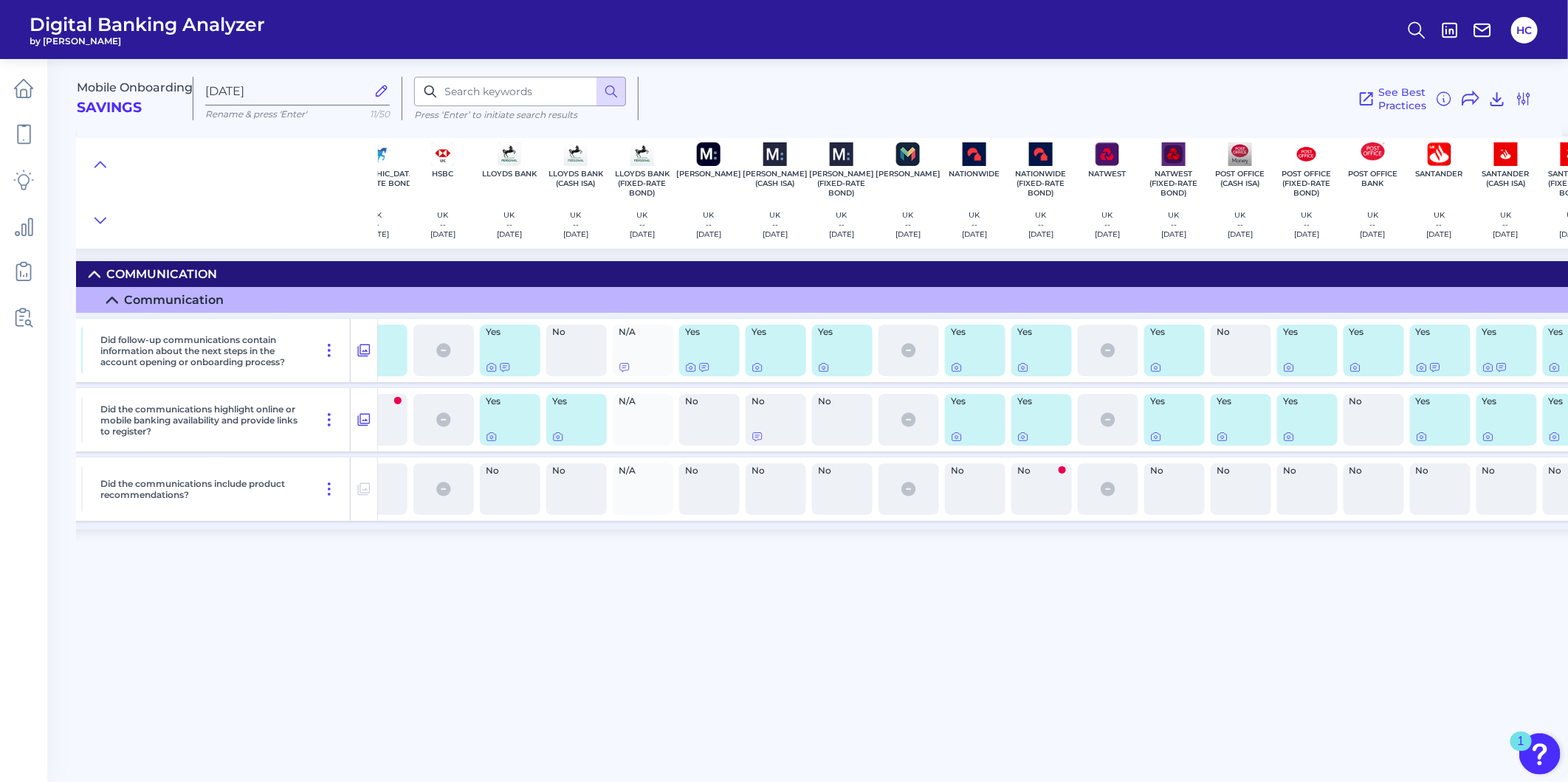
scroll to position [0, 493]
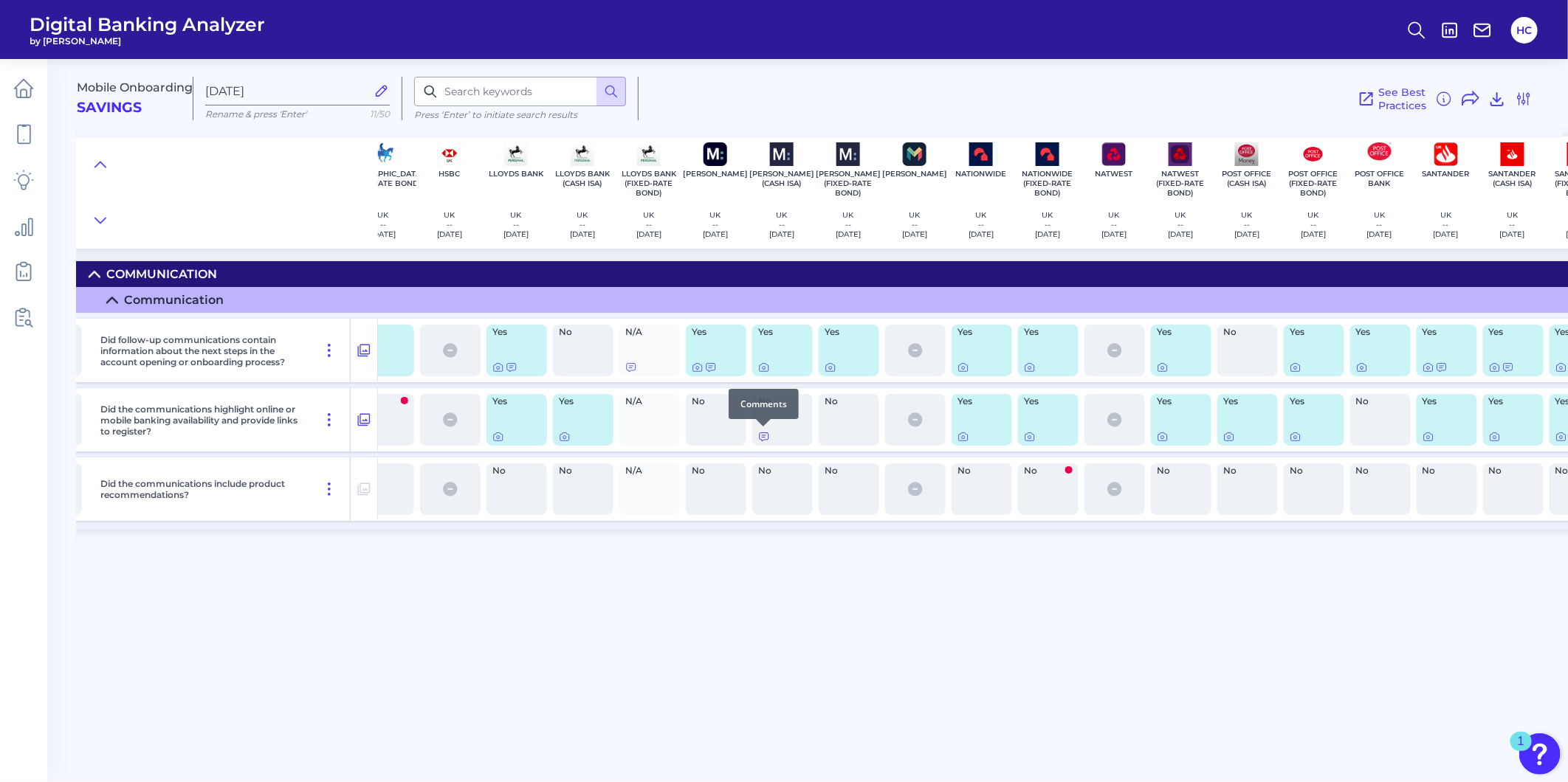
click at [759, 436] on icon at bounding box center [764, 437] width 9 height 9
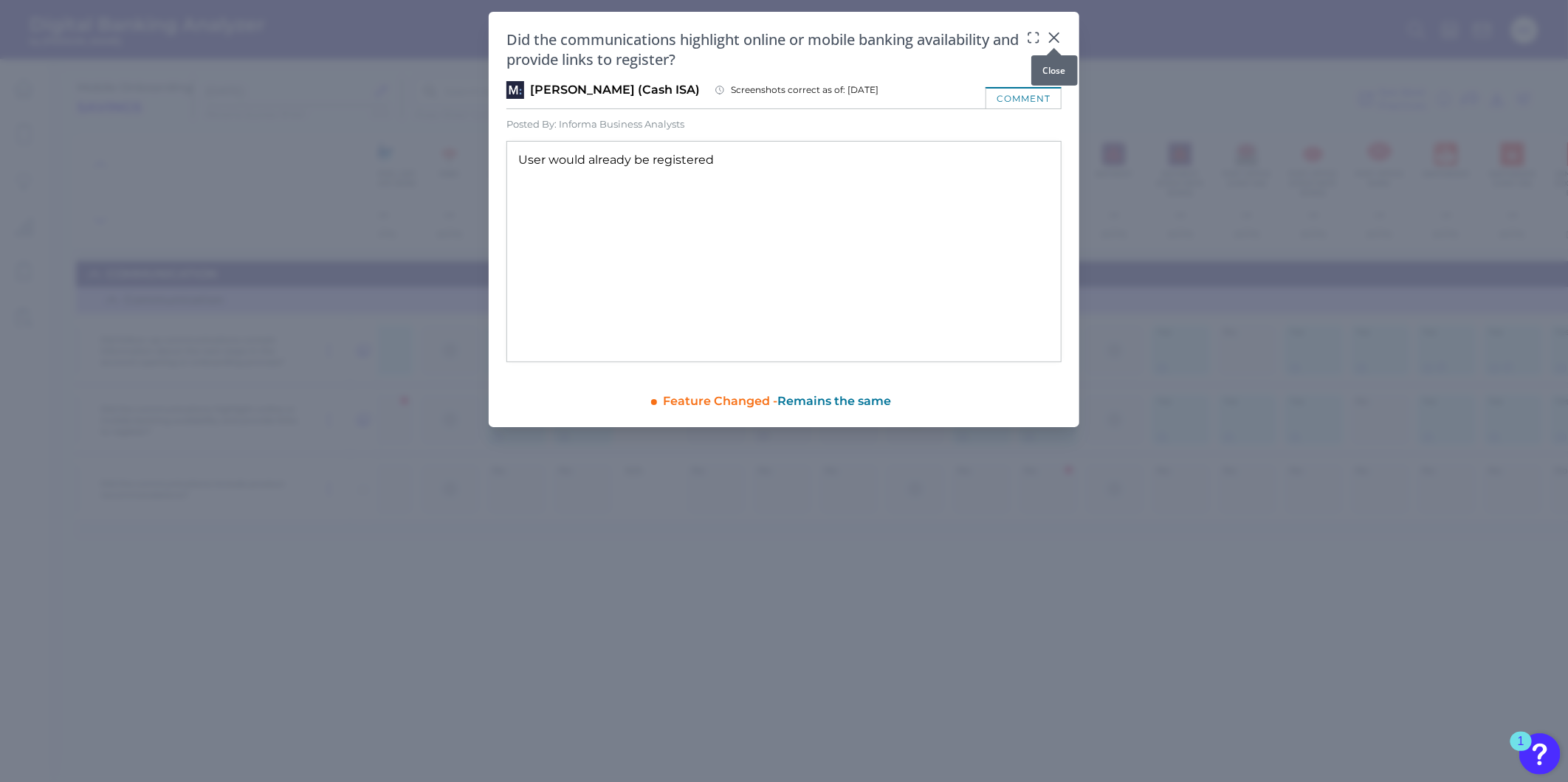
click at [1058, 36] on icon at bounding box center [1054, 37] width 15 height 14
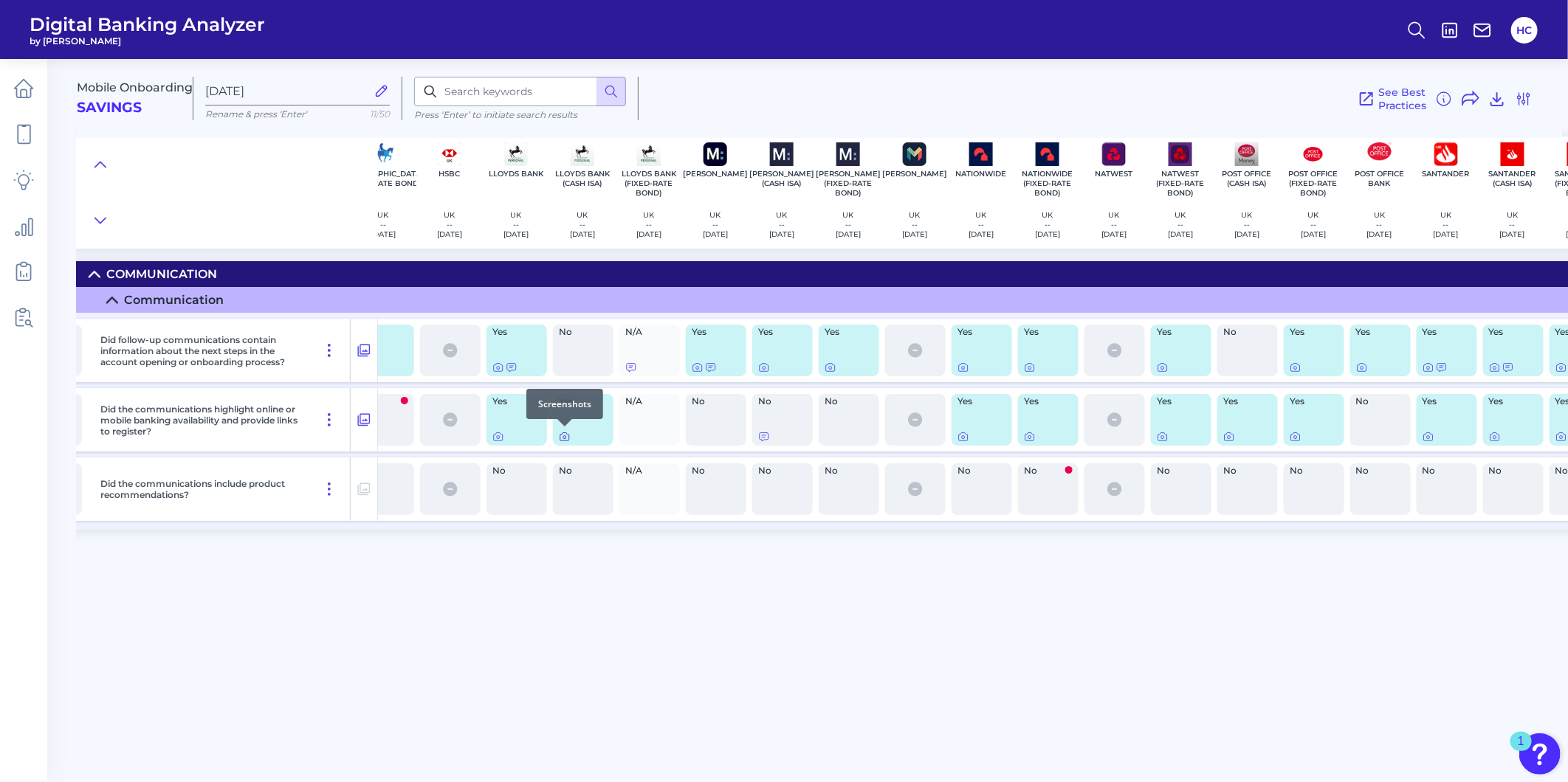
click at [562, 438] on icon at bounding box center [565, 437] width 12 height 12
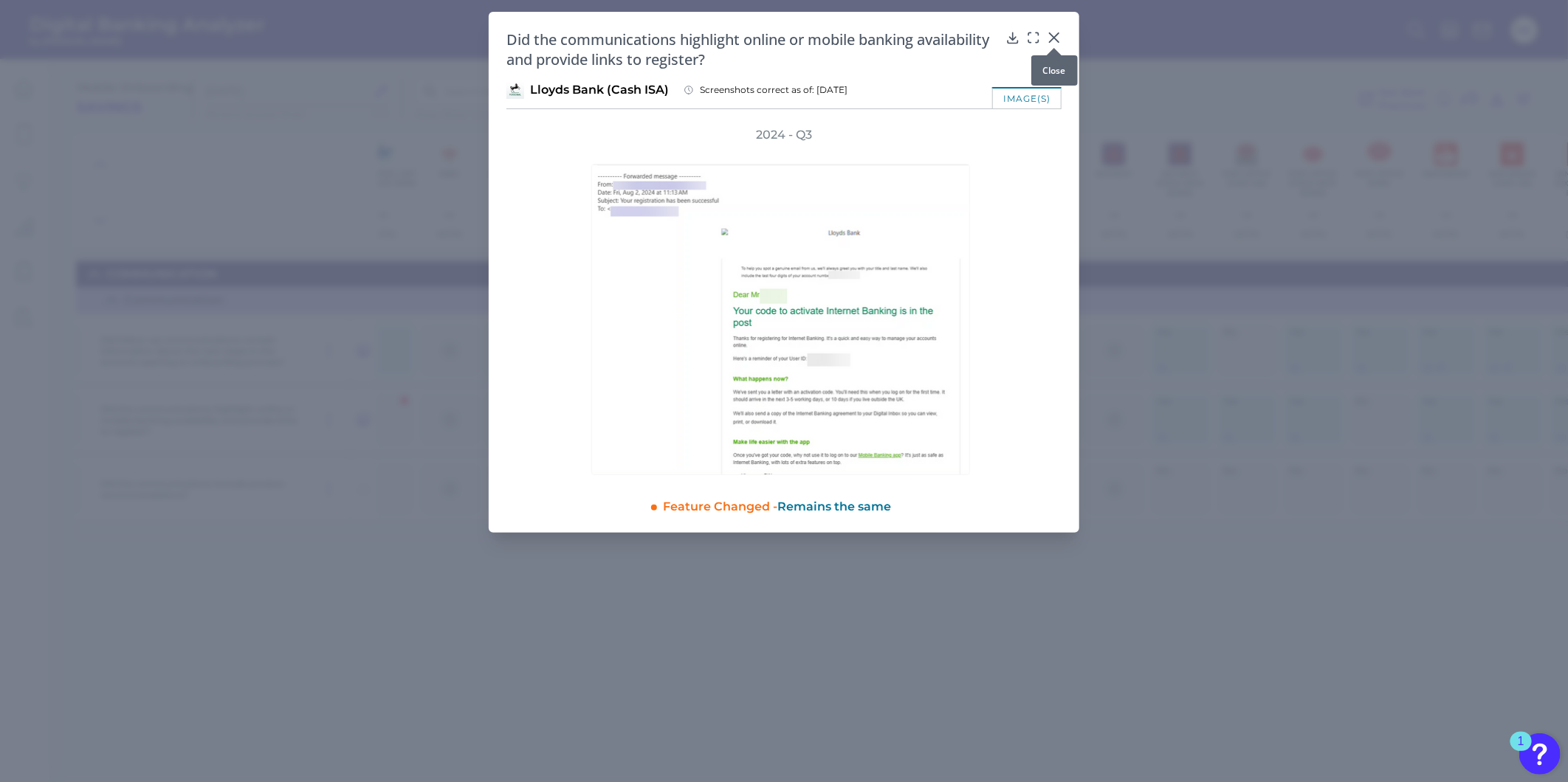
click at [1054, 38] on icon at bounding box center [1054, 38] width 9 height 9
